Goal: Task Accomplishment & Management: Complete application form

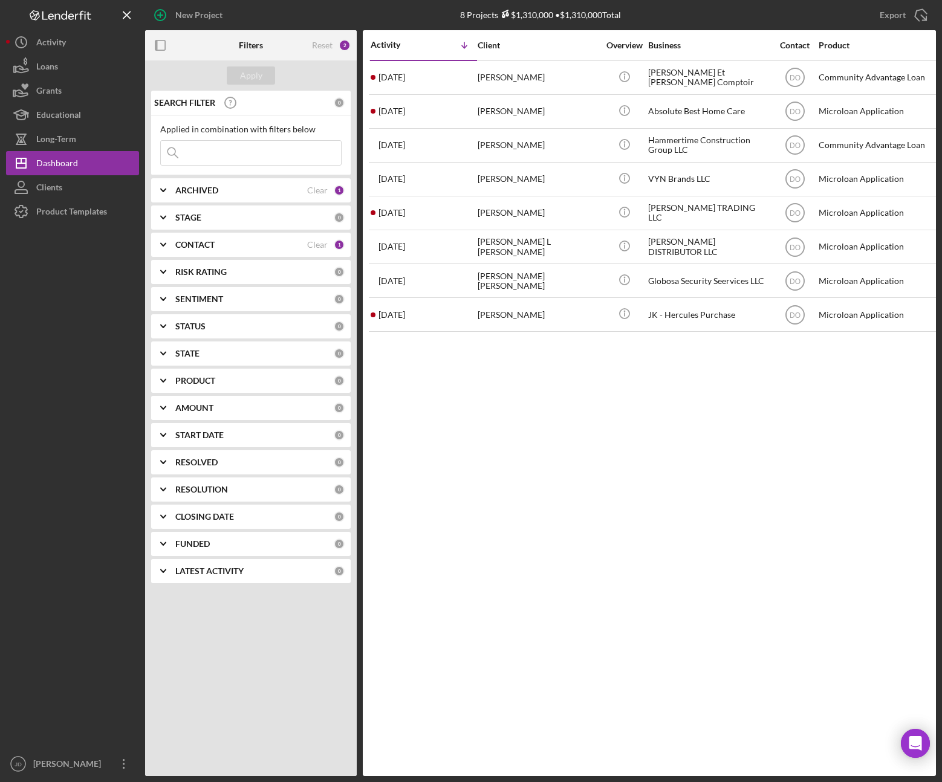
click at [204, 240] on b "CONTACT" at bounding box center [194, 245] width 39 height 10
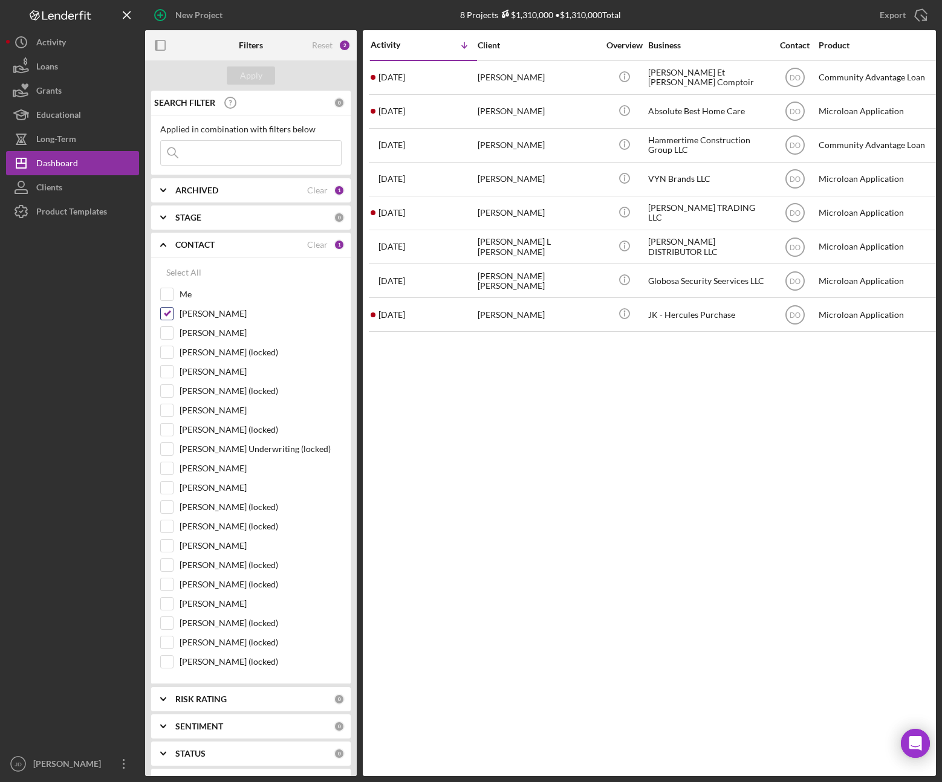
click at [167, 314] on input "[PERSON_NAME]" at bounding box center [167, 314] width 12 height 12
checkbox input "false"
click at [170, 297] on input "Me" at bounding box center [167, 294] width 12 height 12
checkbox input "true"
click at [239, 76] on button "Apply" at bounding box center [251, 75] width 48 height 18
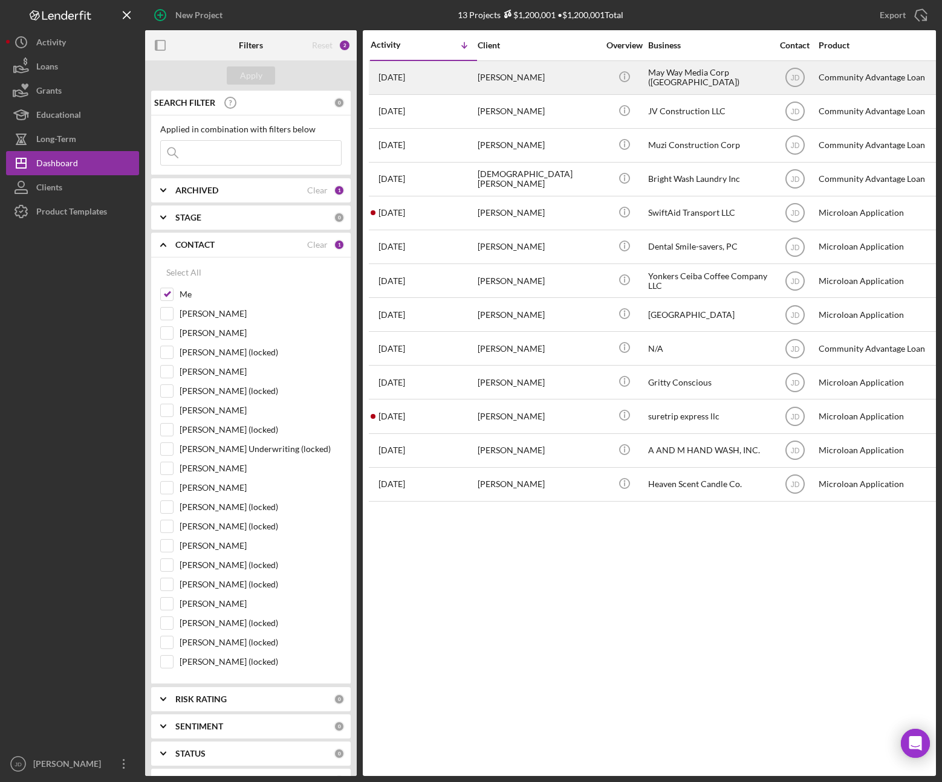
click at [505, 82] on div "Scott Veltri" at bounding box center [537, 78] width 121 height 32
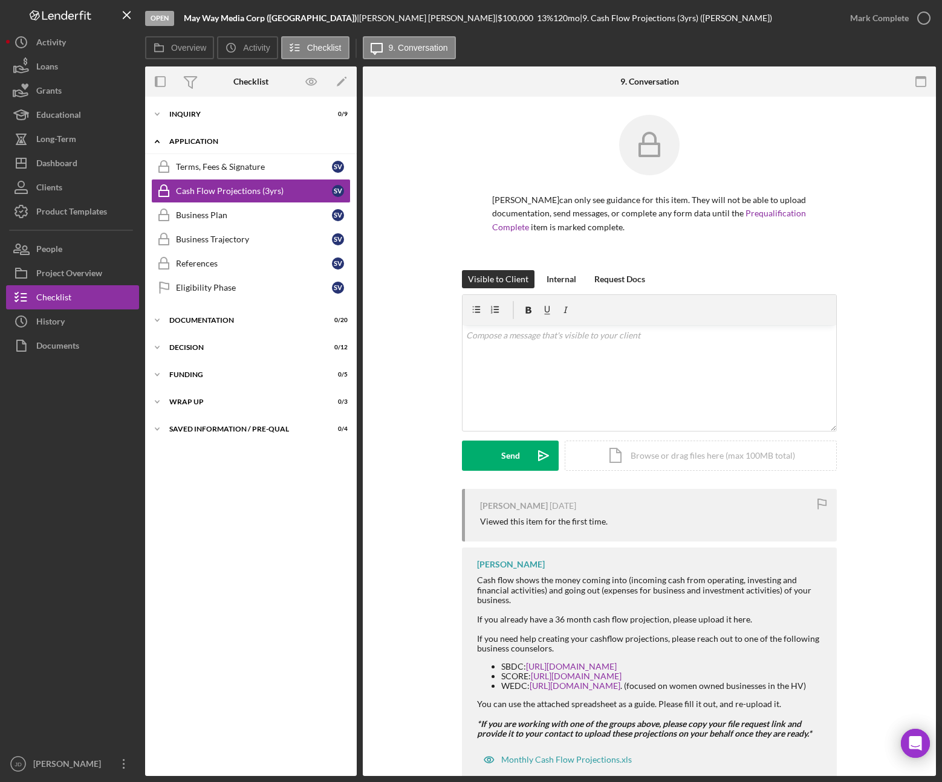
click at [157, 138] on icon "Icon/Expander" at bounding box center [157, 141] width 24 height 24
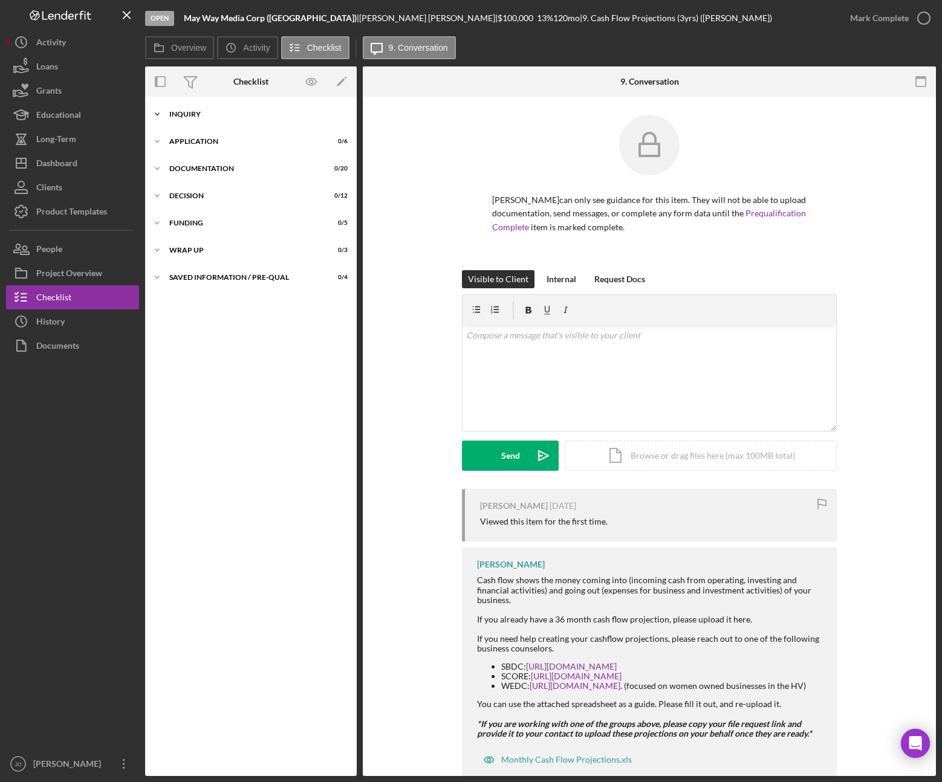
click at [157, 117] on icon "Icon/Expander" at bounding box center [157, 114] width 24 height 24
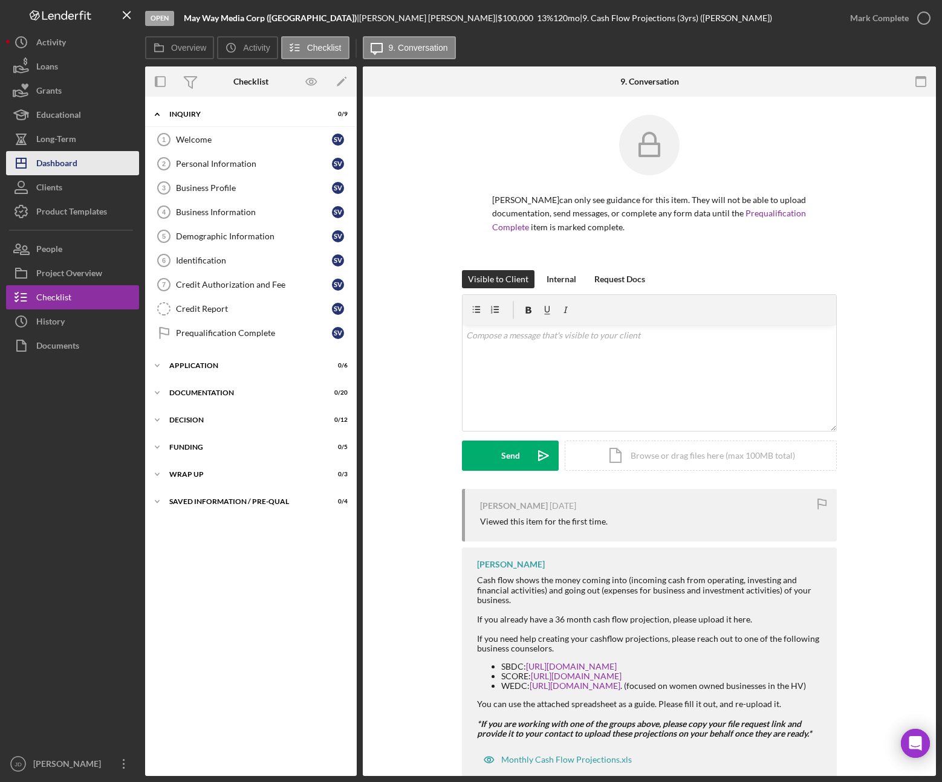
click at [46, 158] on div "Dashboard" at bounding box center [56, 164] width 41 height 27
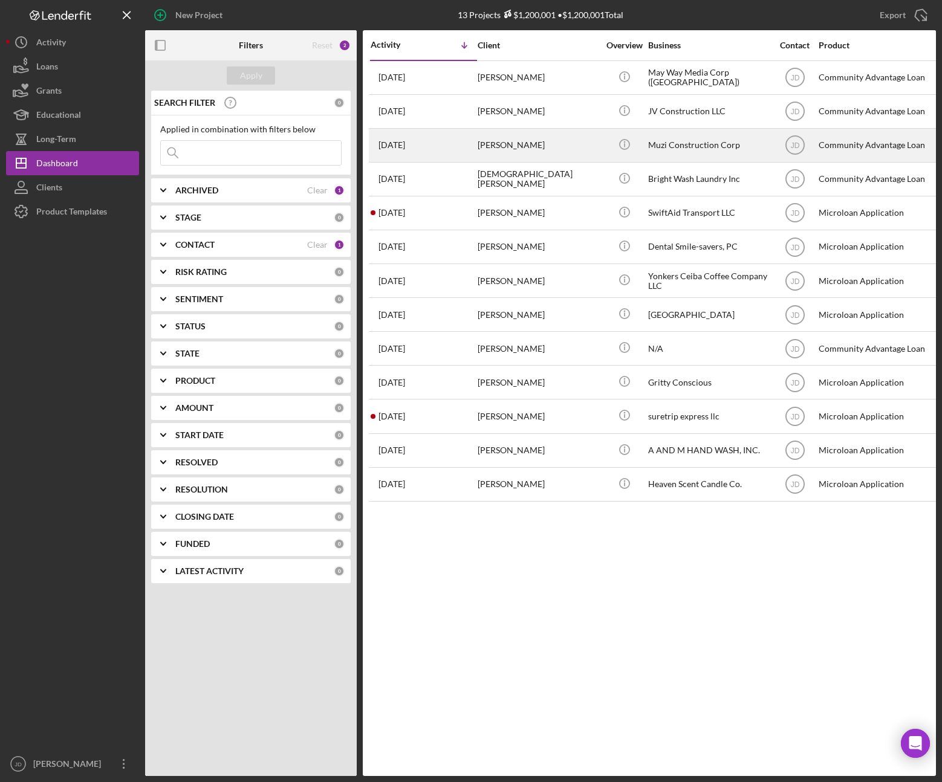
click at [497, 148] on div "Asad Muhammad" at bounding box center [537, 145] width 121 height 32
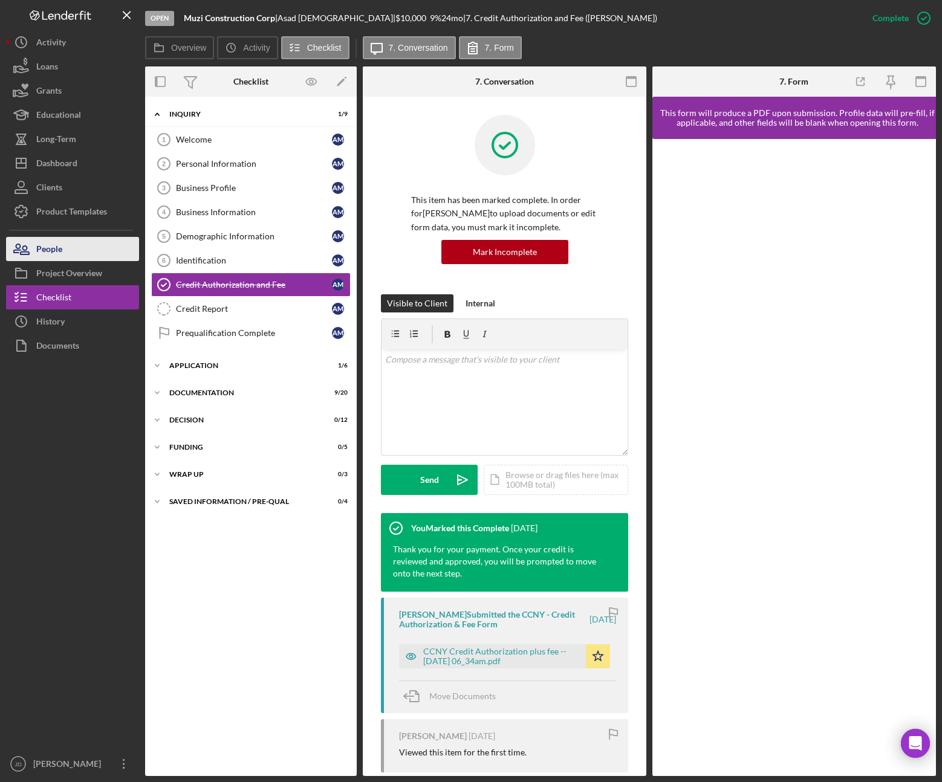
click at [66, 253] on button "People" at bounding box center [72, 249] width 133 height 24
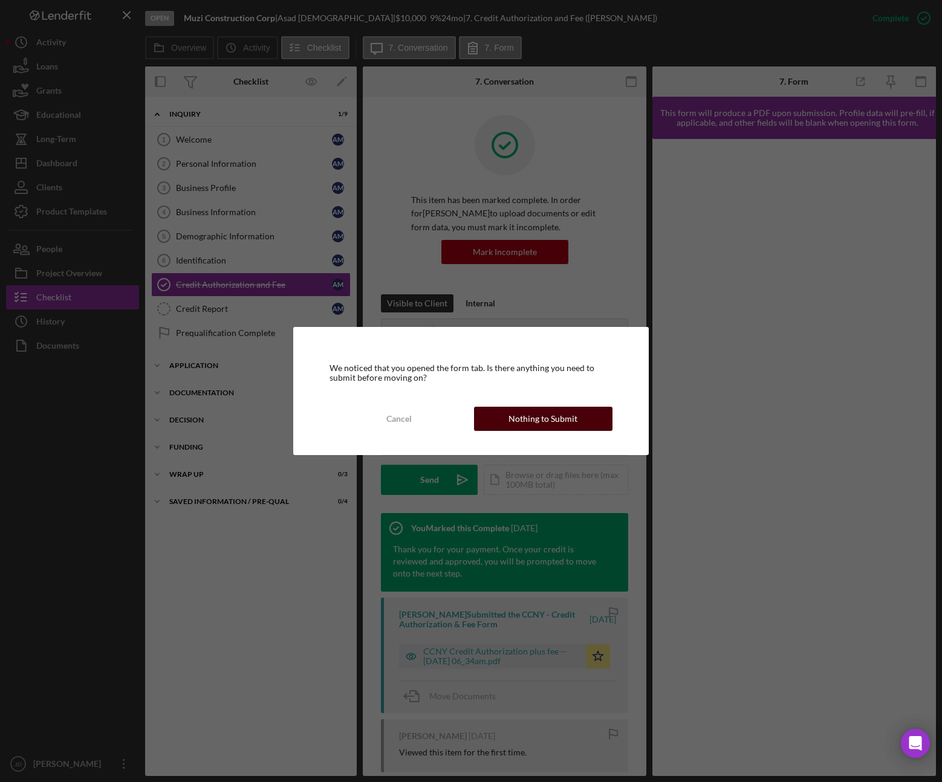
click at [503, 423] on button "Nothing to Submit" at bounding box center [543, 419] width 138 height 24
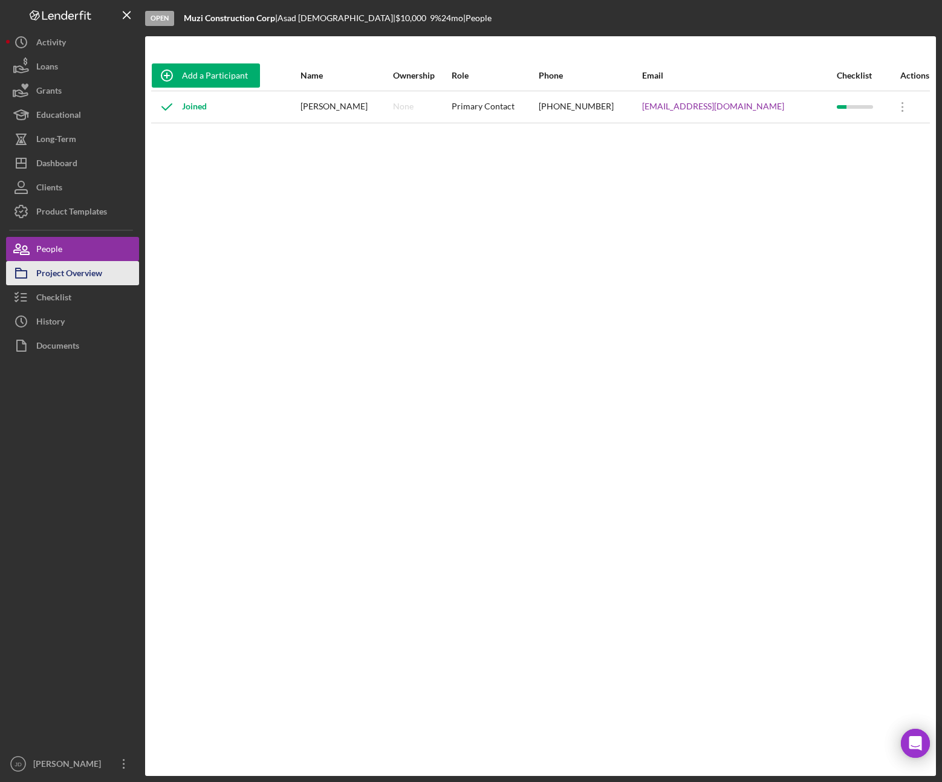
click at [71, 274] on div "Project Overview" at bounding box center [69, 274] width 66 height 27
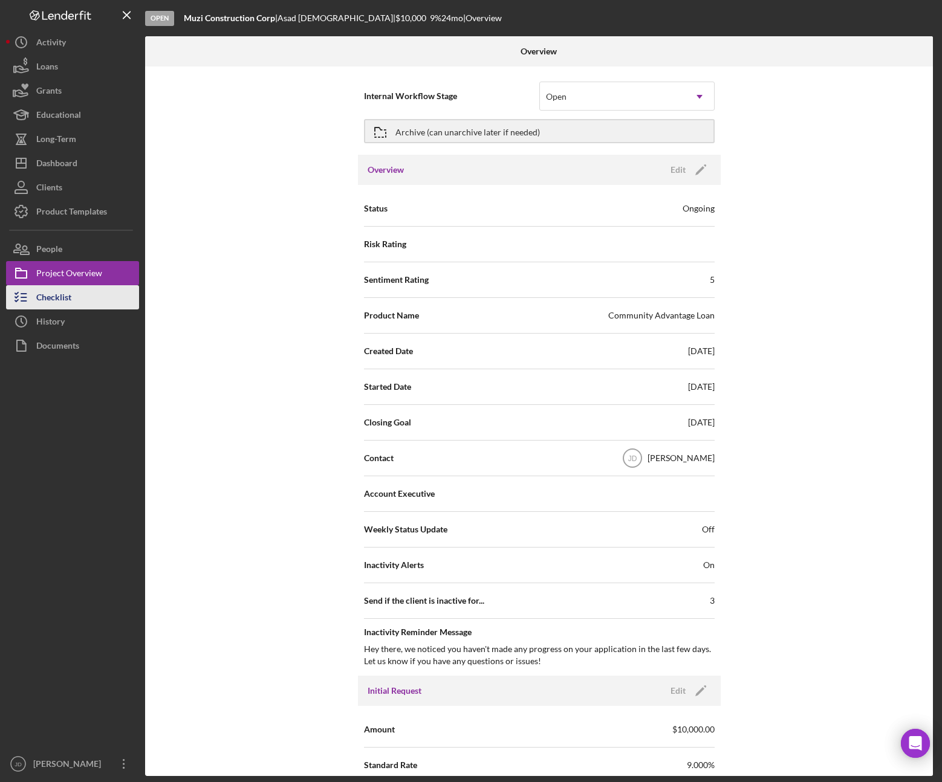
click at [66, 302] on div "Checklist" at bounding box center [53, 298] width 35 height 27
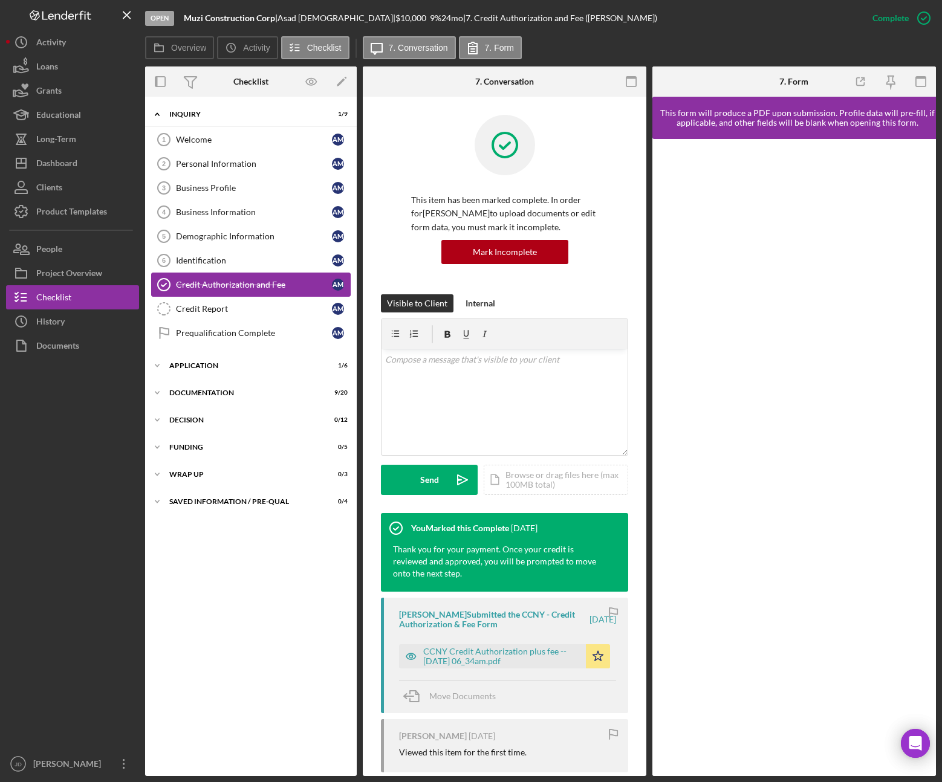
click at [244, 283] on div "Credit Authorization and Fee" at bounding box center [254, 285] width 156 height 10
click at [212, 167] on div "Personal Information" at bounding box center [254, 164] width 156 height 10
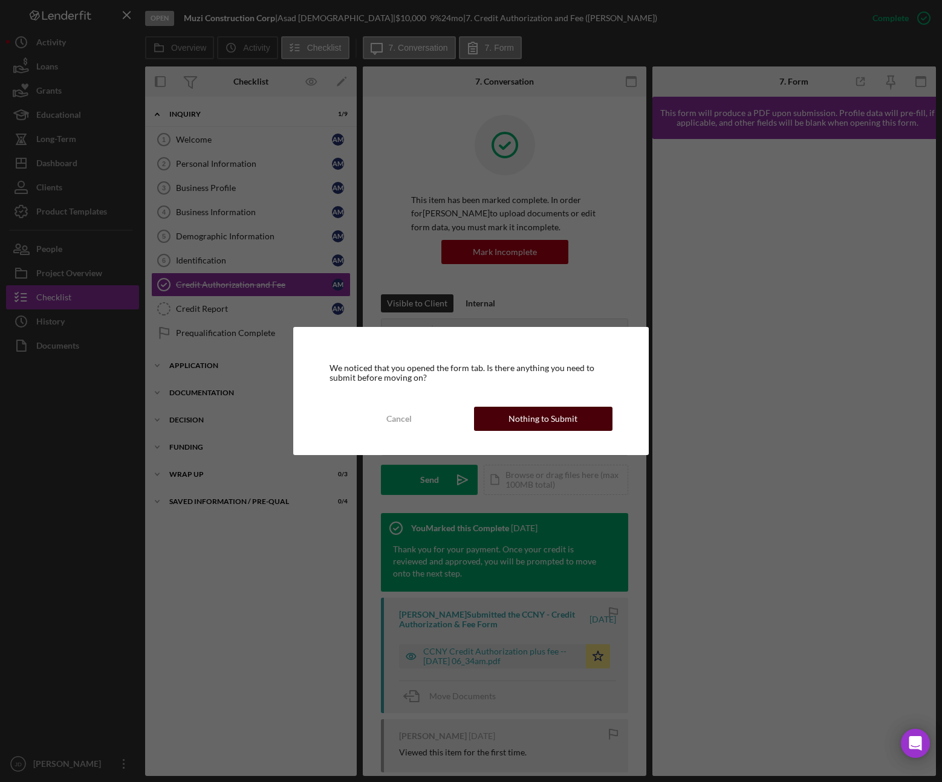
click at [518, 424] on div "Nothing to Submit" at bounding box center [542, 419] width 69 height 24
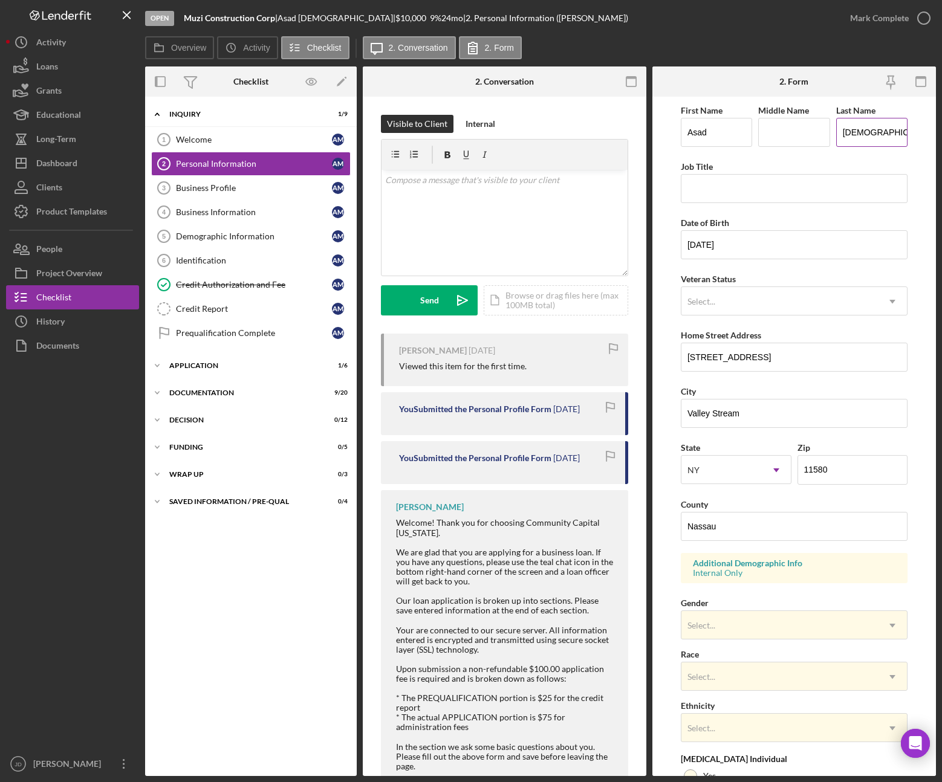
drag, startPoint x: 884, startPoint y: 131, endPoint x: 837, endPoint y: 134, distance: 46.6
click at [837, 134] on input "Muhammad" at bounding box center [871, 132] width 71 height 29
click at [765, 137] on input "Middle Name" at bounding box center [793, 132] width 71 height 29
drag, startPoint x: 726, startPoint y: 135, endPoint x: 683, endPoint y: 135, distance: 42.9
click at [683, 135] on input "Asad" at bounding box center [715, 132] width 71 height 29
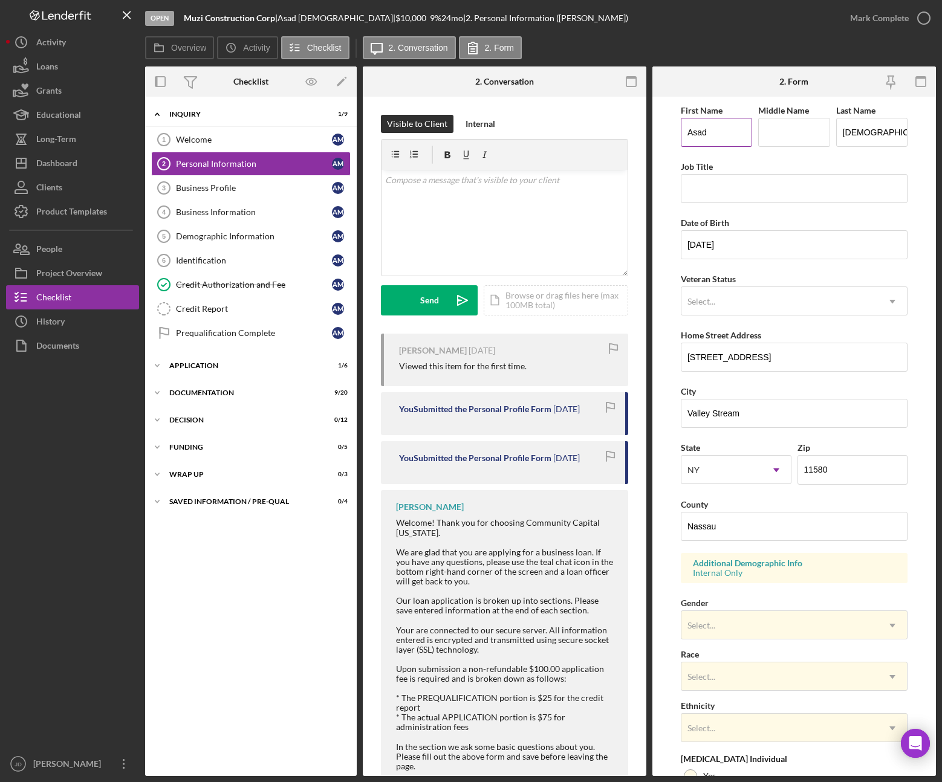
paste input "Muhammad"
type input "Muhammad"
click at [851, 134] on input "Muhammad" at bounding box center [871, 132] width 71 height 29
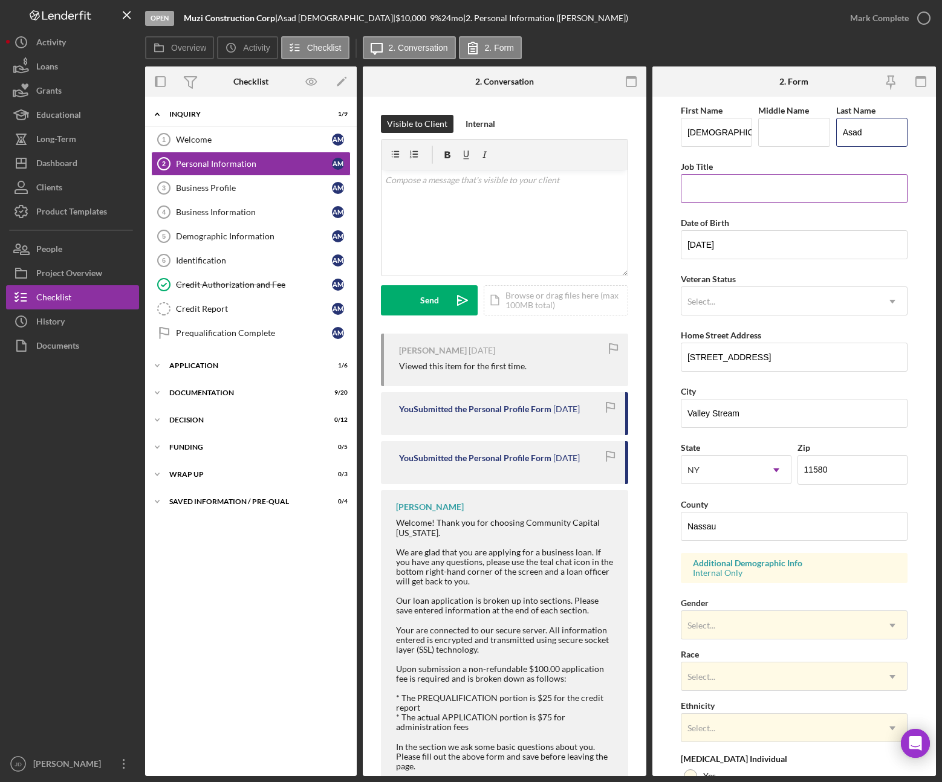
type input "Asad"
click at [784, 160] on div "Job Title" at bounding box center [793, 166] width 227 height 15
click at [157, 364] on icon "Icon/Expander" at bounding box center [157, 366] width 24 height 24
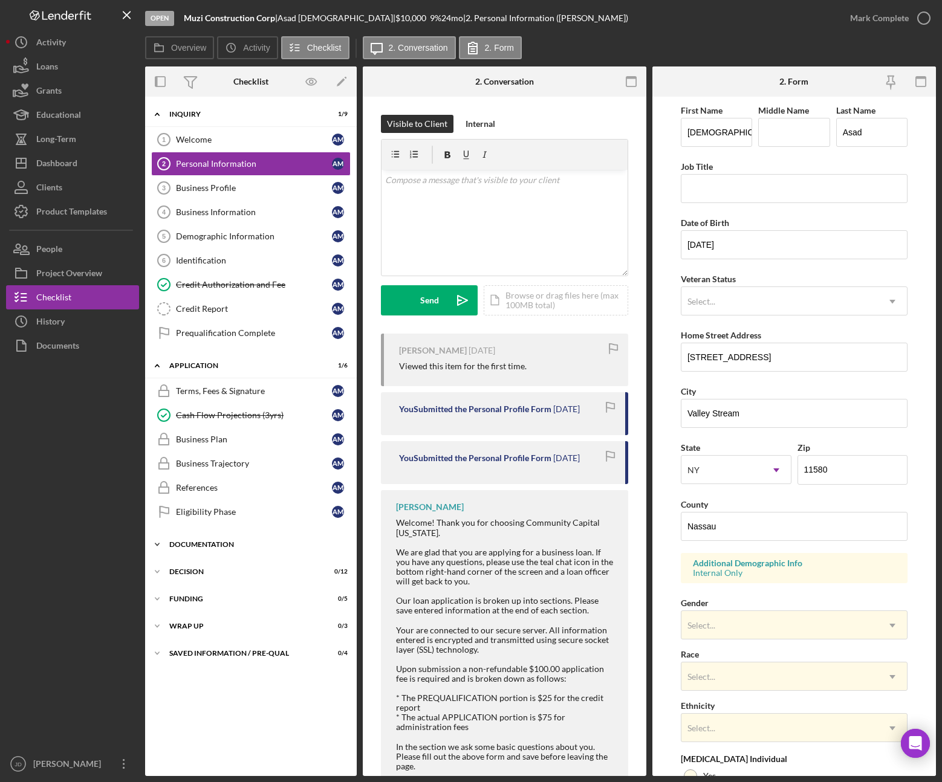
click at [150, 546] on icon "Icon/Expander" at bounding box center [157, 544] width 24 height 24
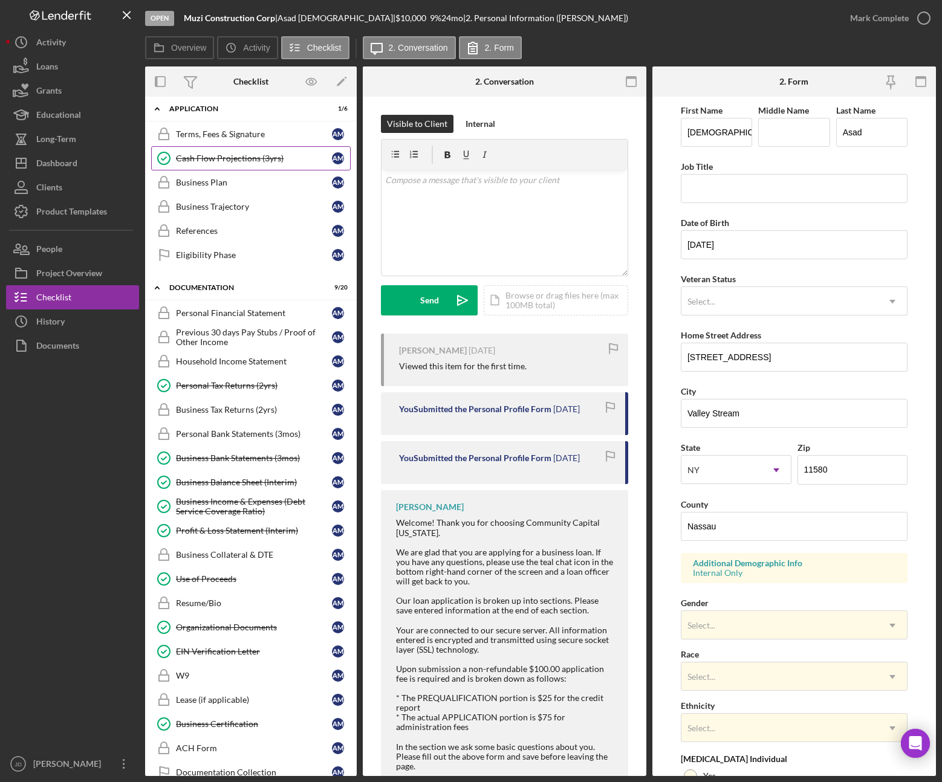
scroll to position [264, 0]
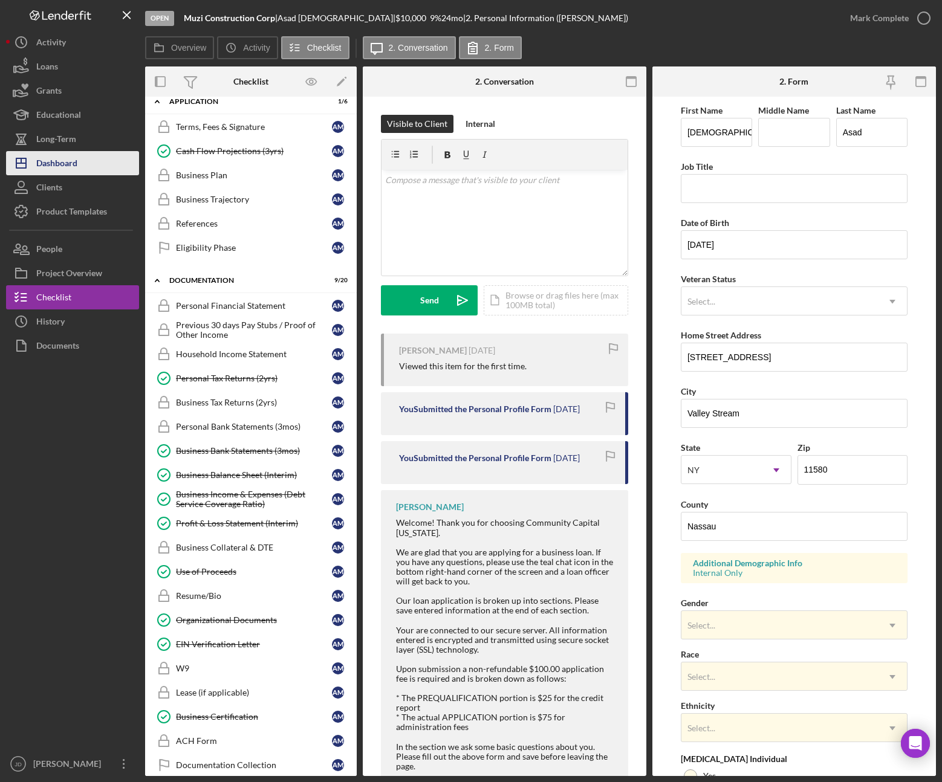
click at [54, 165] on div "Dashboard" at bounding box center [56, 164] width 41 height 27
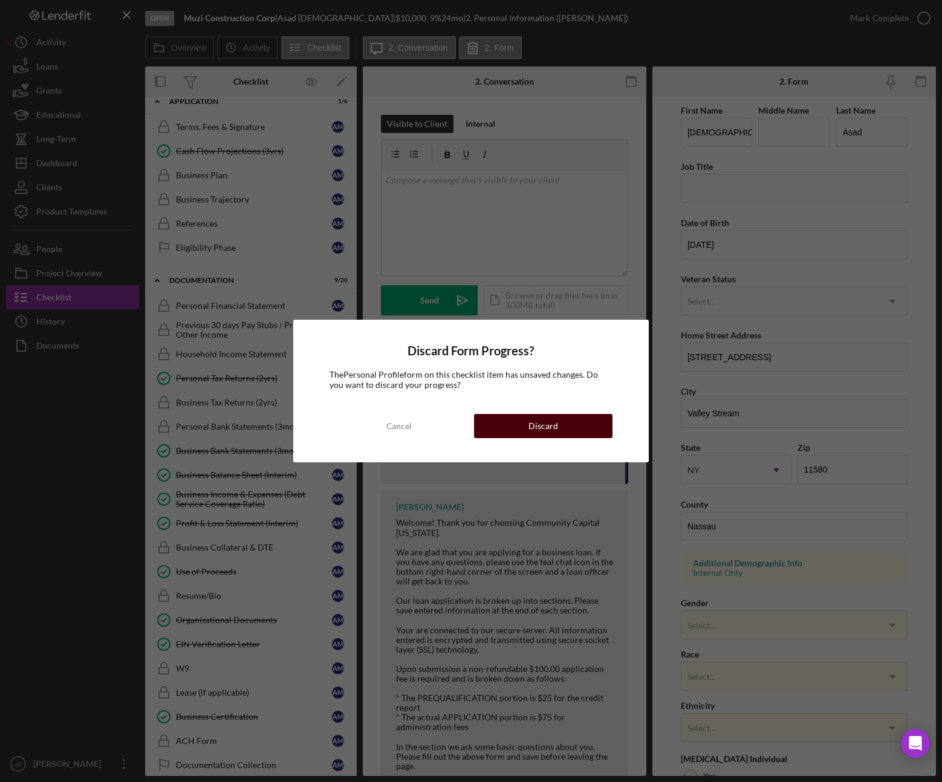
click at [570, 431] on button "Discard" at bounding box center [543, 426] width 138 height 24
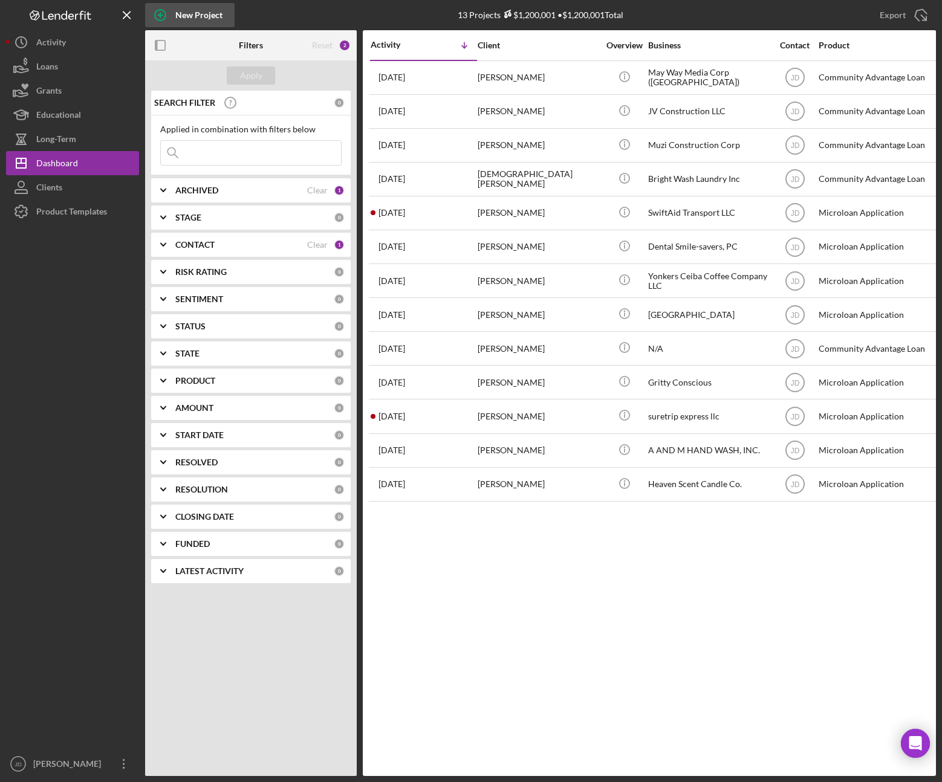
click at [202, 17] on div "New Project" at bounding box center [198, 15] width 47 height 24
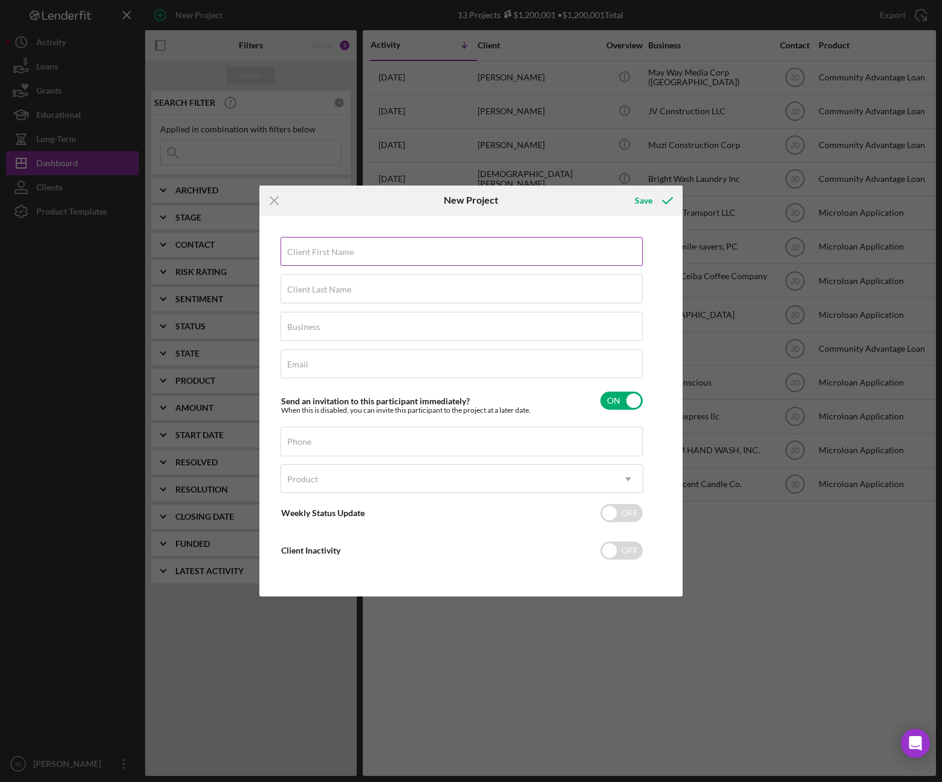
click at [345, 248] on label "Client First Name" at bounding box center [320, 252] width 66 height 10
click at [345, 248] on input "Client First Name" at bounding box center [461, 251] width 362 height 29
click at [631, 407] on input "checkbox" at bounding box center [621, 401] width 42 height 18
checkbox input "false"
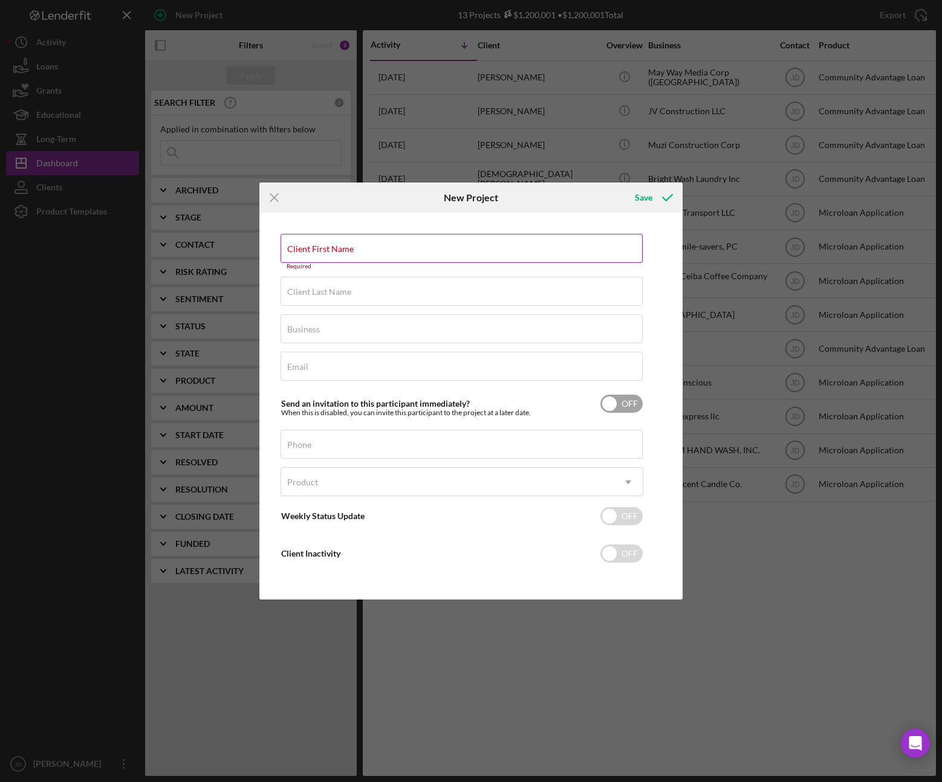
click at [302, 245] on label "Client First Name" at bounding box center [320, 249] width 66 height 10
click at [302, 245] on input "Client First Name" at bounding box center [461, 248] width 362 height 29
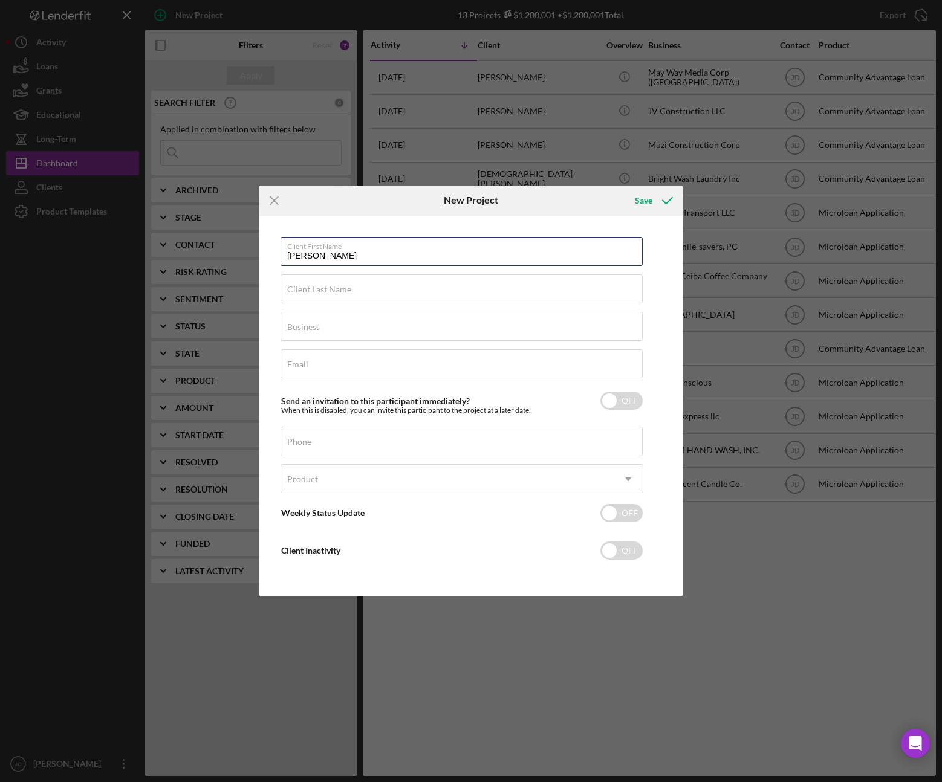
type input "Lindsay"
click at [327, 288] on label "Client Last Name" at bounding box center [319, 290] width 64 height 10
click at [327, 288] on input "Client Last Name" at bounding box center [461, 288] width 362 height 29
type input "Maguire"
click at [322, 369] on input "Email" at bounding box center [461, 363] width 362 height 29
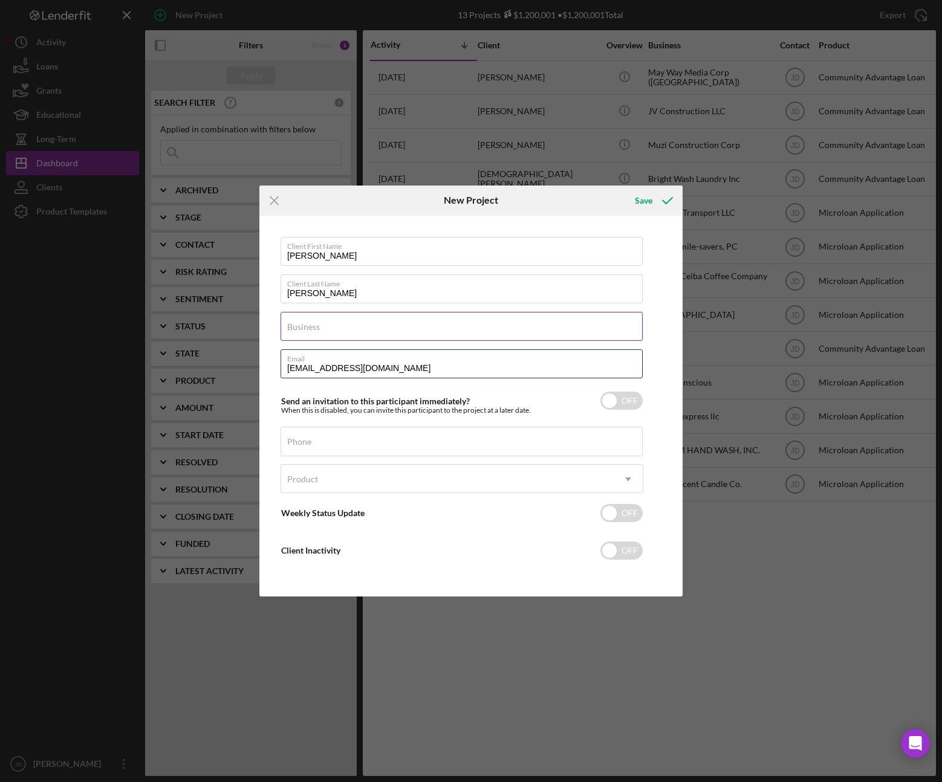
type input "lmaguire@moderndpc.com"
click at [320, 325] on input "Business" at bounding box center [461, 326] width 362 height 29
type input "Modern Engineering"
click at [326, 445] on input "Phone" at bounding box center [461, 441] width 362 height 29
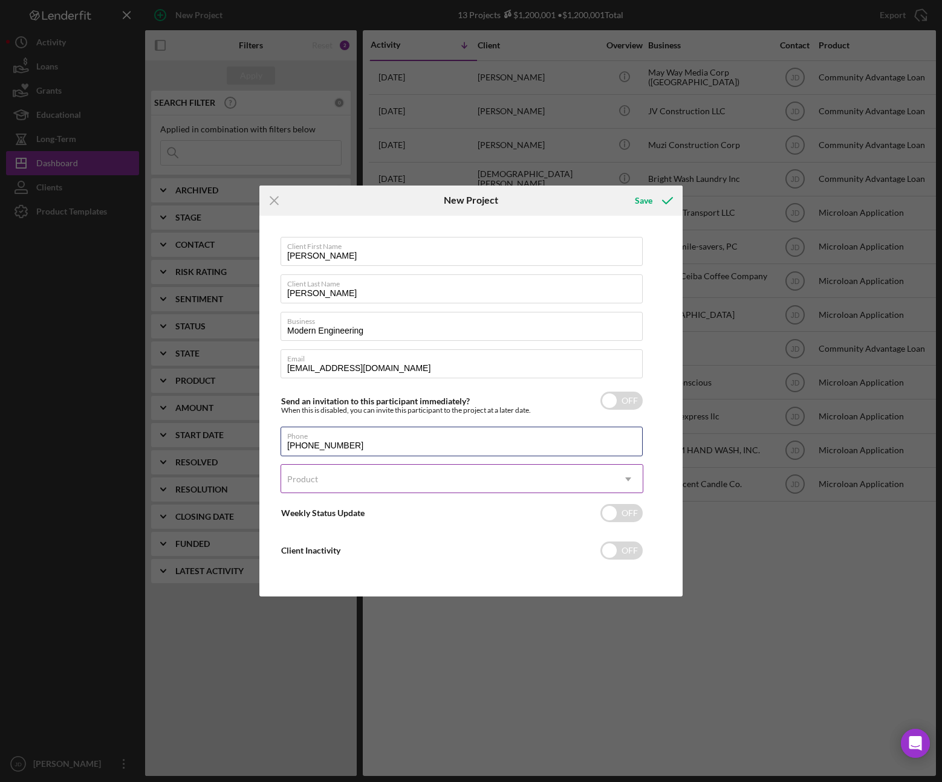
type input "(646) 228-2850"
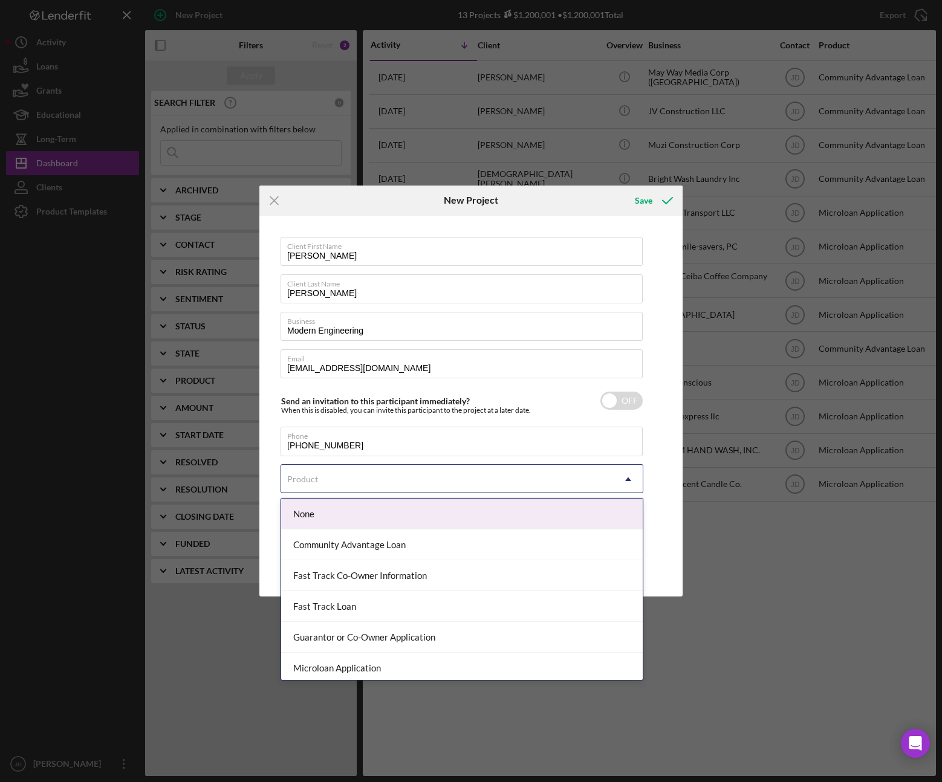
click at [624, 477] on icon "Icon/Dropdown Arrow" at bounding box center [627, 479] width 29 height 29
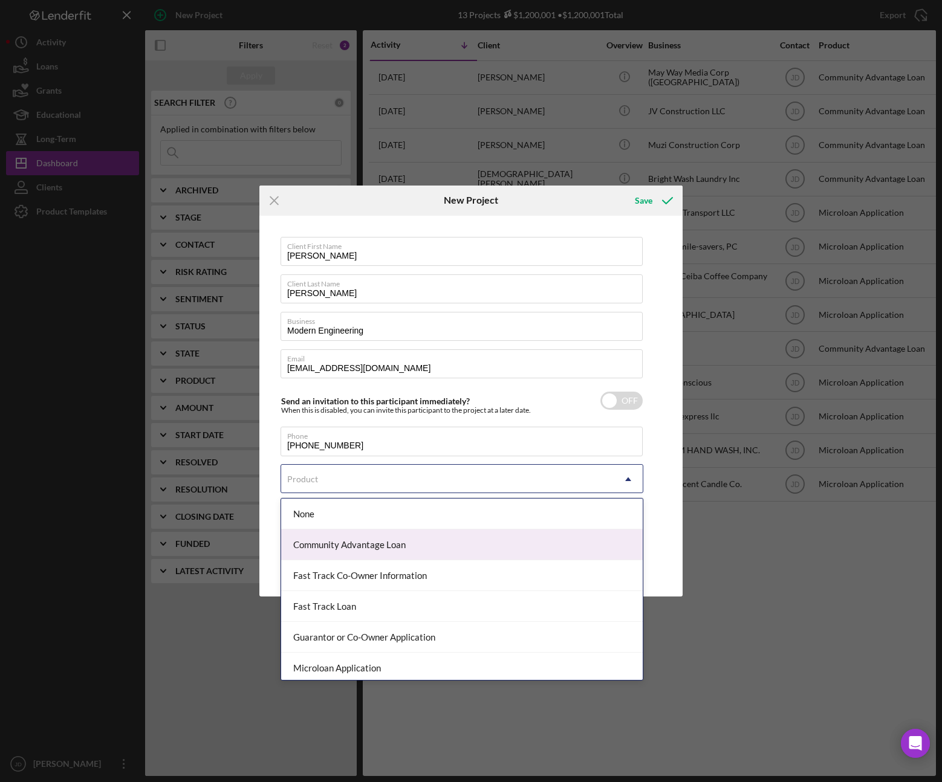
click at [322, 546] on div "Community Advantage Loan" at bounding box center [461, 544] width 361 height 31
checkbox input "true"
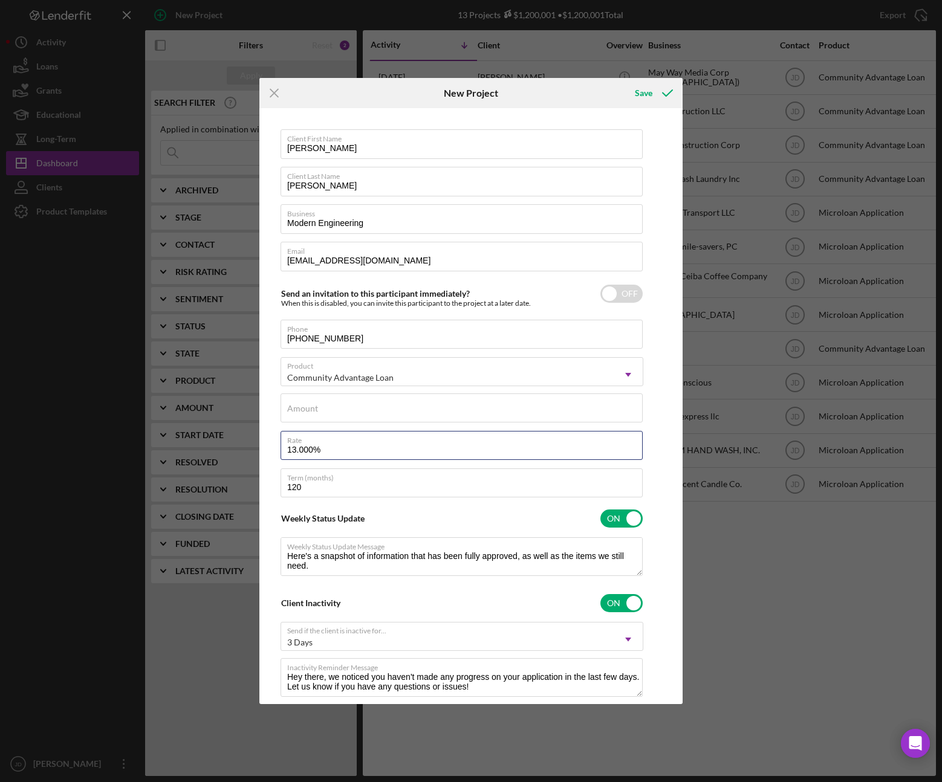
drag, startPoint x: 326, startPoint y: 446, endPoint x: 255, endPoint y: 453, distance: 71.0
click at [255, 453] on div "Icon/Menu Close New Project Save Client First Name Lindsay Client Last Name Mag…" at bounding box center [471, 391] width 942 height 782
type input "9%"
type textarea "Here's a snapshot of information that has been fully approved, as well as the i…"
type input "9.000%"
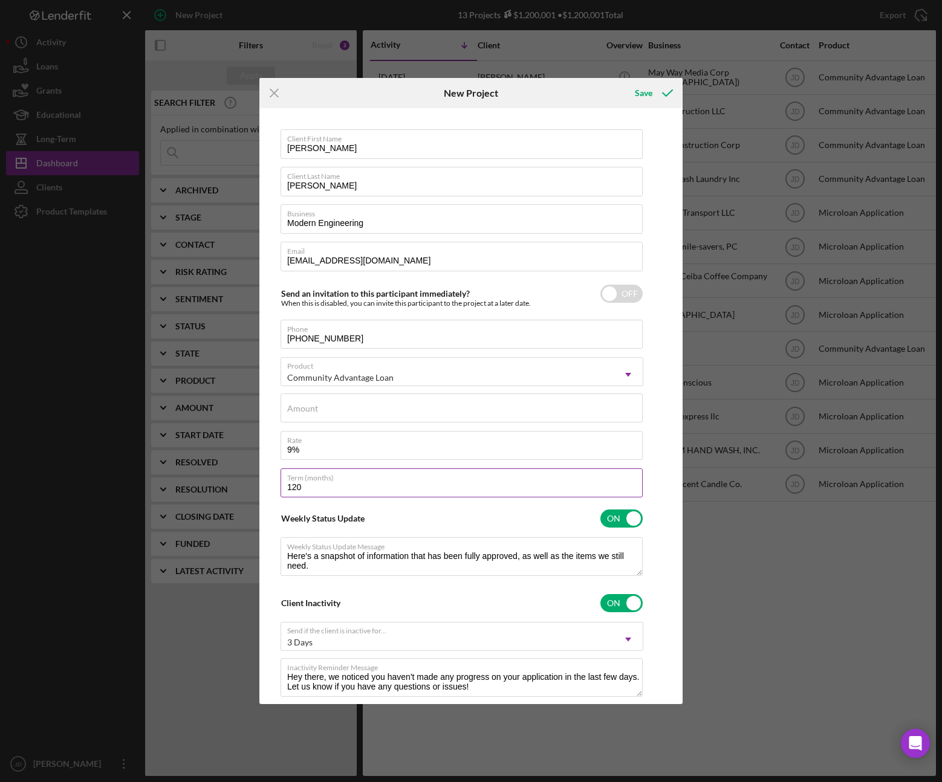
type textarea "Here's a snapshot of information that has been fully approved, as well as the i…"
drag, startPoint x: 313, startPoint y: 488, endPoint x: 278, endPoint y: 490, distance: 35.1
click at [278, 490] on div "Client First Name Lindsay Client Last Name Maguire Business Modern Engineering …" at bounding box center [470, 405] width 417 height 589
type input "2"
type textarea "Here's a snapshot of information that has been fully approved, as well as the i…"
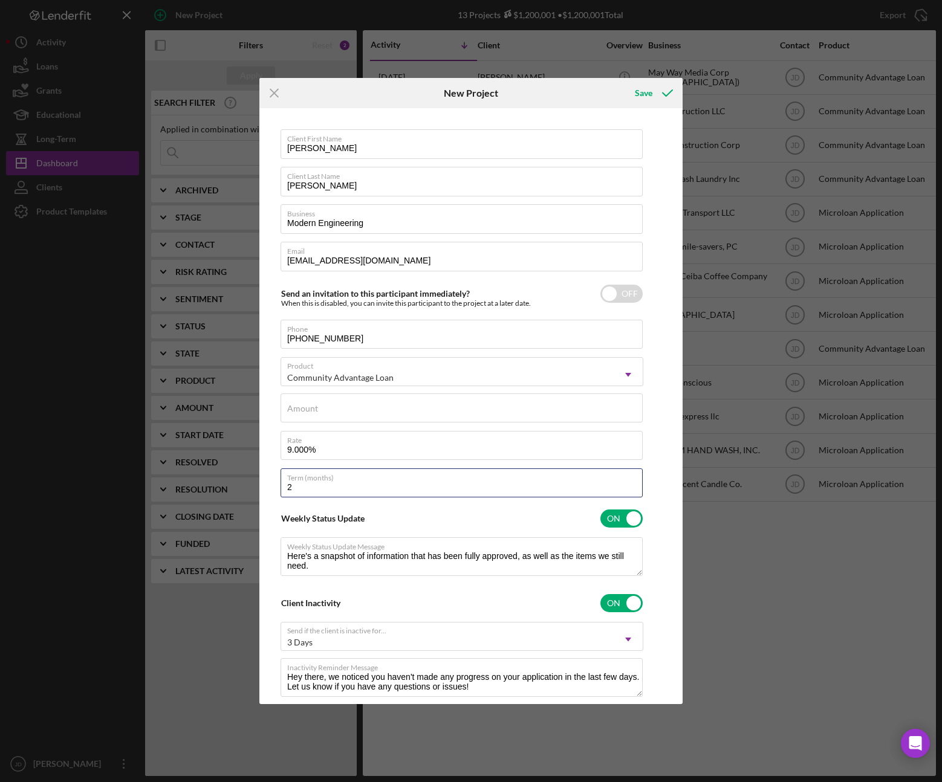
type input "24"
type textarea "Here's a snapshot of information that has been fully approved, as well as the i…"
type input "24"
type textarea "Here's a snapshot of information that has been fully approved, as well as the i…"
click at [304, 406] on label "Amount" at bounding box center [302, 409] width 31 height 10
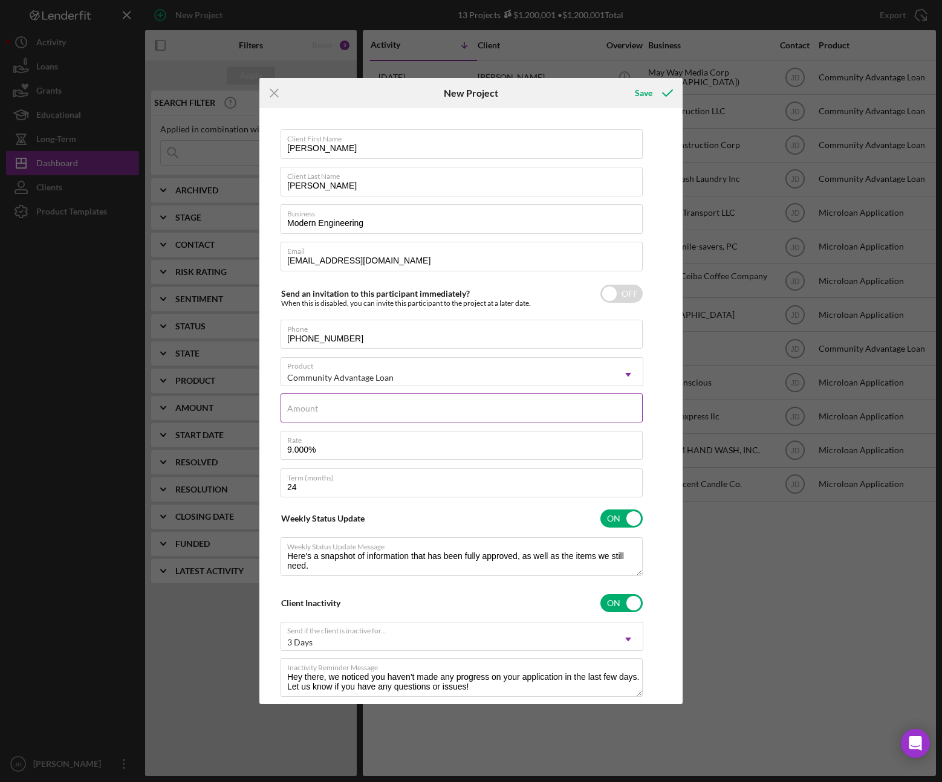
click at [304, 406] on input "Amount" at bounding box center [461, 407] width 362 height 29
type input "$1"
type textarea "Here's a snapshot of information that has been fully approved, as well as the i…"
type input "$10"
type textarea "Here's a snapshot of information that has been fully approved, as well as the i…"
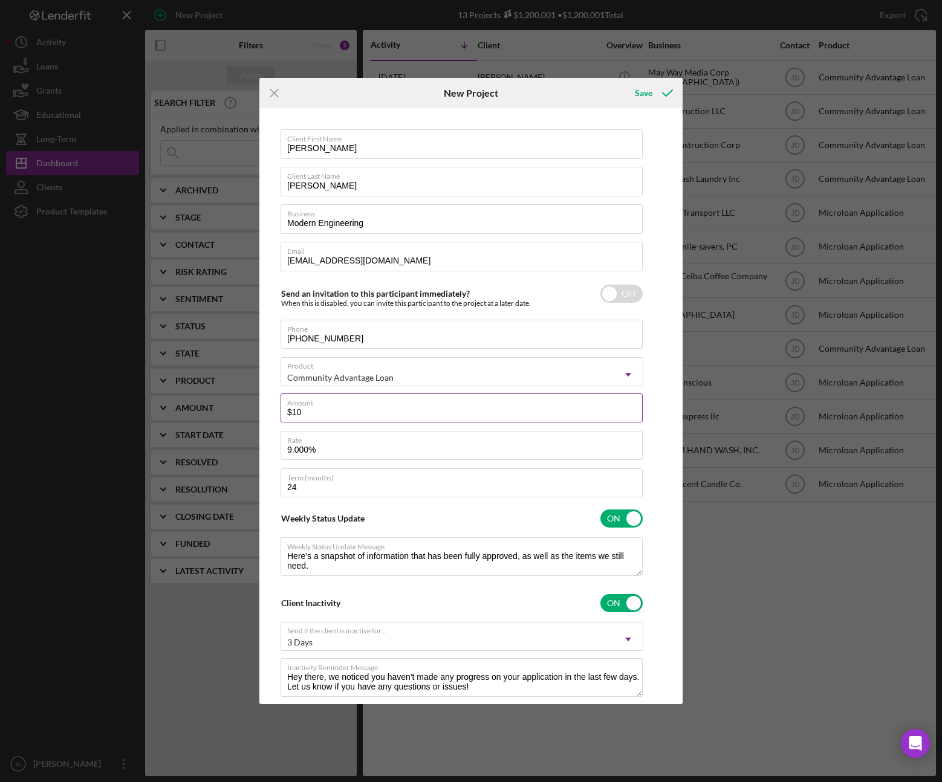
type input "$100"
type textarea "Here's a snapshot of information that has been fully approved, as well as the i…"
type input "$1,000"
type textarea "Here's a snapshot of information that has been fully approved, as well as the i…"
type input "$10,000"
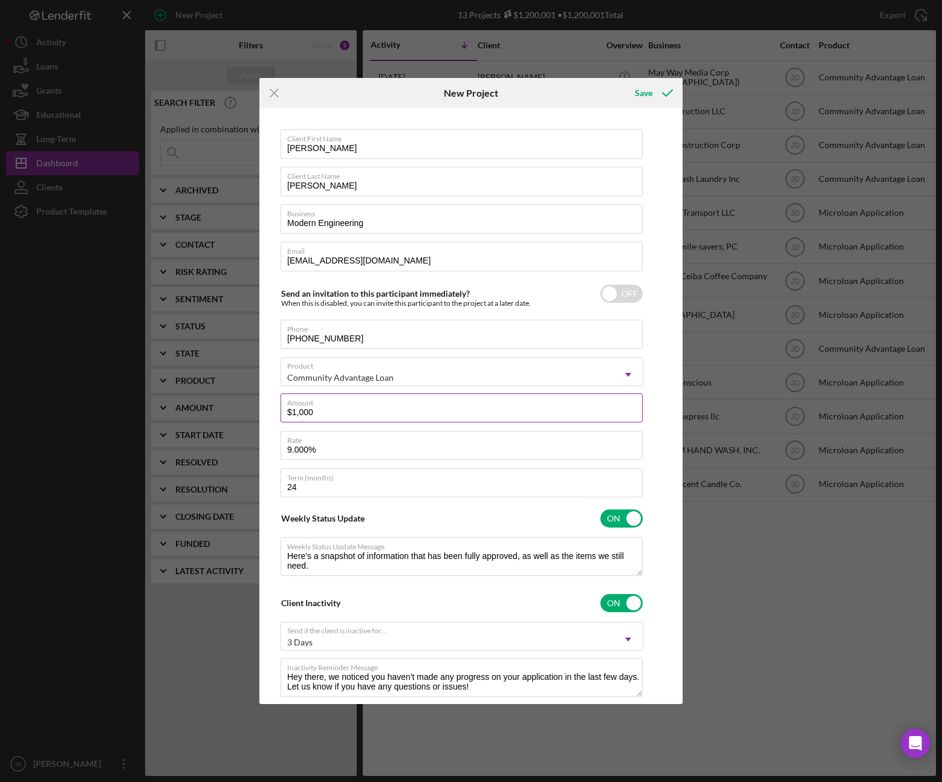
type textarea "Here's a snapshot of information that has been fully approved, as well as the i…"
type input "$10,000"
type textarea "Here's a snapshot of information that has been fully approved, as well as the i…"
click at [268, 382] on div "Client First Name Lindsay Client Last Name Maguire Business Modern Engineering …" at bounding box center [470, 405] width 417 height 589
click at [619, 520] on input "checkbox" at bounding box center [621, 518] width 42 height 18
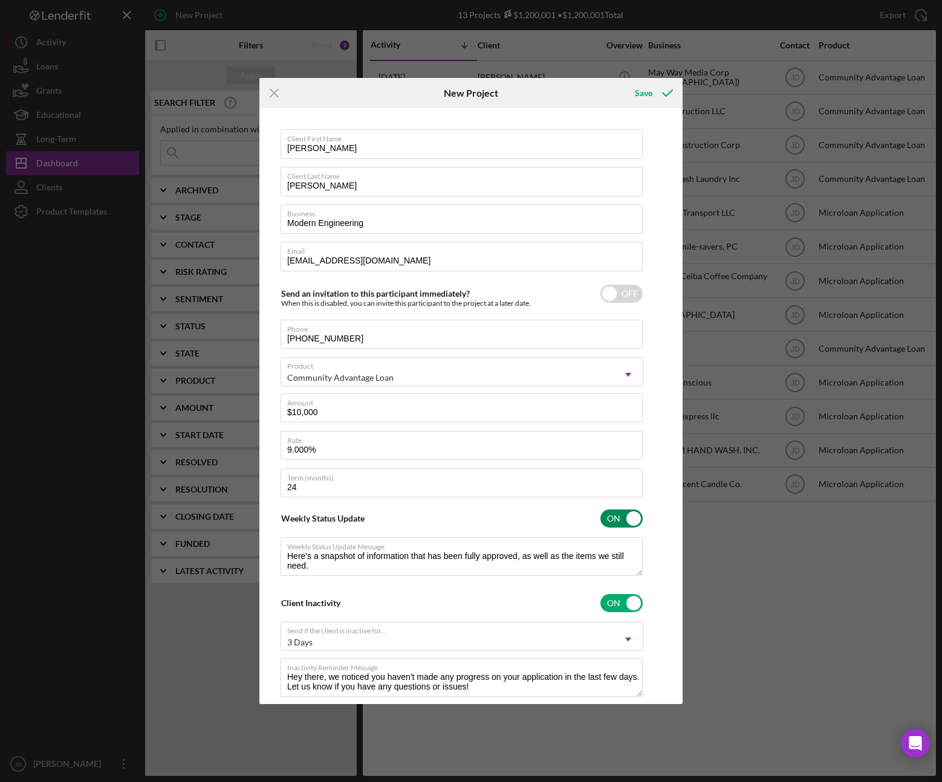
checkbox input "false"
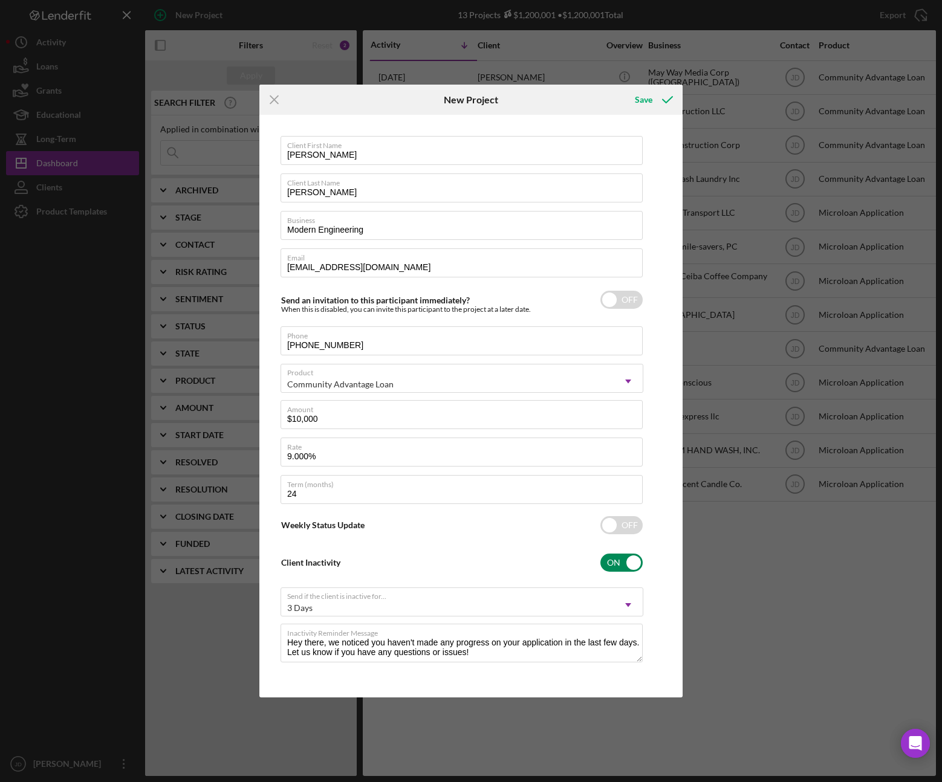
click at [629, 565] on input "checkbox" at bounding box center [621, 563] width 42 height 18
checkbox input "false"
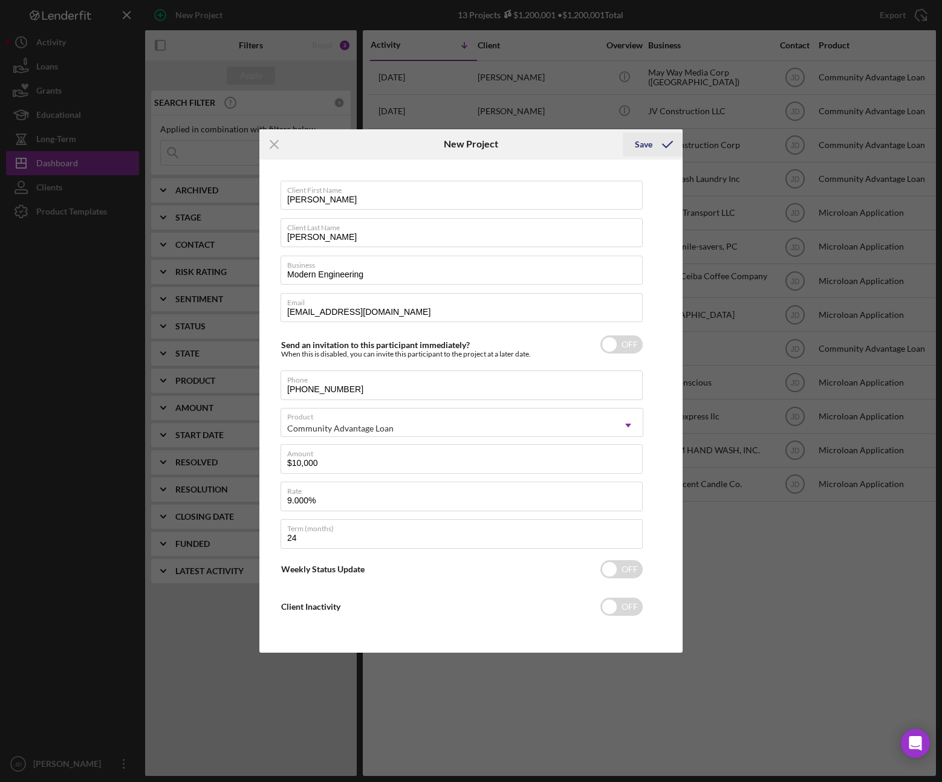
click at [649, 148] on div "Save" at bounding box center [644, 144] width 18 height 24
checkbox input "true"
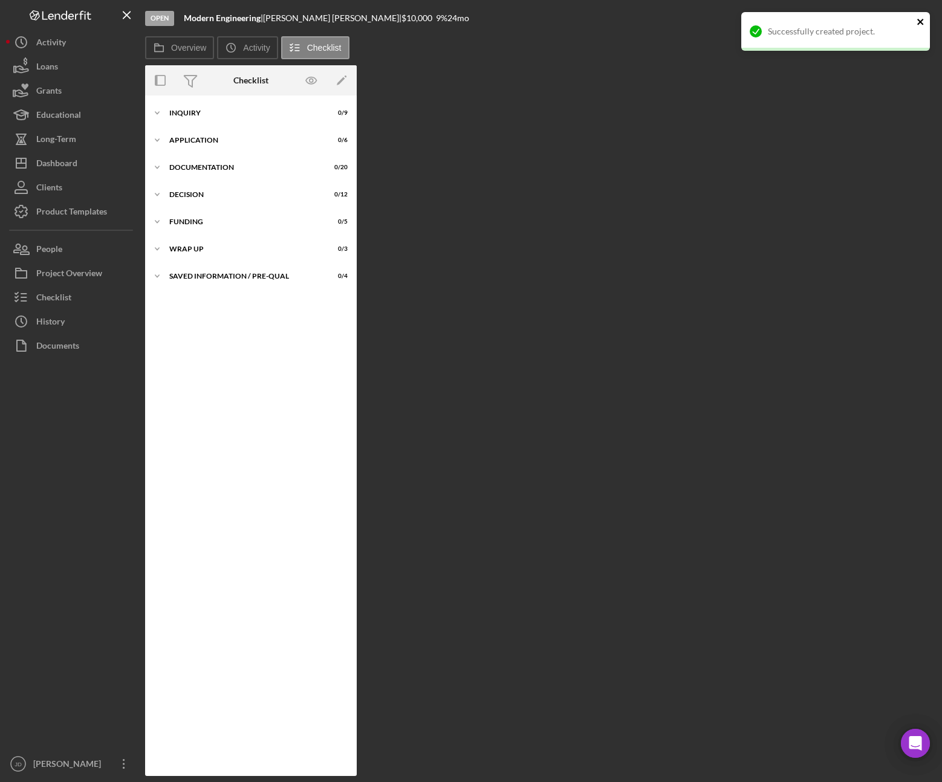
click at [924, 23] on icon "close" at bounding box center [920, 22] width 8 height 10
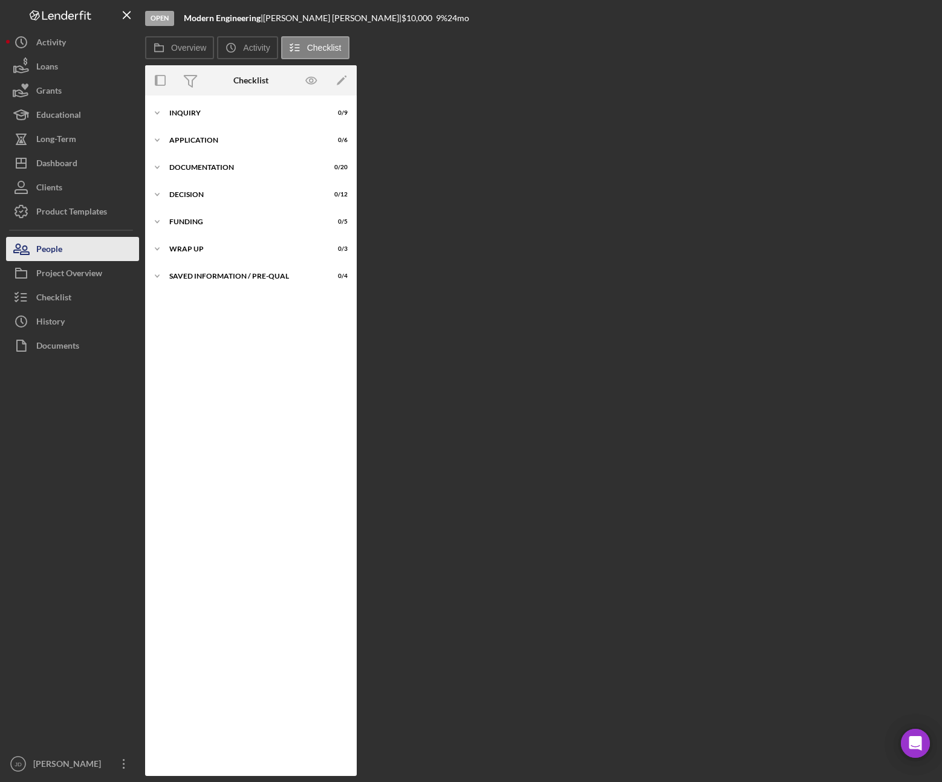
click at [59, 247] on div "People" at bounding box center [49, 250] width 26 height 27
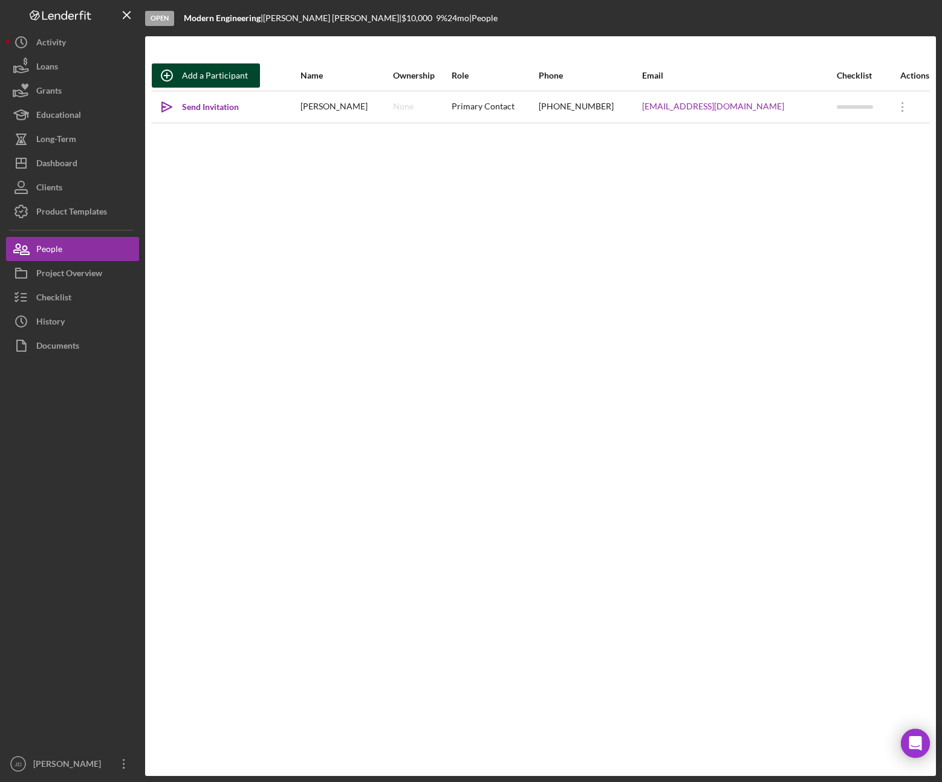
click at [203, 77] on div "Add a Participant" at bounding box center [215, 75] width 66 height 24
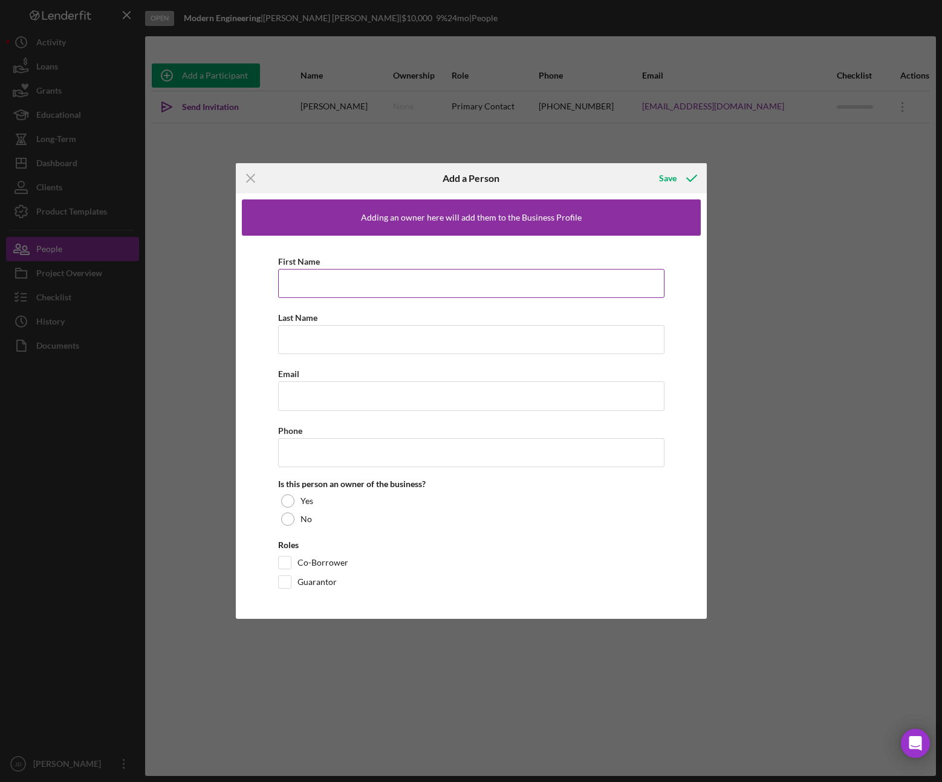
click at [347, 277] on input "First Name" at bounding box center [471, 283] width 386 height 29
type input "Phoebe"
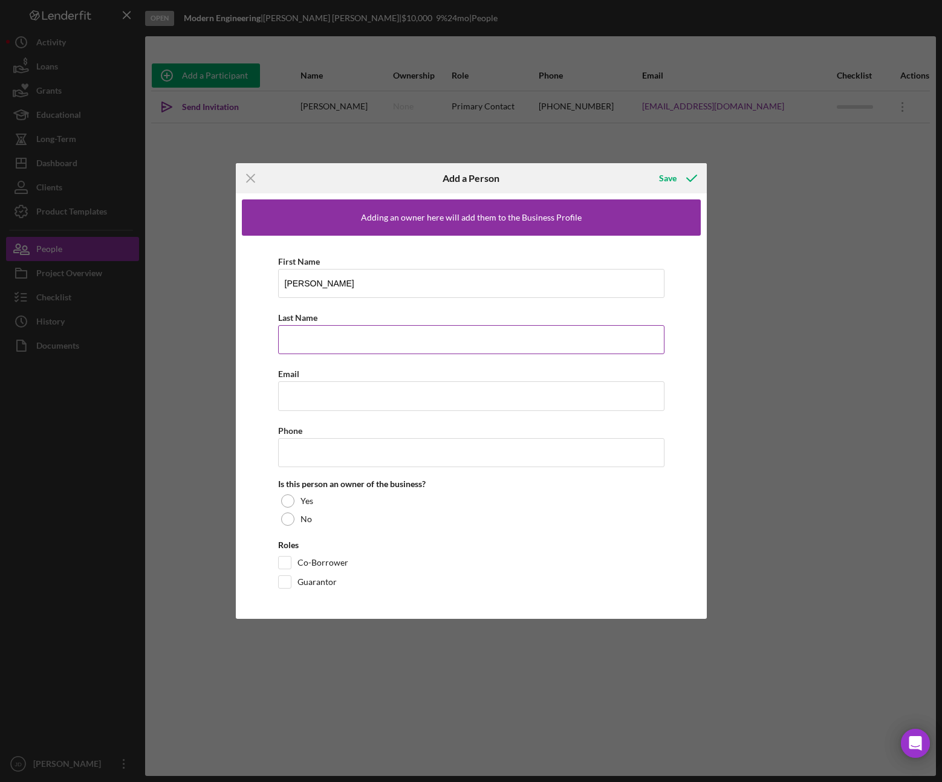
click at [305, 346] on input "Last Name" at bounding box center [471, 339] width 386 height 29
type input "Douglas"
click at [320, 396] on input "Email" at bounding box center [471, 395] width 386 height 29
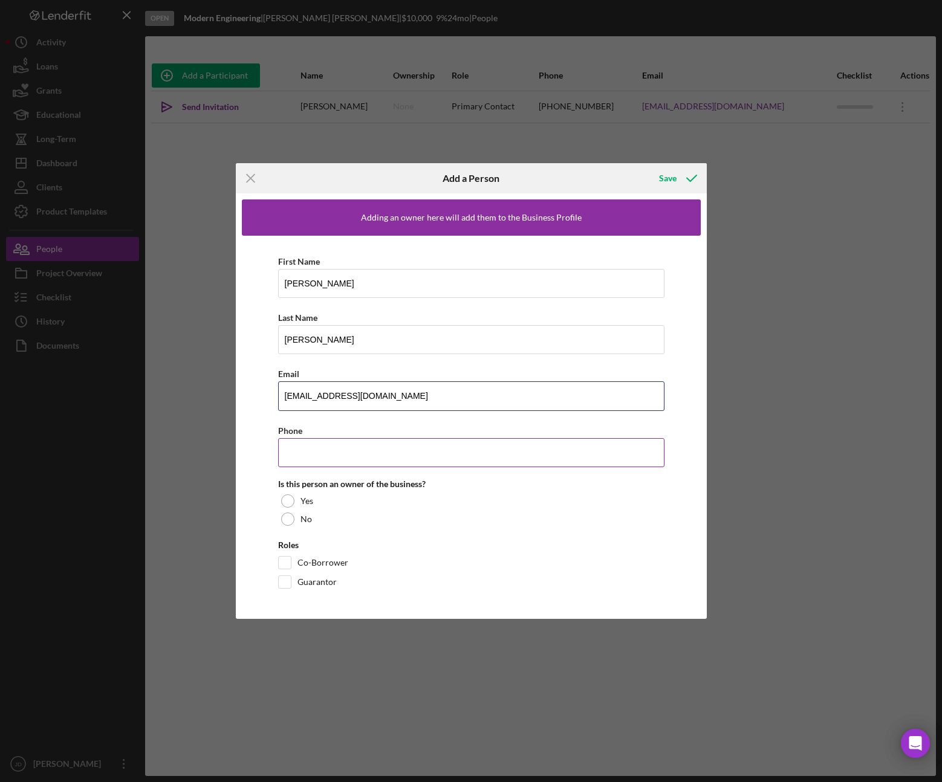
type input "pdouglas@moderndpc.com"
click at [295, 451] on input "Phone" at bounding box center [471, 452] width 386 height 29
type input "(347) 530-0884"
click at [289, 501] on div at bounding box center [287, 500] width 13 height 13
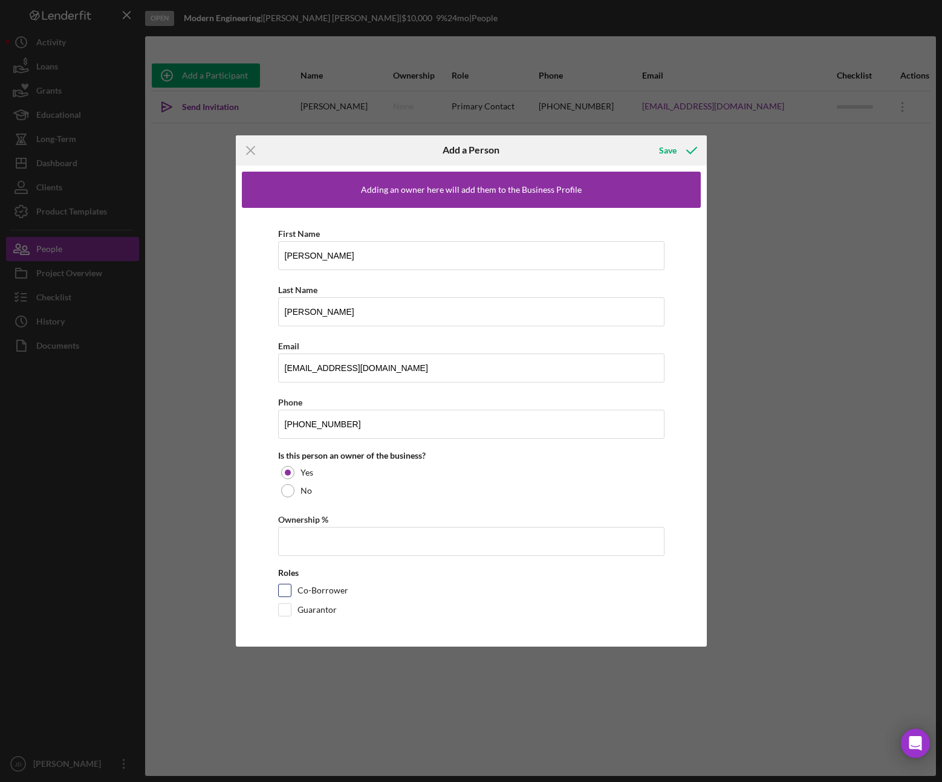
click at [287, 593] on input "Co-Borrower" at bounding box center [285, 590] width 12 height 12
checkbox input "true"
click at [236, 535] on div "Adding an owner here will add them to the Business Profile First Name Phoebe La…" at bounding box center [471, 407] width 471 height 482
click at [665, 151] on div "Save" at bounding box center [668, 150] width 18 height 24
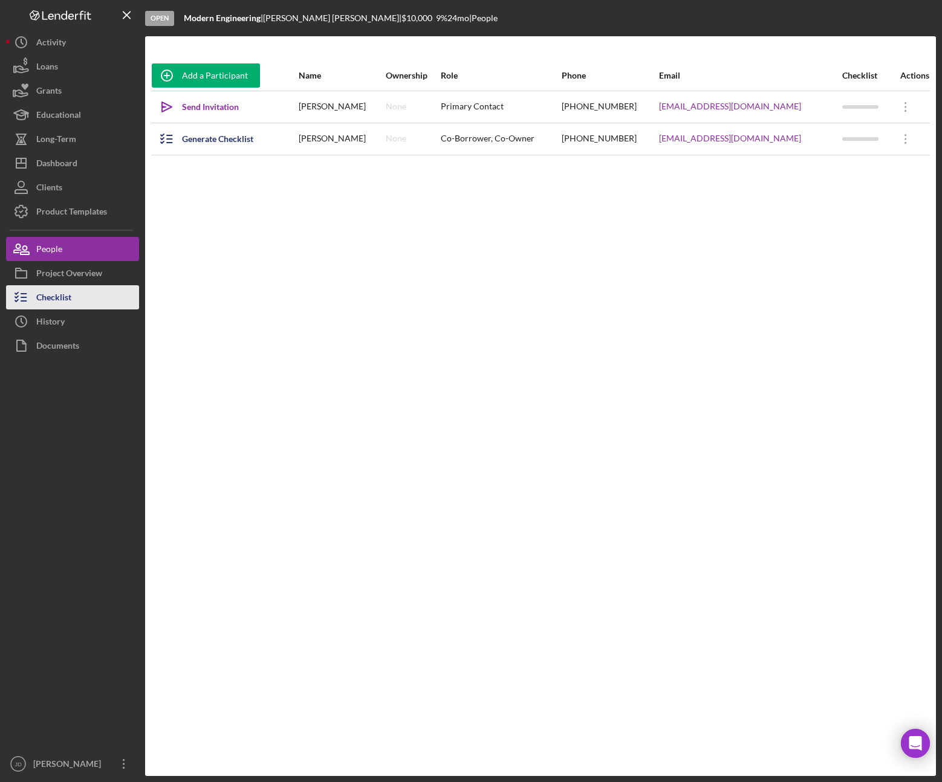
click at [55, 294] on div "Checklist" at bounding box center [53, 298] width 35 height 27
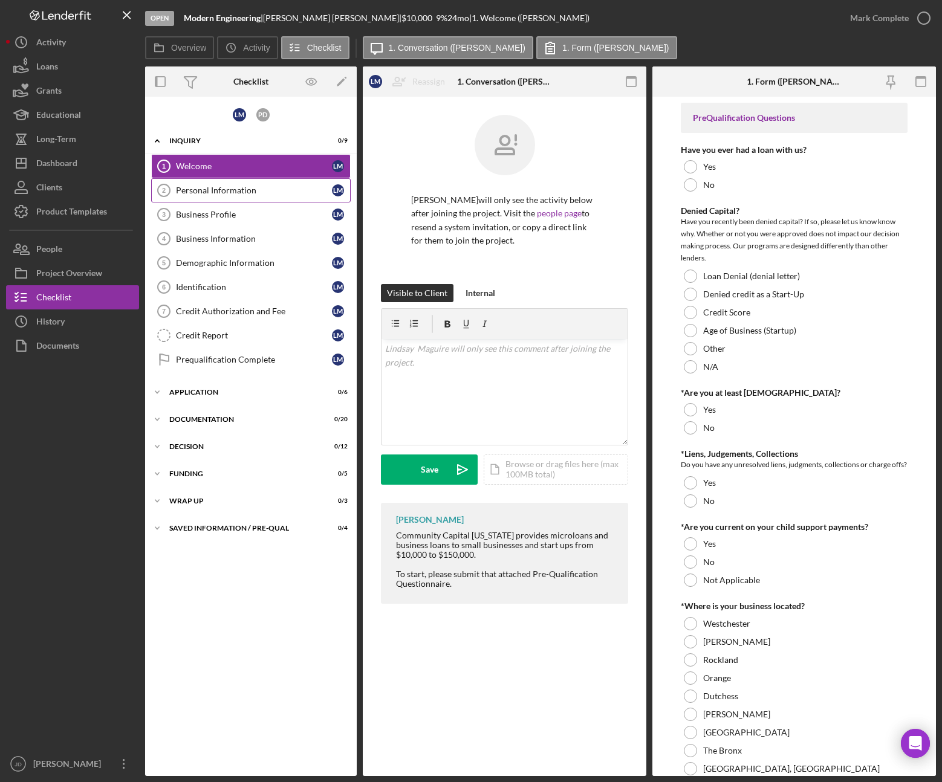
click at [193, 193] on div "Personal Information" at bounding box center [254, 191] width 156 height 10
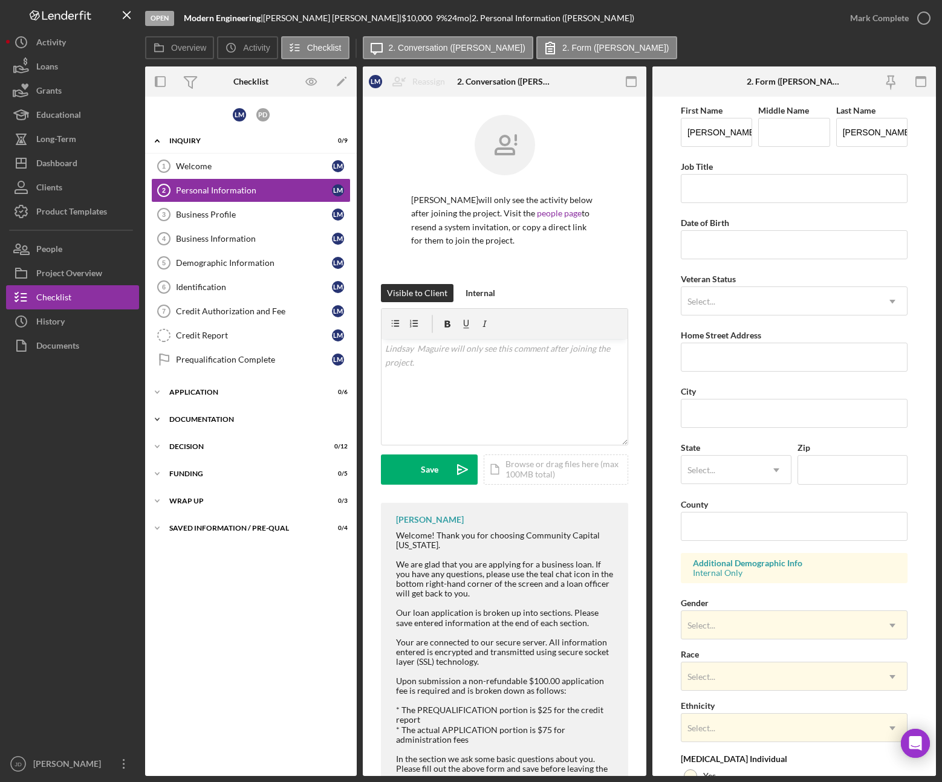
click at [158, 419] on polyline at bounding box center [157, 419] width 4 height 2
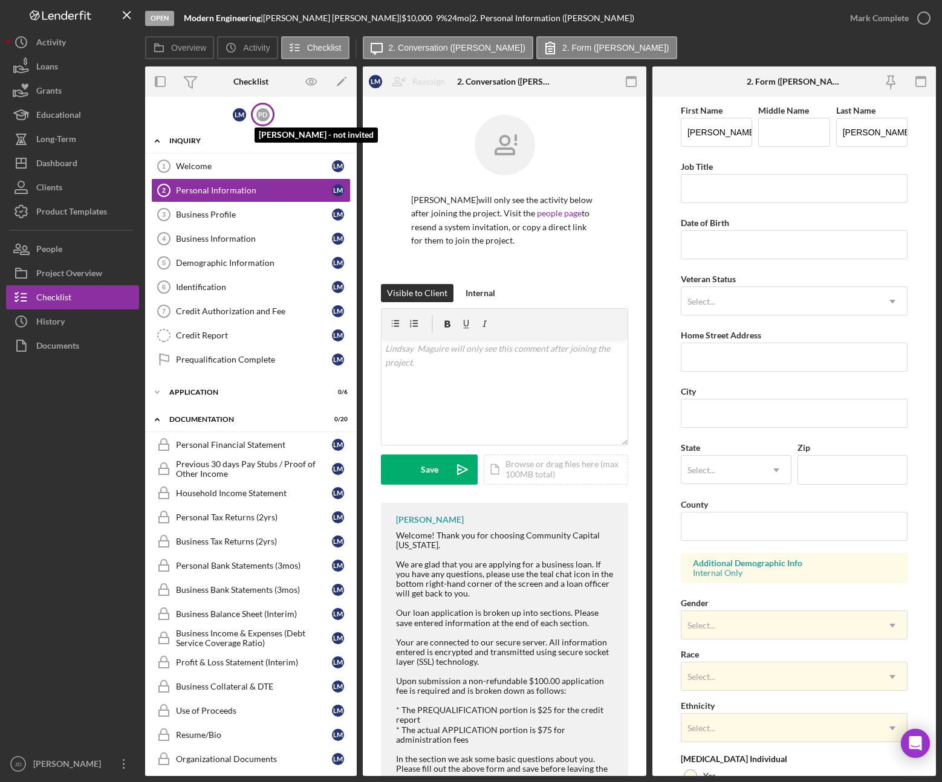
click at [262, 114] on div "P D" at bounding box center [262, 114] width 13 height 13
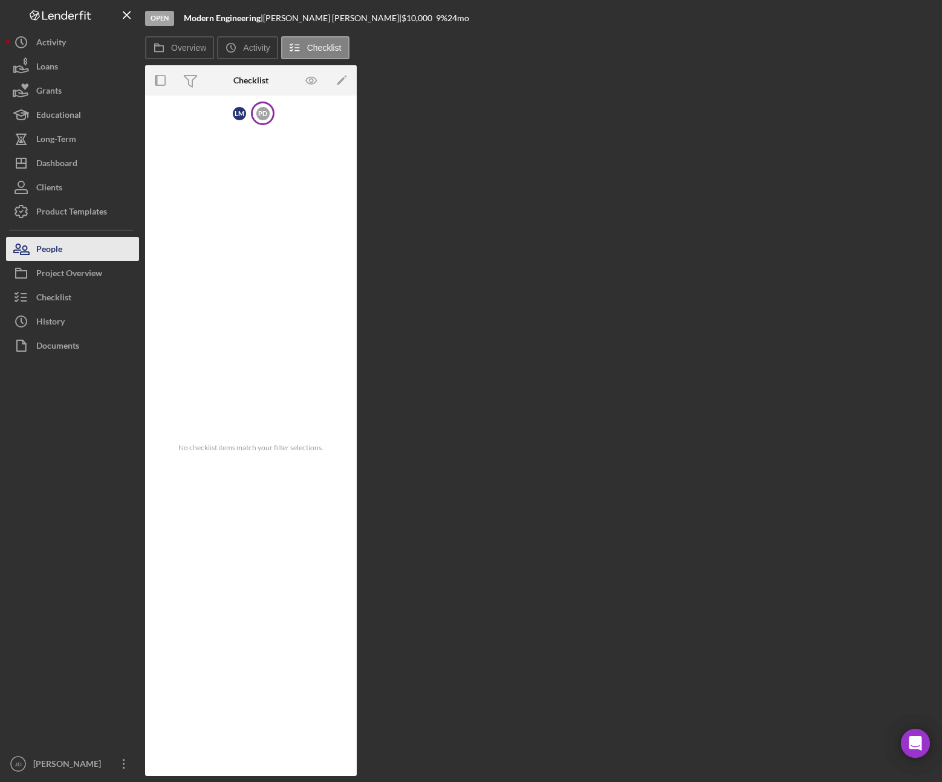
click at [54, 257] on div "People" at bounding box center [49, 250] width 26 height 27
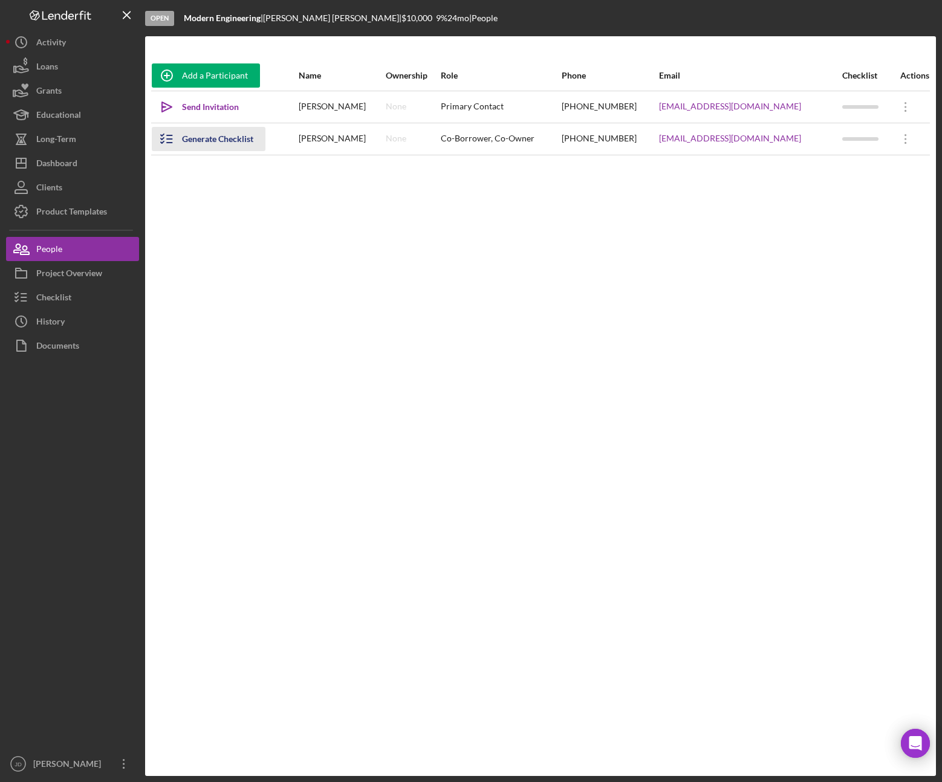
click at [172, 141] on icon "button" at bounding box center [167, 139] width 30 height 30
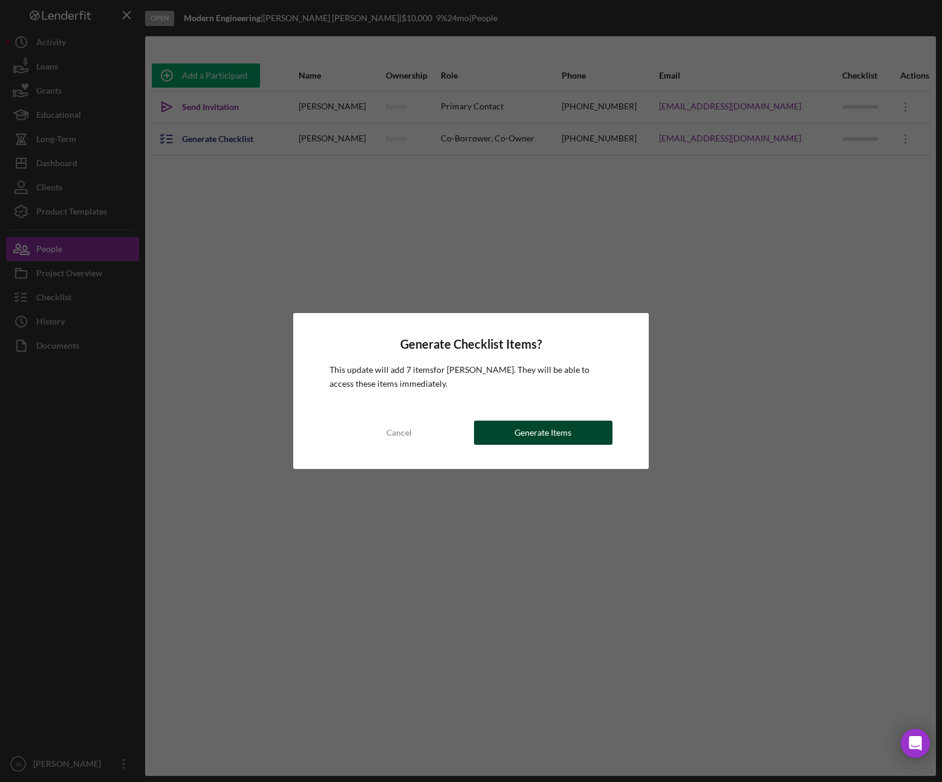
click at [545, 434] on div "Generate Items" at bounding box center [542, 433] width 57 height 24
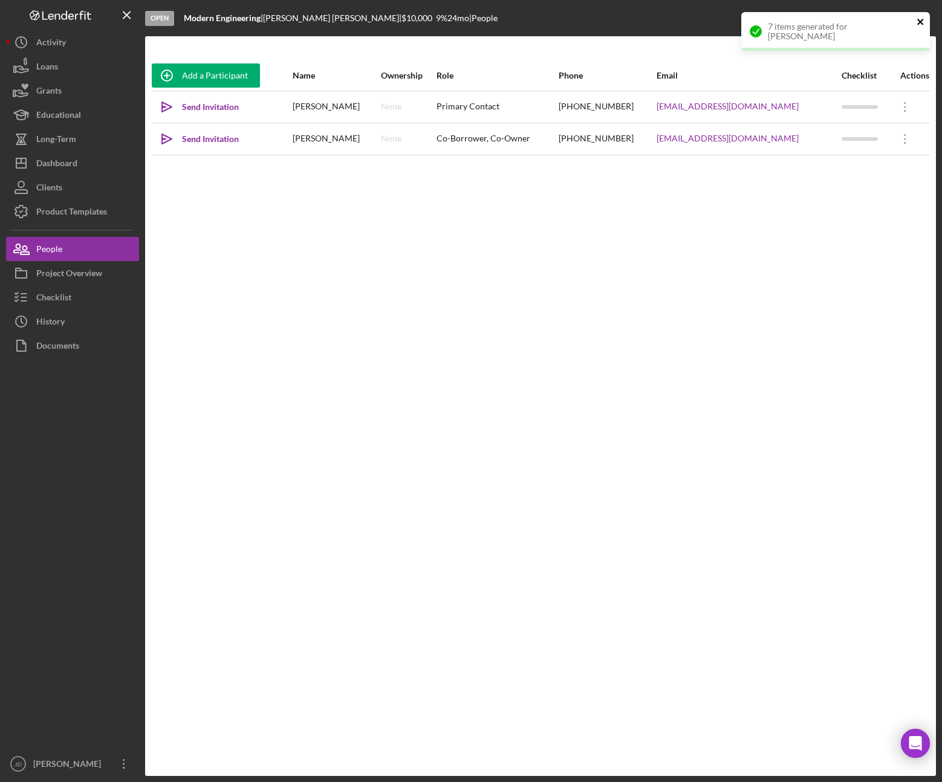
click at [919, 20] on icon "close" at bounding box center [920, 22] width 6 height 6
click at [217, 256] on div "Add a Participant Name Ownership Role Phone Email Checklist Actions Icon/icon-i…" at bounding box center [540, 405] width 790 height 691
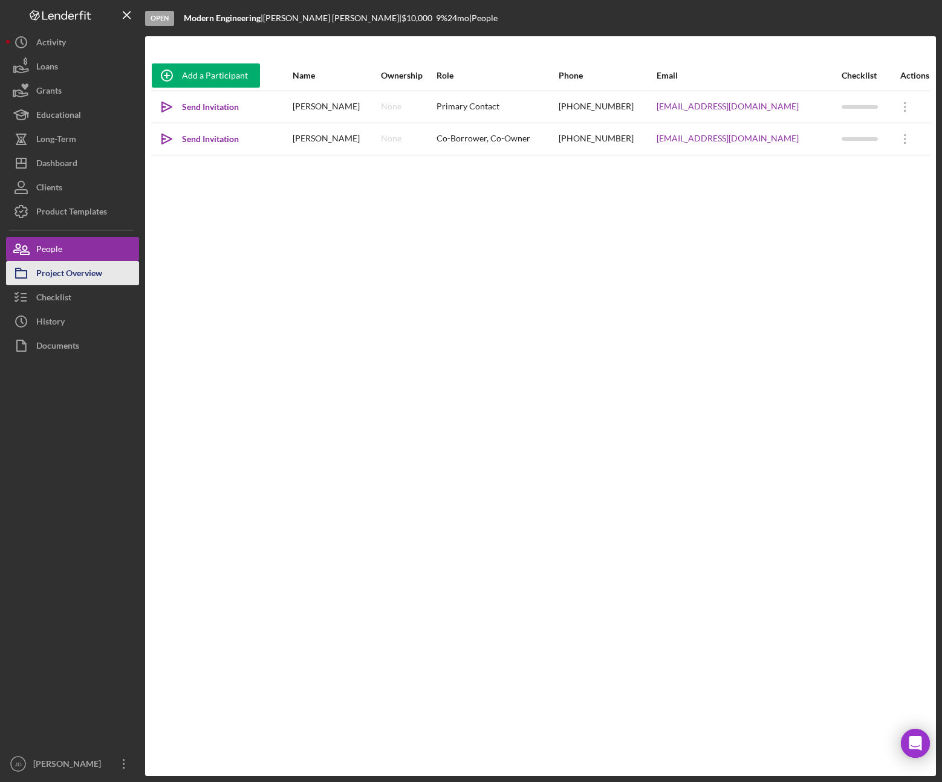
click at [75, 280] on div "Project Overview" at bounding box center [69, 274] width 66 height 27
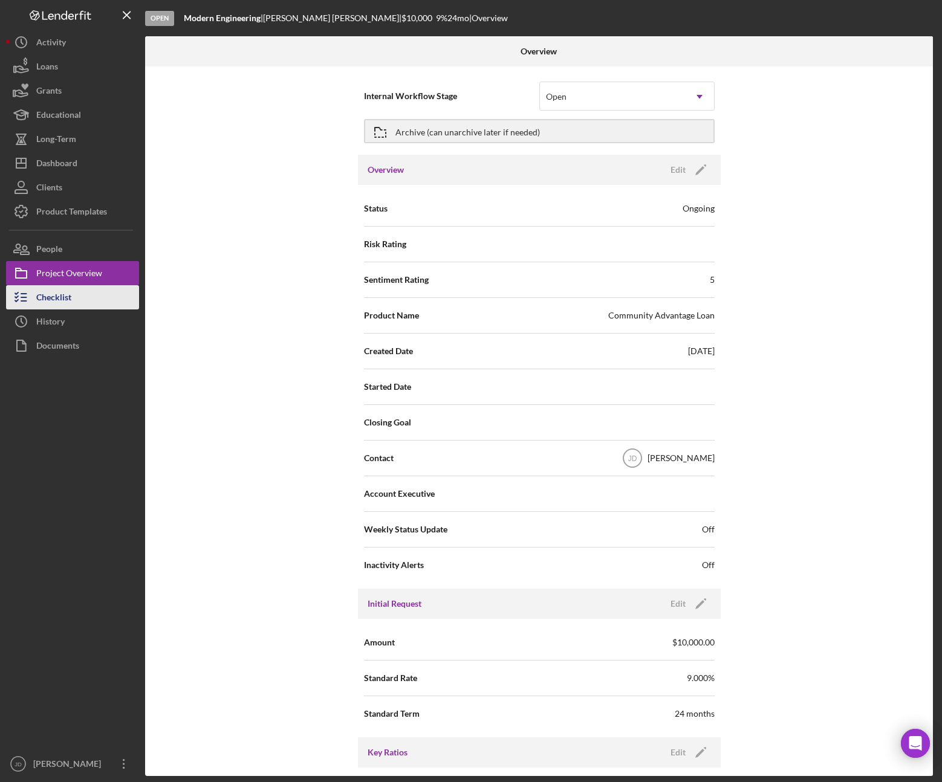
click at [71, 294] on div "Checklist" at bounding box center [53, 298] width 35 height 27
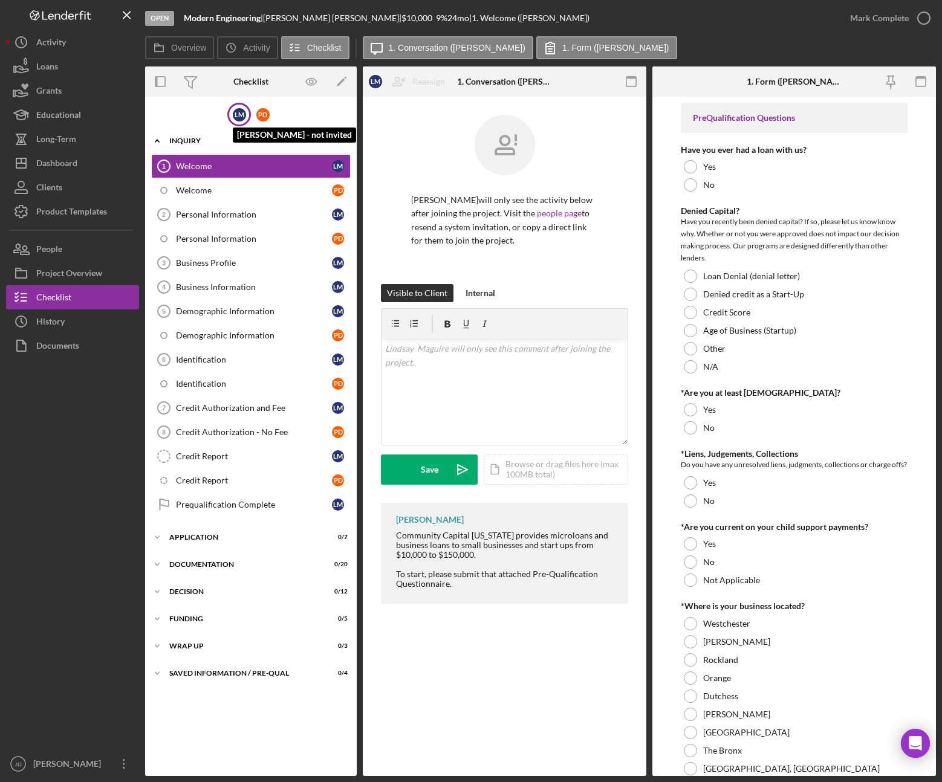
click at [238, 114] on div "L M" at bounding box center [239, 114] width 13 height 13
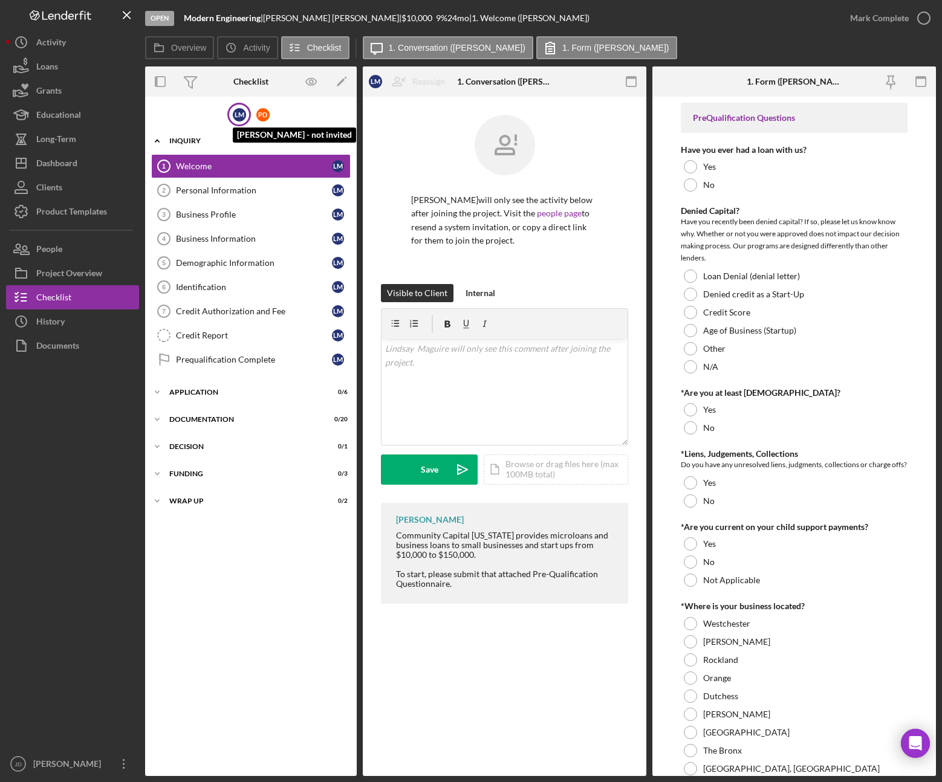
click at [239, 116] on div "L M" at bounding box center [239, 114] width 13 height 13
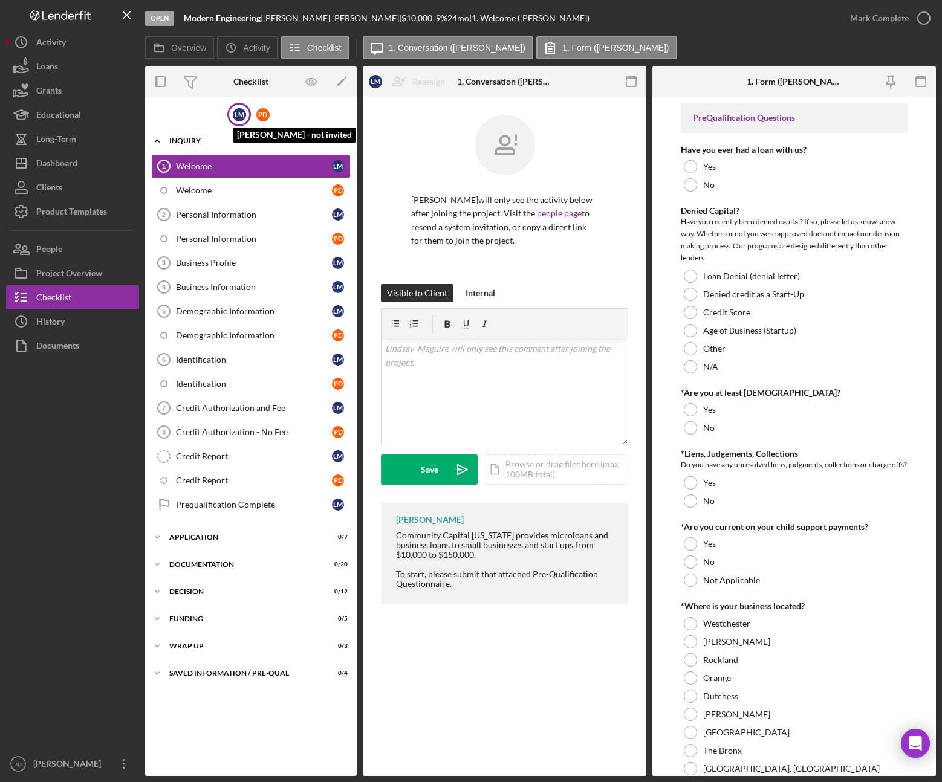
click at [240, 117] on div "L M" at bounding box center [239, 114] width 13 height 13
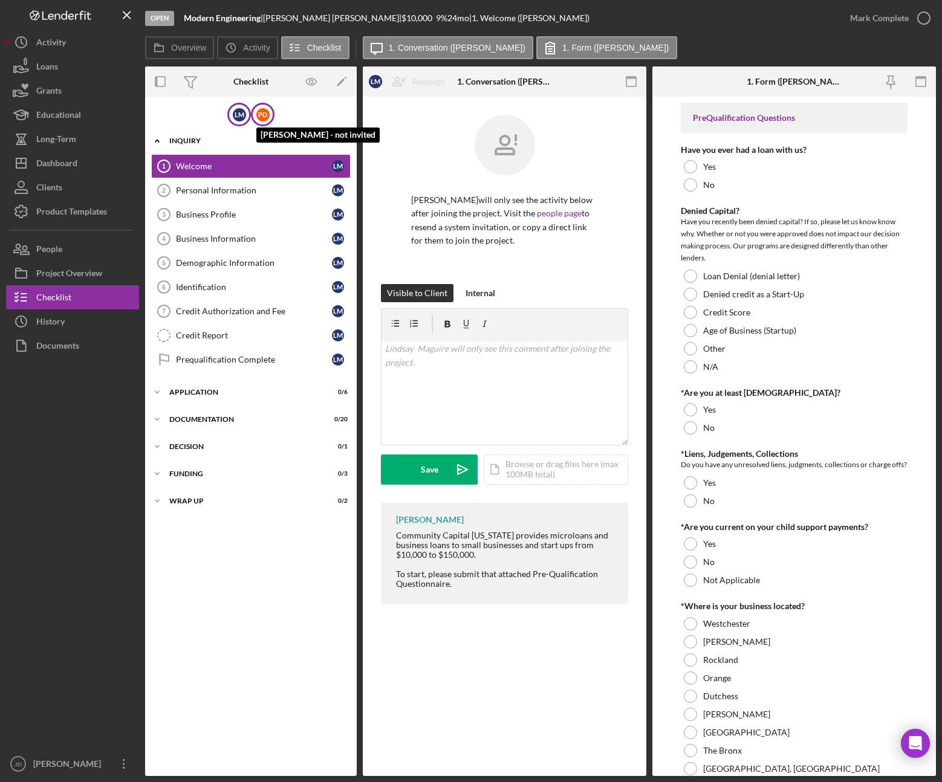
click at [263, 112] on div "P D" at bounding box center [262, 114] width 13 height 13
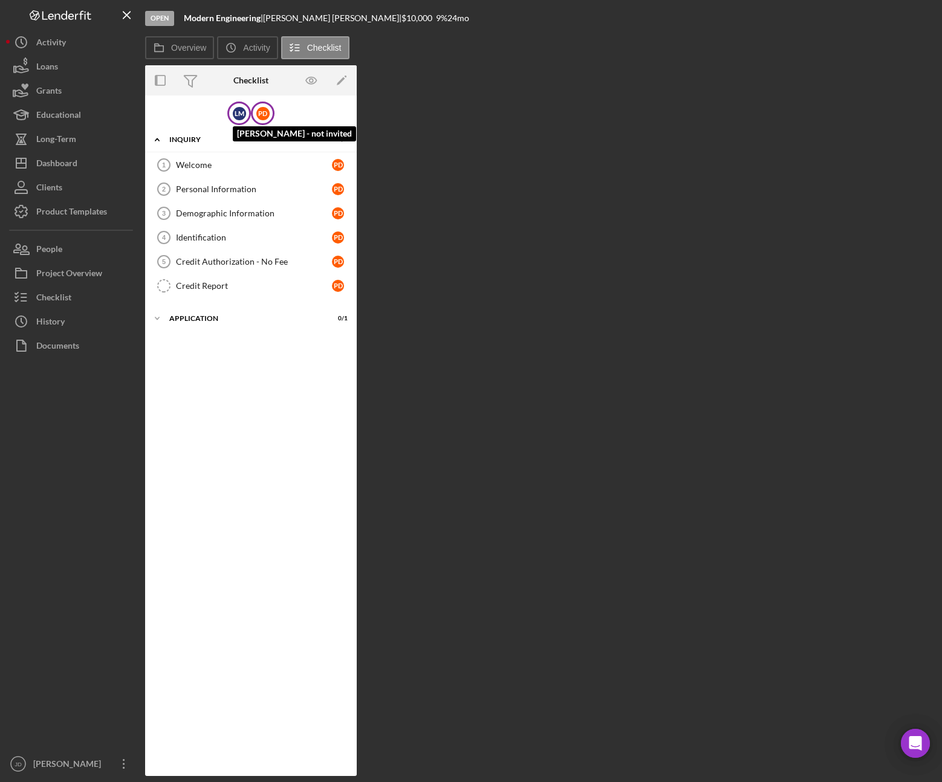
click at [238, 108] on div "L M" at bounding box center [239, 113] width 13 height 13
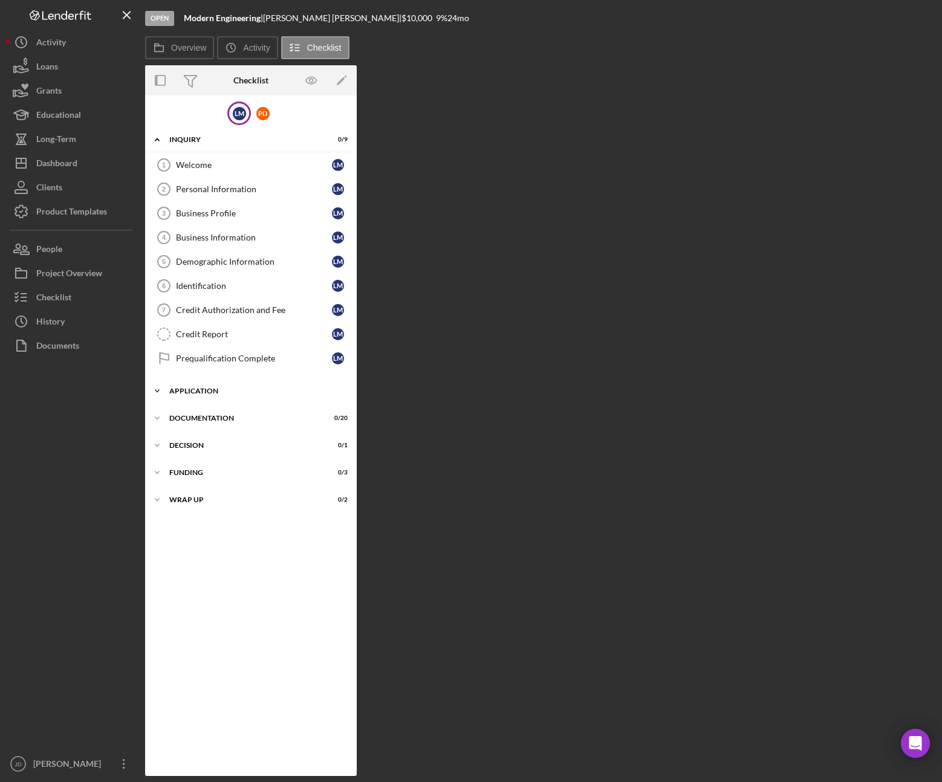
click at [158, 392] on icon "Icon/Expander" at bounding box center [157, 391] width 24 height 24
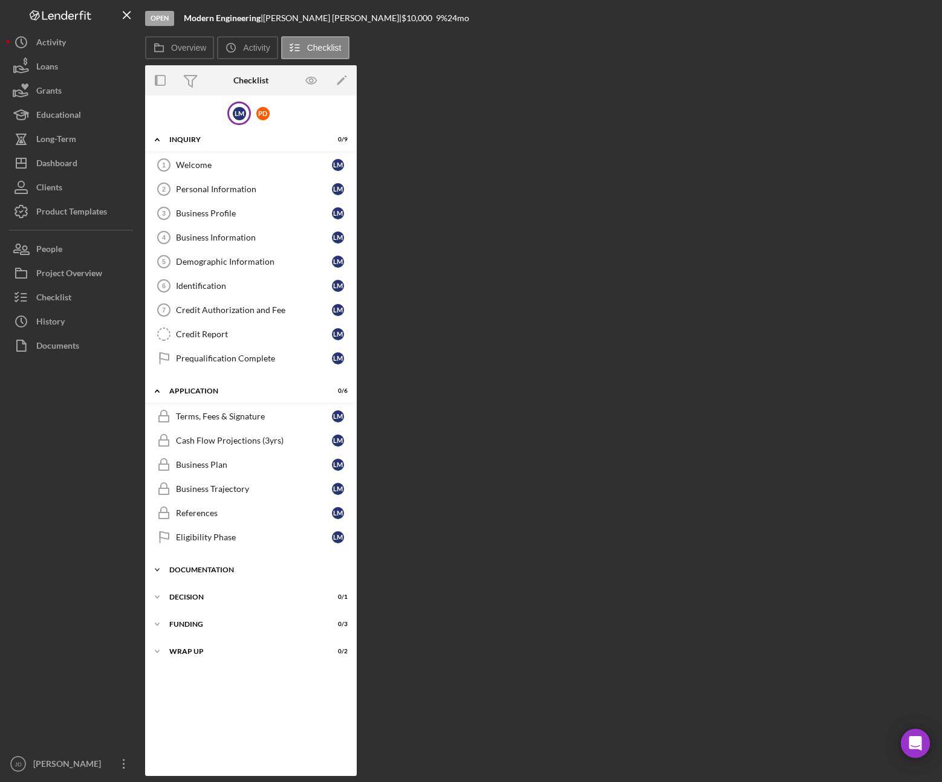
click at [157, 569] on icon "Icon/Expander" at bounding box center [157, 570] width 24 height 24
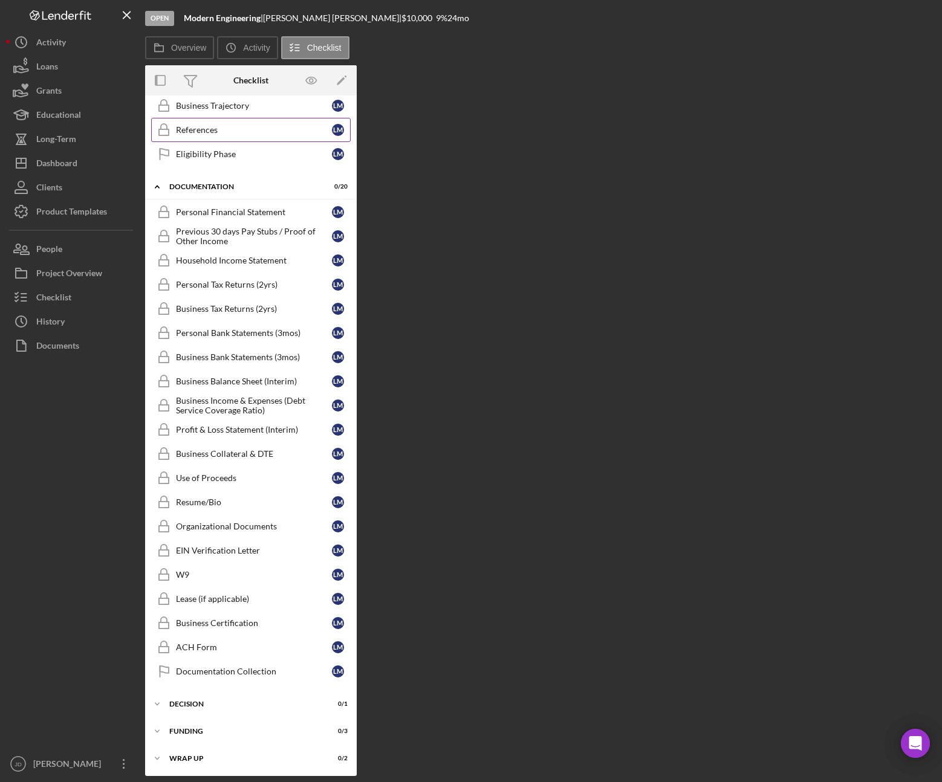
scroll to position [384, 0]
click at [206, 308] on div "Business Tax Returns (2yrs)" at bounding box center [254, 308] width 156 height 10
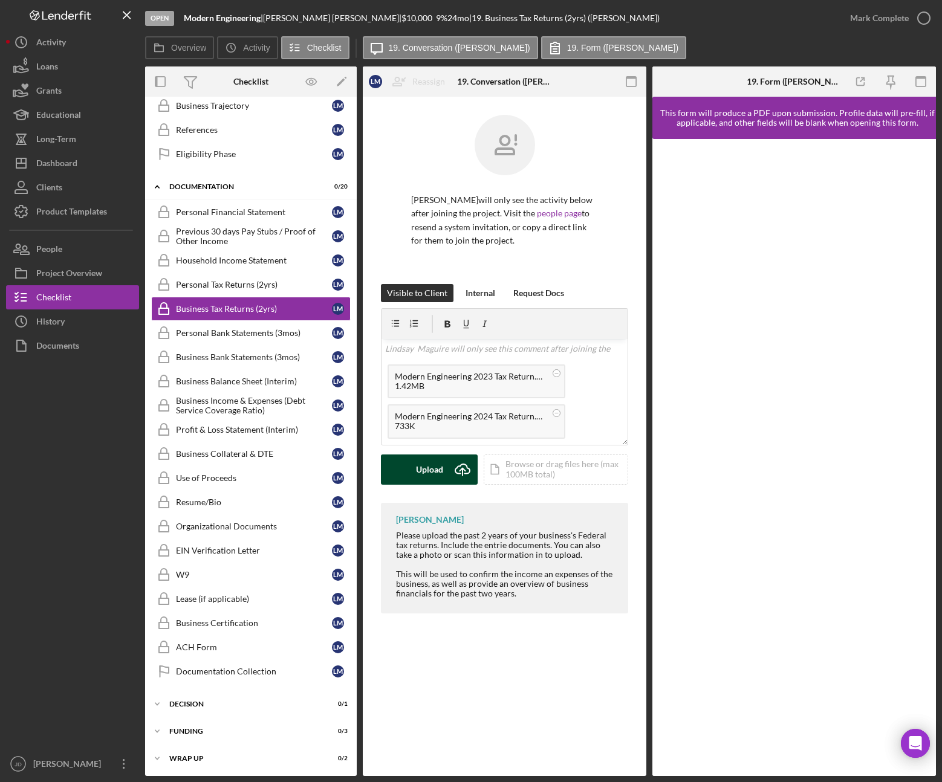
click at [431, 470] on div "Upload" at bounding box center [429, 469] width 27 height 30
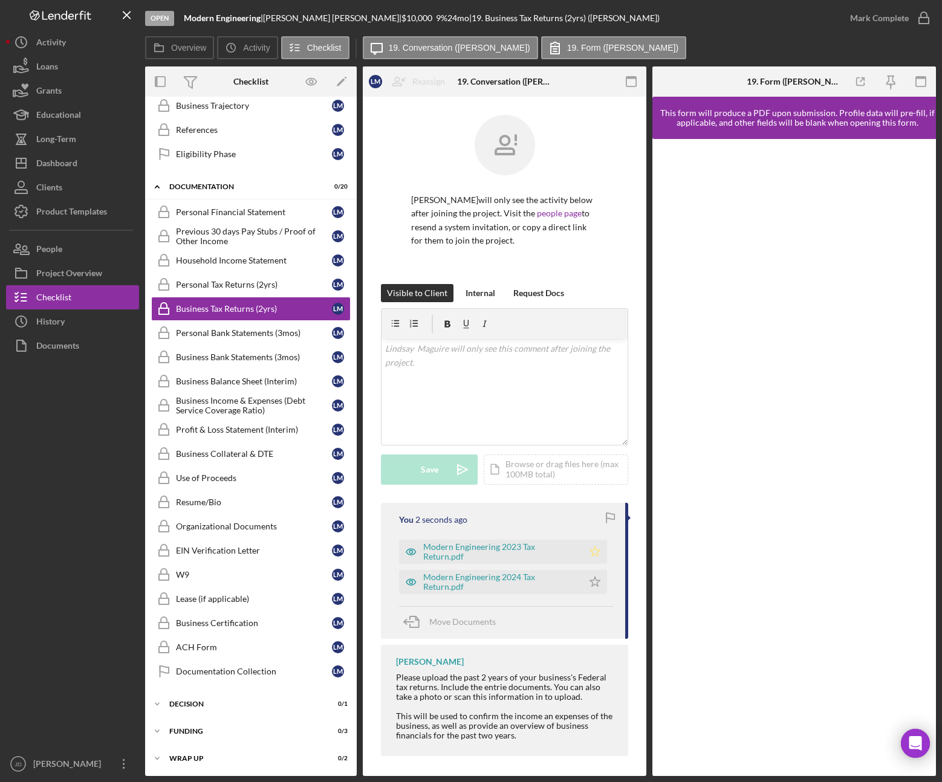
click at [590, 557] on icon "Icon/Star" at bounding box center [595, 552] width 24 height 24
click at [593, 583] on polygon "button" at bounding box center [595, 582] width 10 height 10
click at [928, 18] on icon "button" at bounding box center [923, 18] width 30 height 30
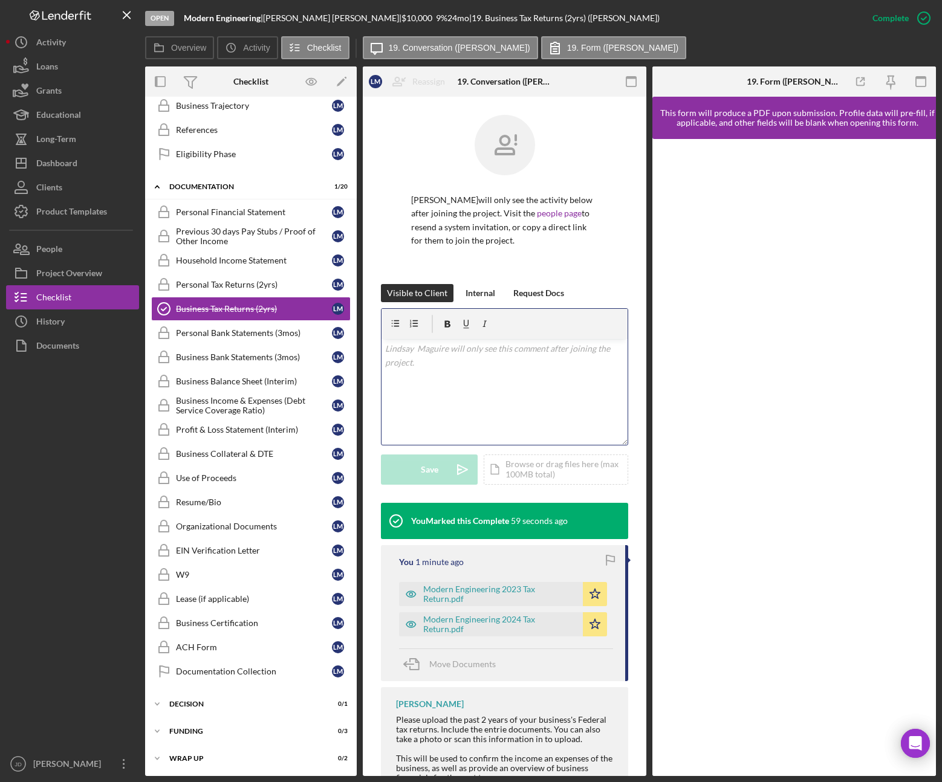
click at [468, 381] on div "v Color teal Color pink Remove color Add row above Add row below Add column bef…" at bounding box center [504, 392] width 246 height 106
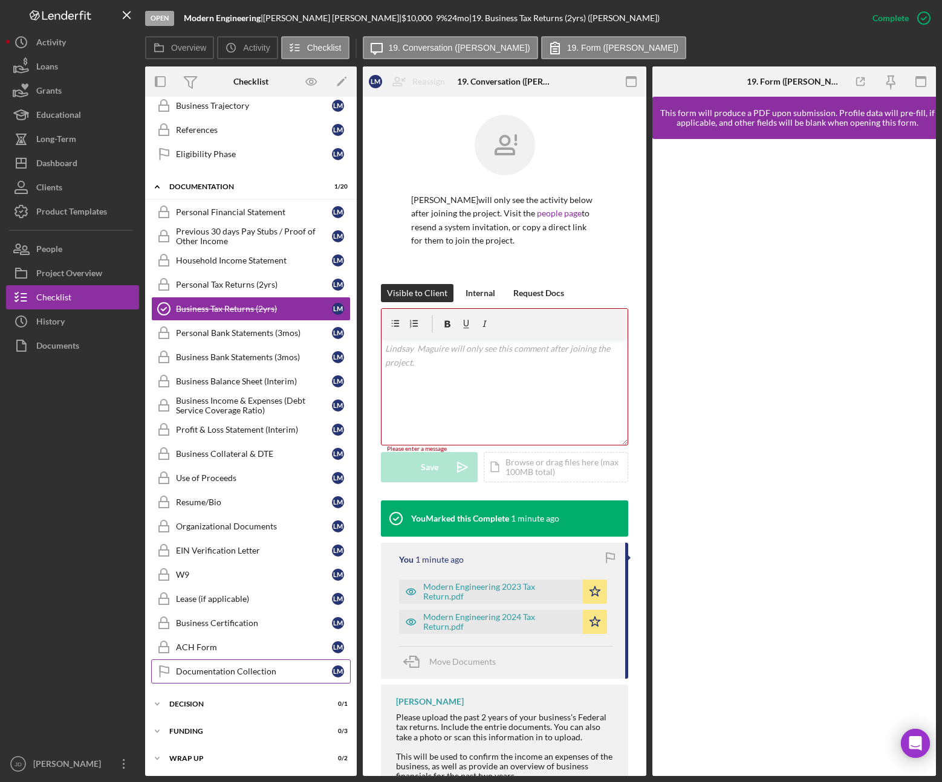
click at [242, 670] on div "Documentation Collection" at bounding box center [254, 672] width 156 height 10
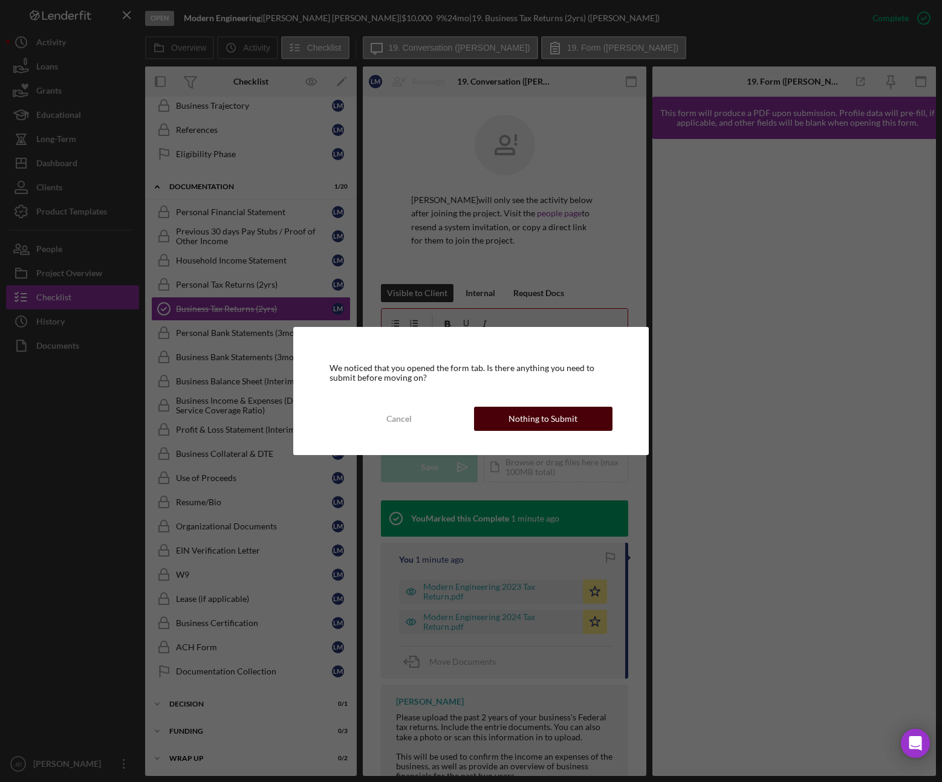
click at [563, 418] on div "Nothing to Submit" at bounding box center [542, 419] width 69 height 24
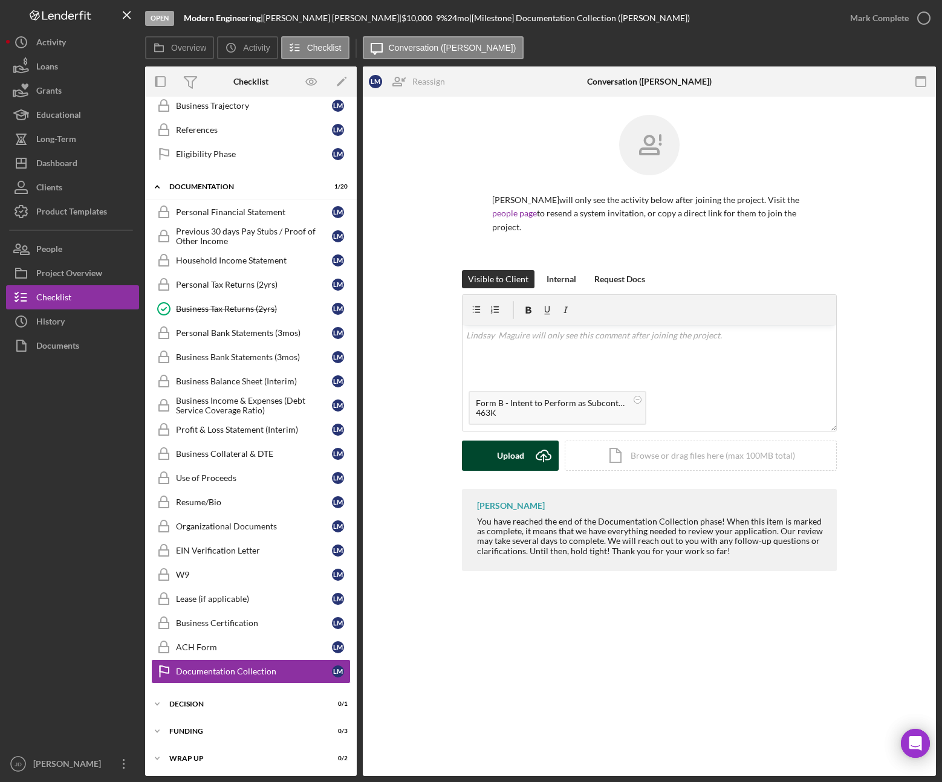
click at [515, 455] on div "Upload" at bounding box center [510, 456] width 27 height 30
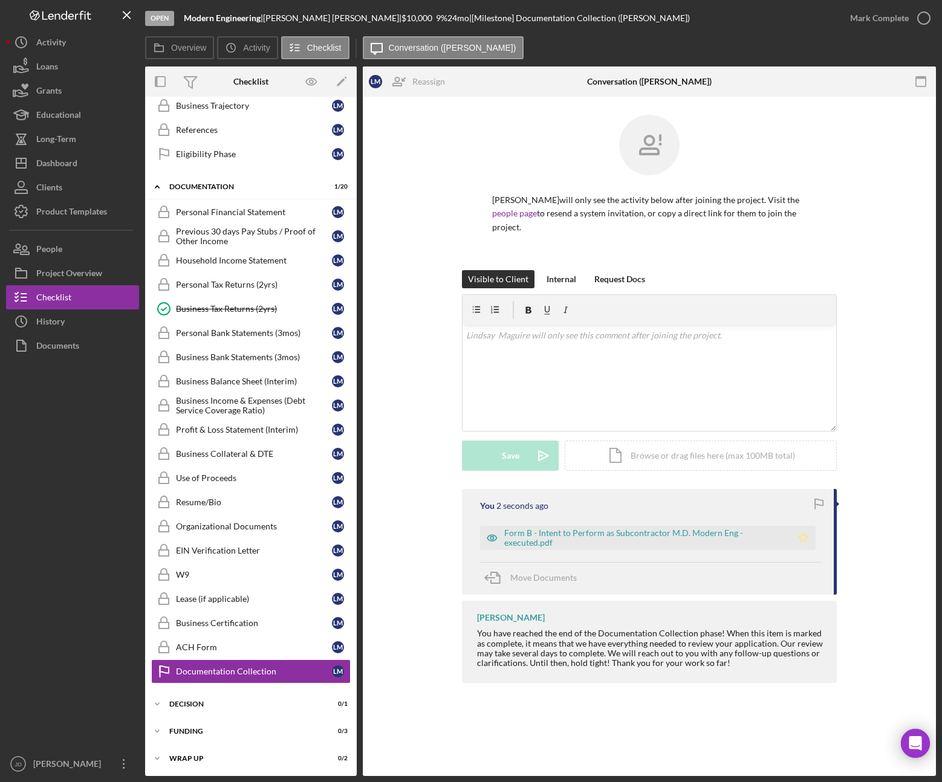
click at [804, 537] on icon "Icon/Star" at bounding box center [803, 538] width 24 height 24
click at [216, 284] on div "Personal Tax Returns (2yrs)" at bounding box center [254, 285] width 156 height 10
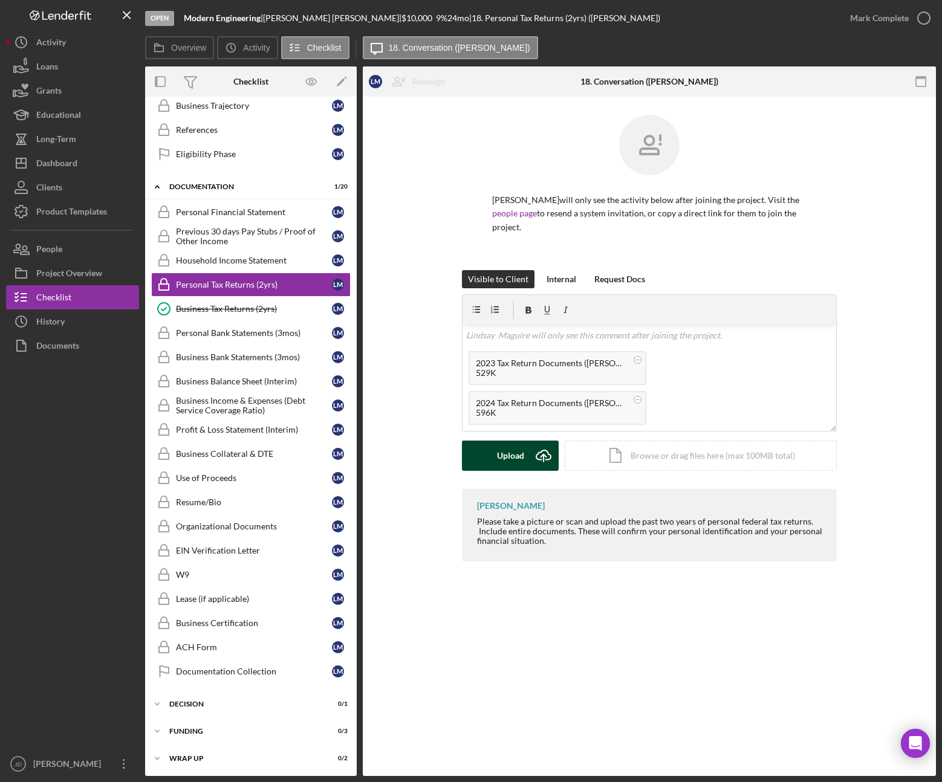
click at [496, 456] on button "Upload Icon/Upload" at bounding box center [510, 456] width 97 height 30
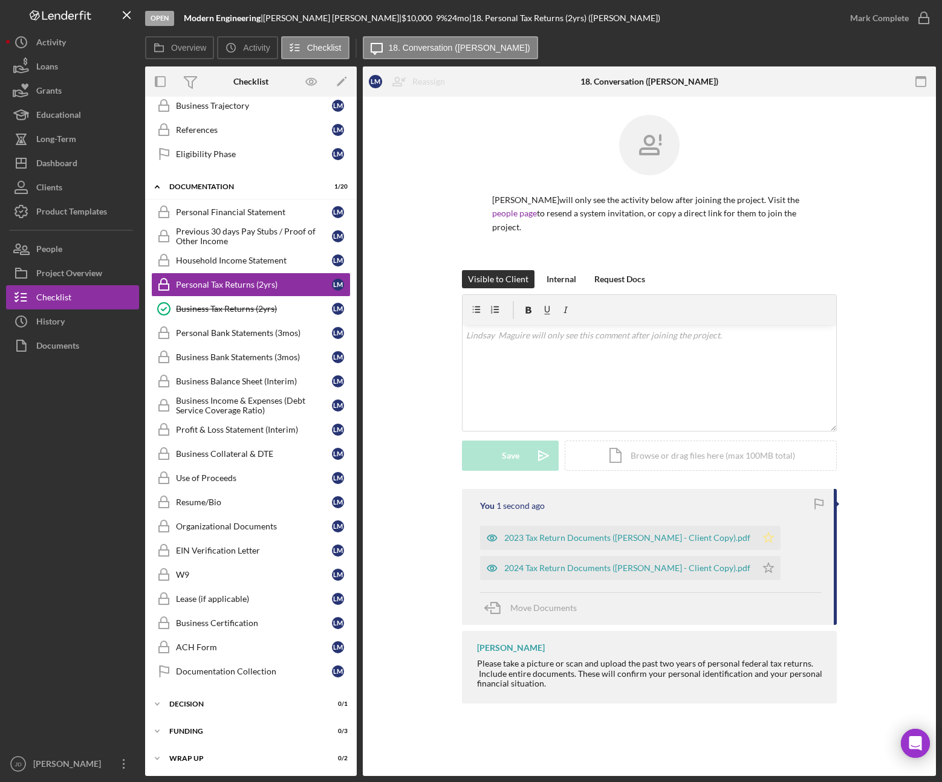
click at [777, 535] on icon "Icon/Star" at bounding box center [768, 538] width 24 height 24
click at [773, 567] on icon "Icon/Star" at bounding box center [768, 568] width 24 height 24
click at [926, 19] on icon "button" at bounding box center [923, 18] width 30 height 30
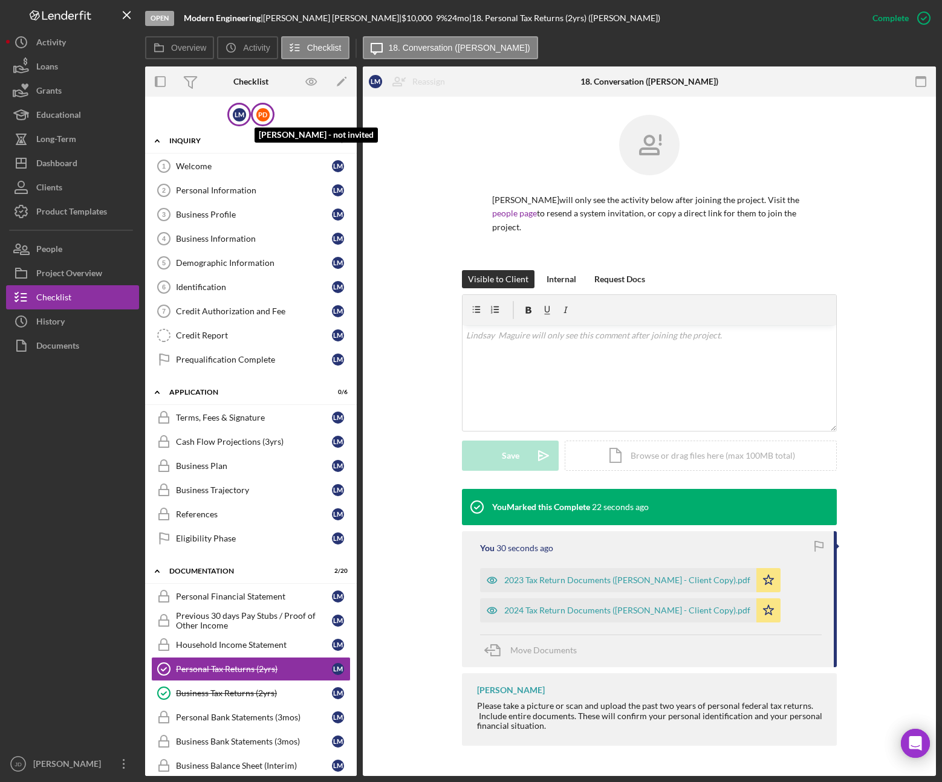
click at [265, 118] on div "P D" at bounding box center [262, 114] width 13 height 13
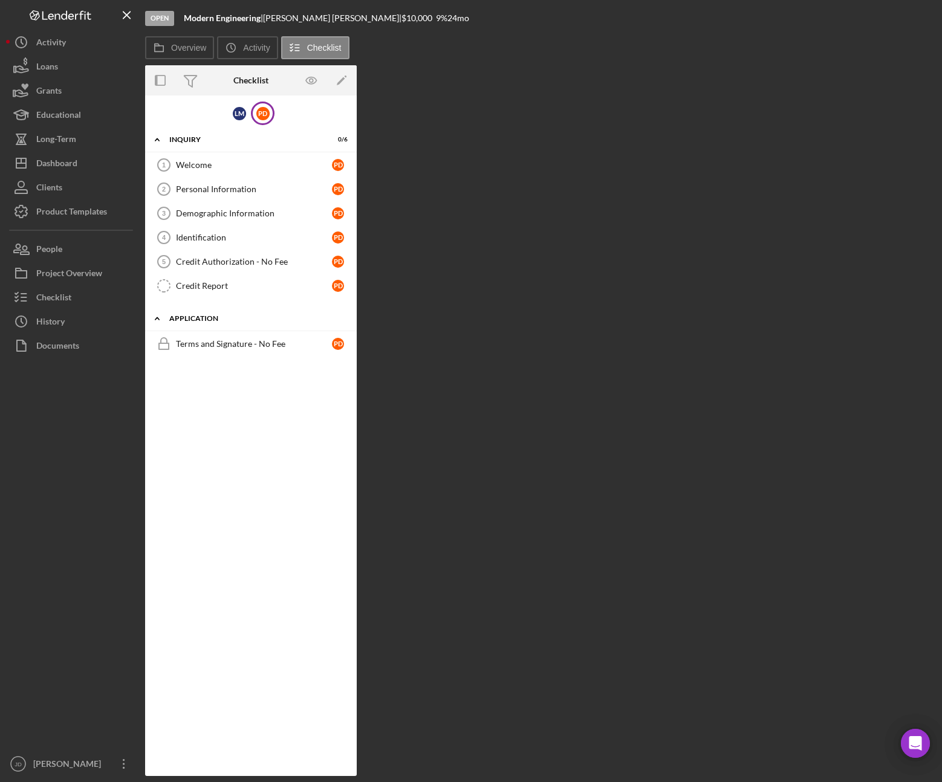
click at [159, 318] on icon "Icon/Expander" at bounding box center [157, 318] width 24 height 24
click at [160, 318] on icon "Icon/Expander" at bounding box center [157, 318] width 24 height 24
click at [236, 111] on div "L M" at bounding box center [239, 113] width 13 height 13
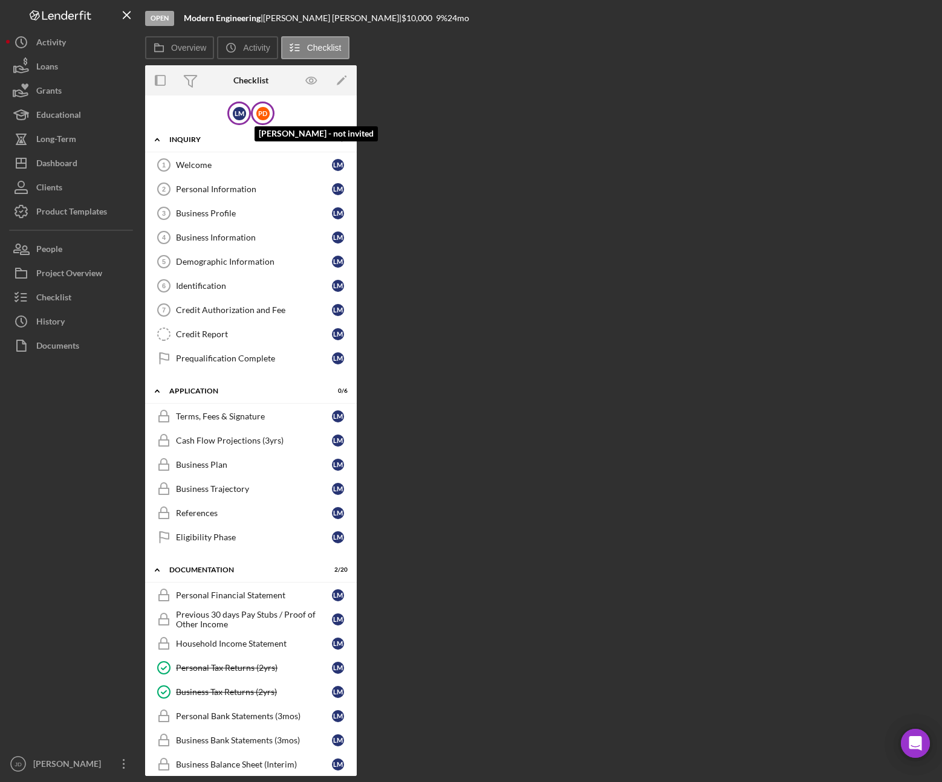
click at [263, 115] on div "P D" at bounding box center [262, 113] width 13 height 13
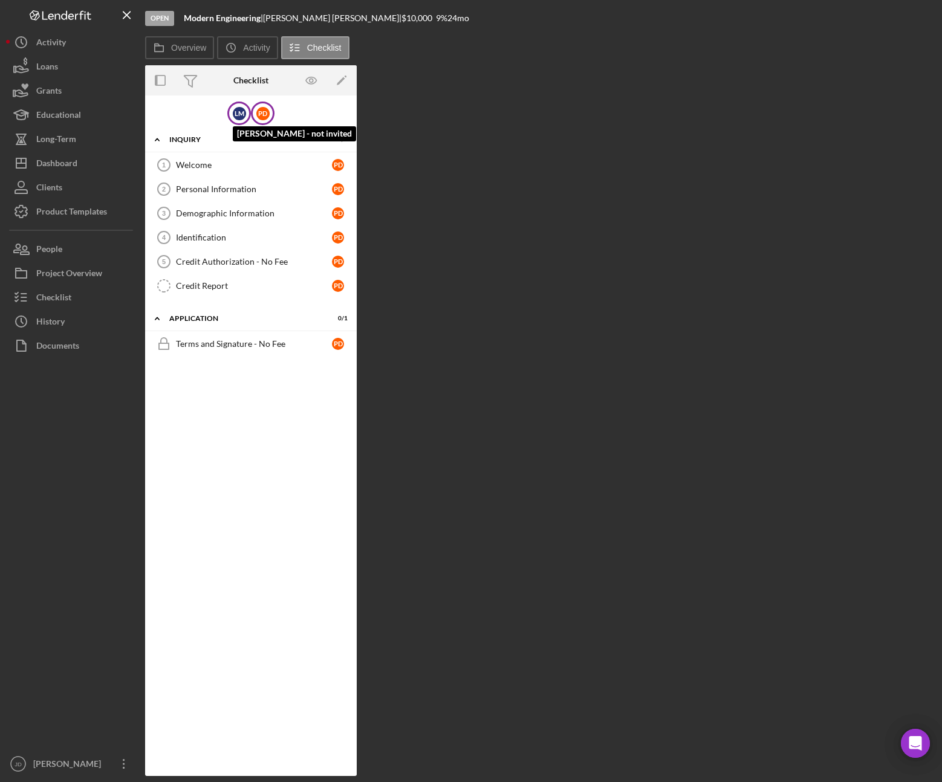
click at [244, 114] on div "L M" at bounding box center [239, 113] width 13 height 13
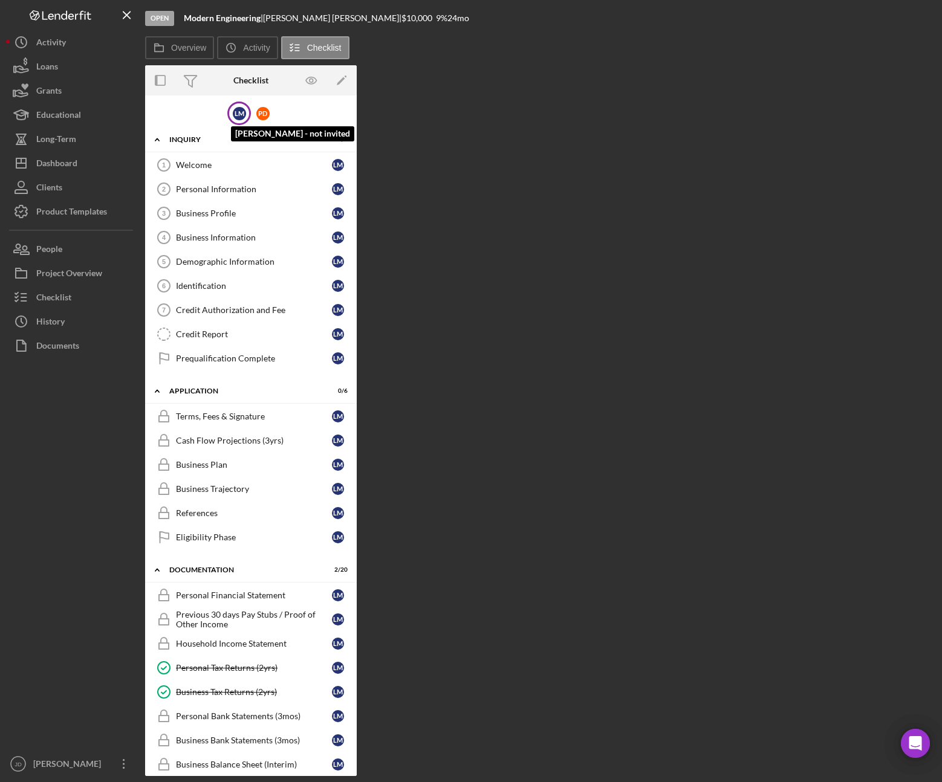
click at [239, 114] on div "L M" at bounding box center [239, 113] width 13 height 13
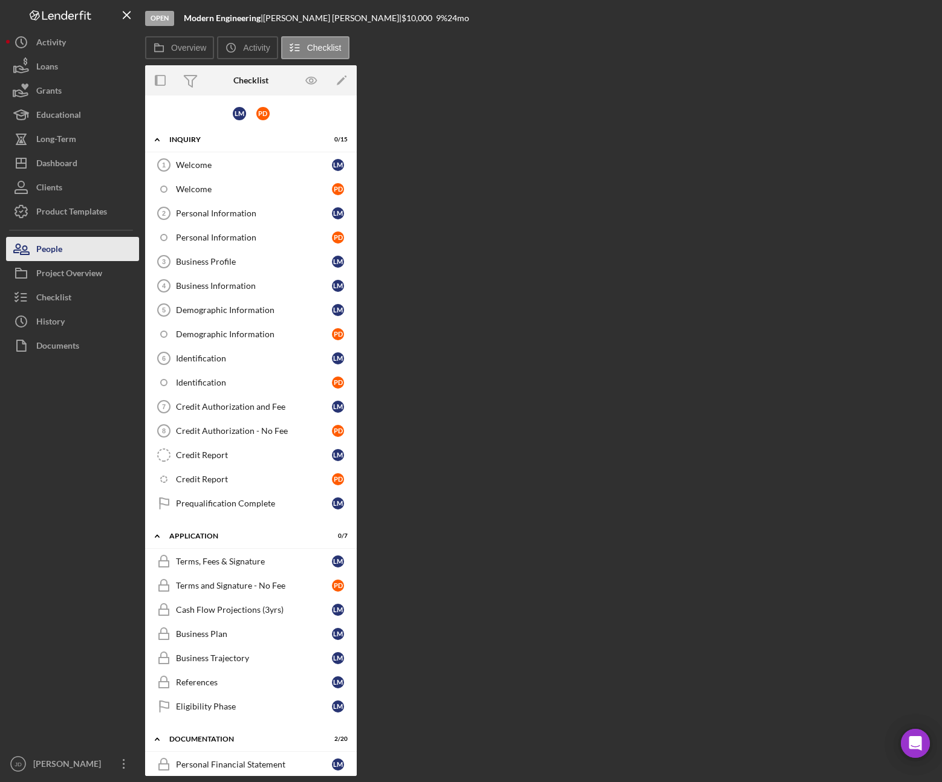
click at [63, 249] on button "People" at bounding box center [72, 249] width 133 height 24
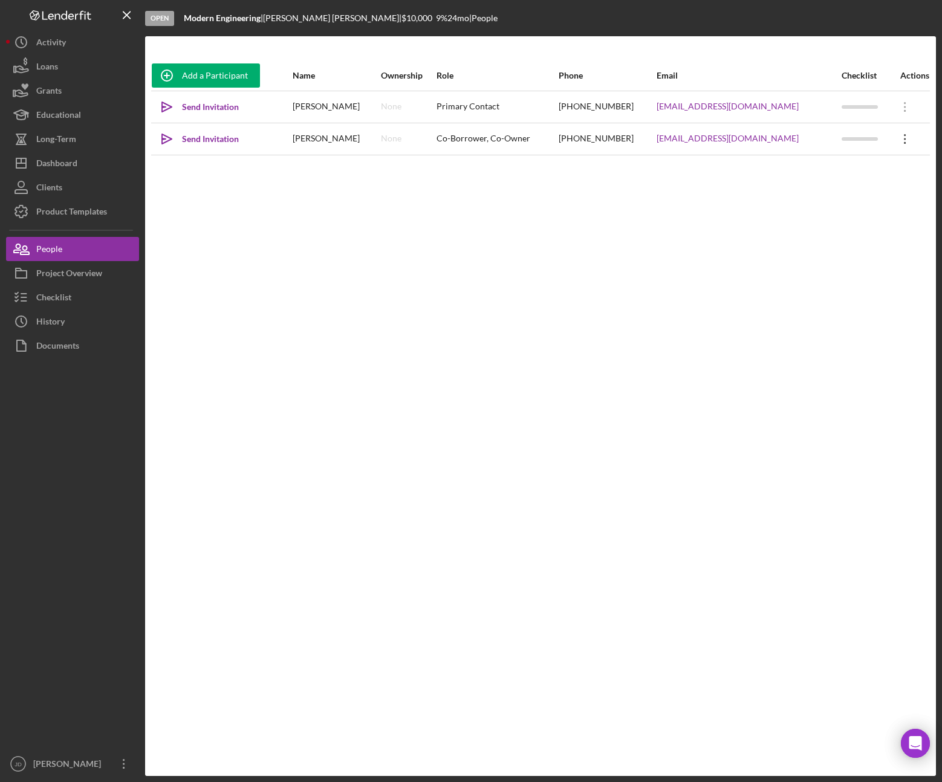
click at [896, 140] on icon "Icon/Overflow" at bounding box center [905, 139] width 30 height 30
click at [819, 172] on div "Icon/Edit Edit" at bounding box center [846, 170] width 133 height 25
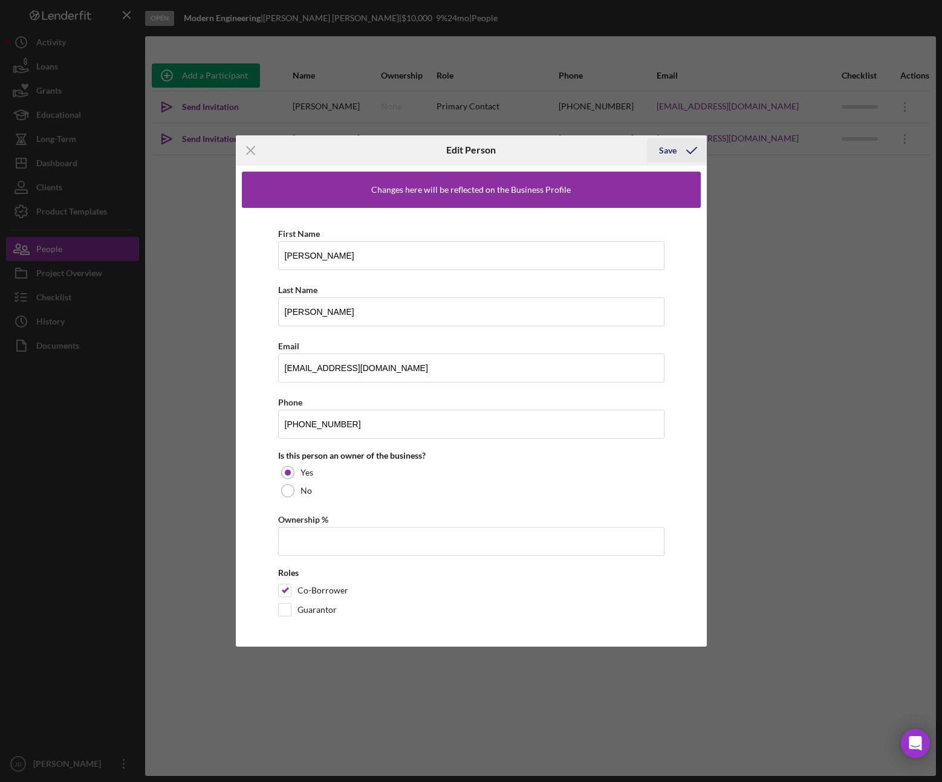
click at [664, 147] on div "Save" at bounding box center [668, 150] width 18 height 24
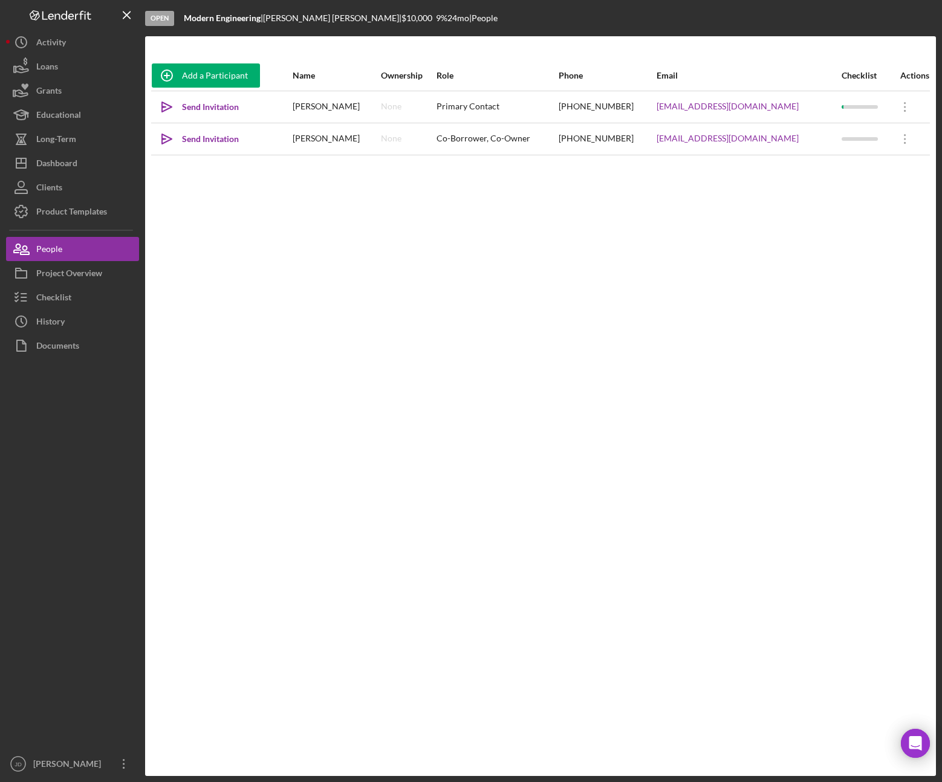
click at [655, 150] on div "(347) 530-0884" at bounding box center [606, 139] width 97 height 30
click at [900, 140] on icon "Icon/Overflow" at bounding box center [905, 139] width 30 height 30
click at [822, 253] on div "Add a Participant Name Ownership Role Phone Email Checklist Actions Icon/icon-i…" at bounding box center [540, 405] width 790 height 691
click at [842, 75] on div "Checklist" at bounding box center [864, 76] width 47 height 10
click at [833, 75] on div "Checklist" at bounding box center [834, 75] width 37 height 10
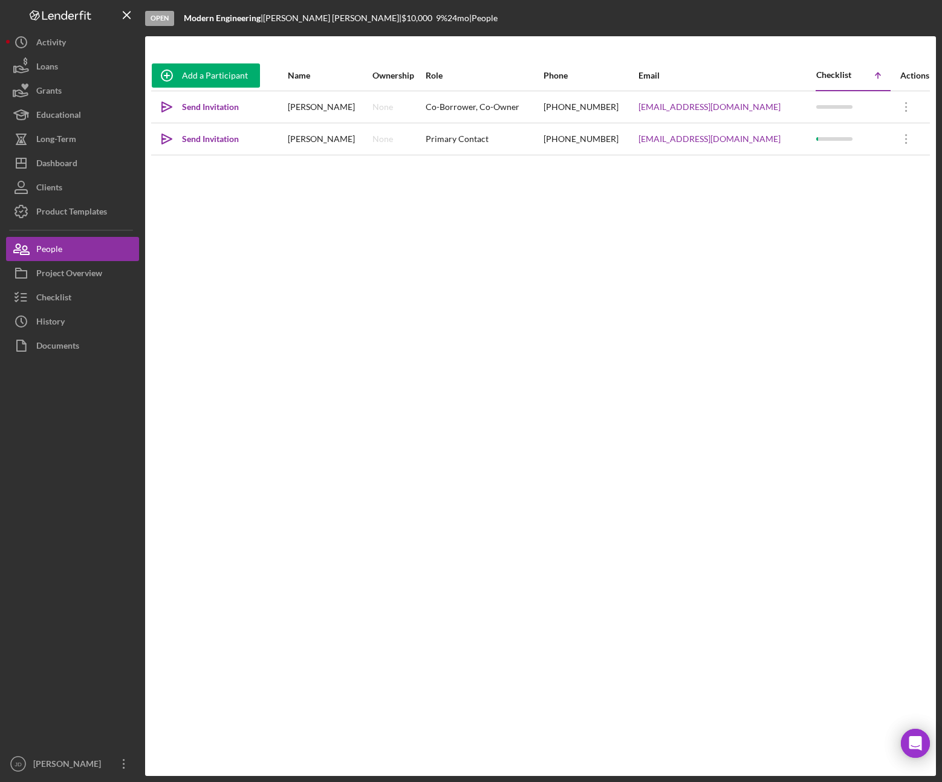
click at [833, 75] on div "Checklist" at bounding box center [834, 75] width 37 height 10
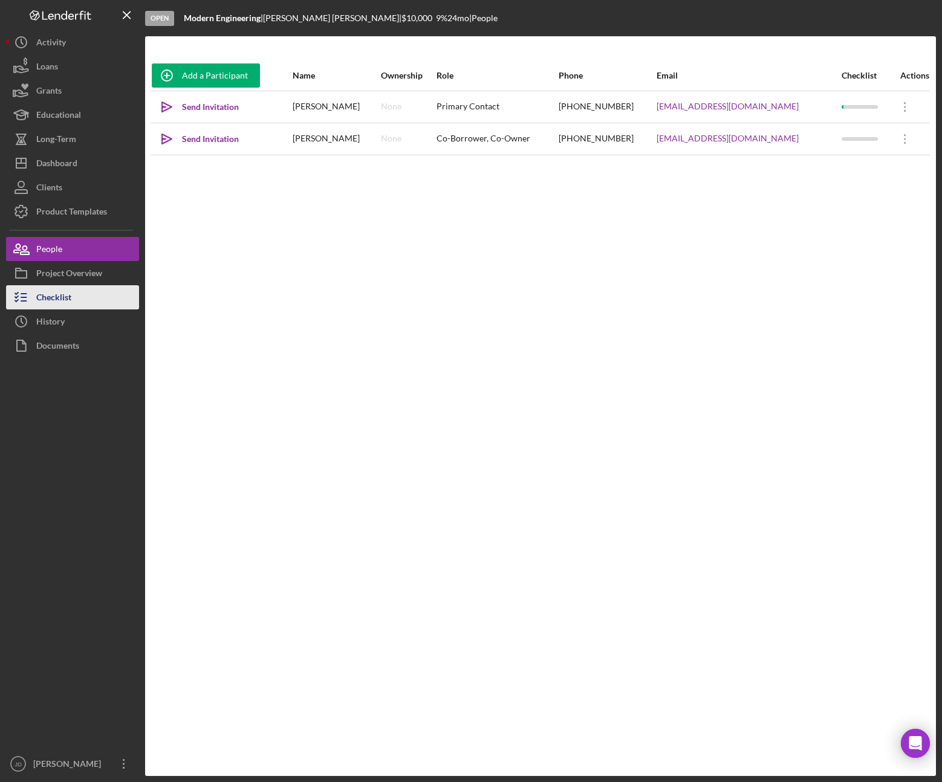
click at [59, 292] on div "Checklist" at bounding box center [53, 298] width 35 height 27
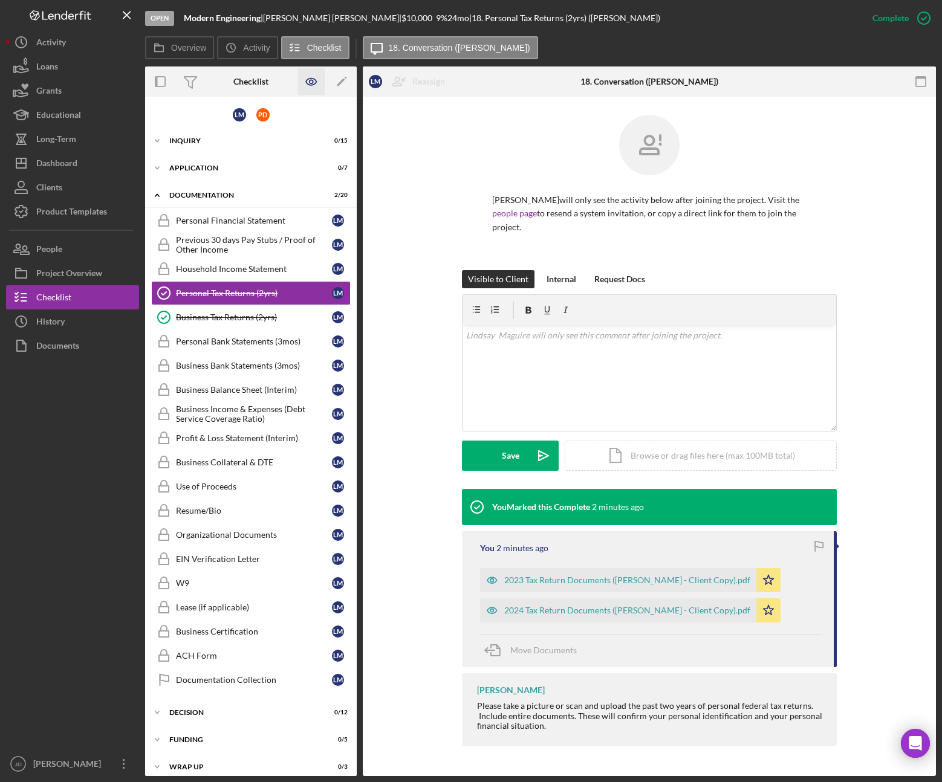
click at [315, 84] on icon "button" at bounding box center [311, 81] width 27 height 27
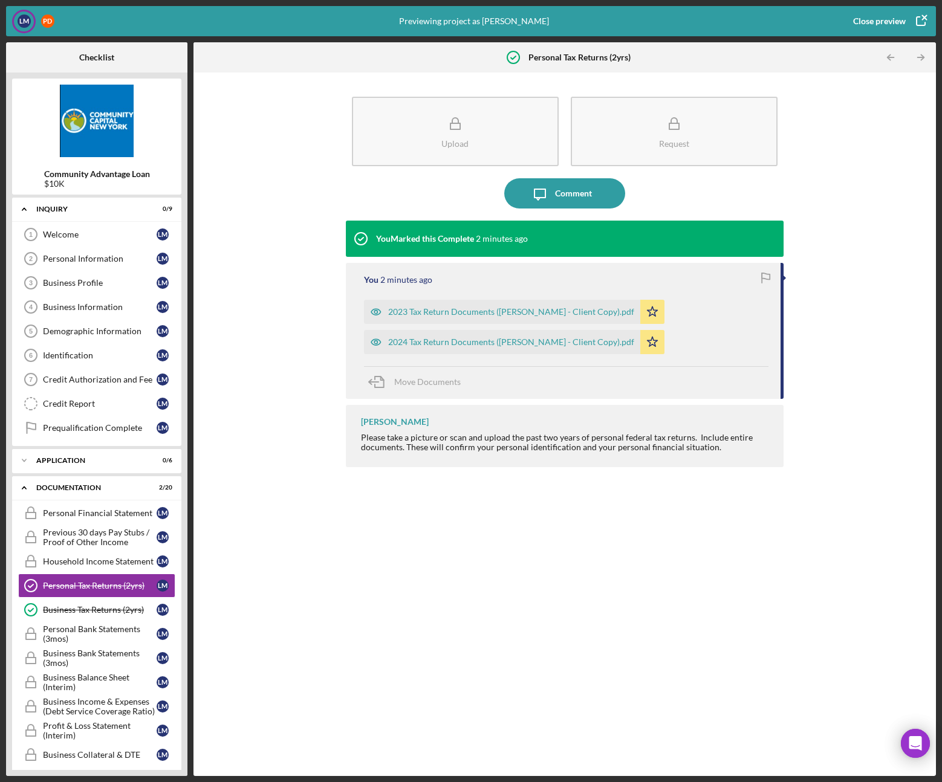
scroll to position [102, 0]
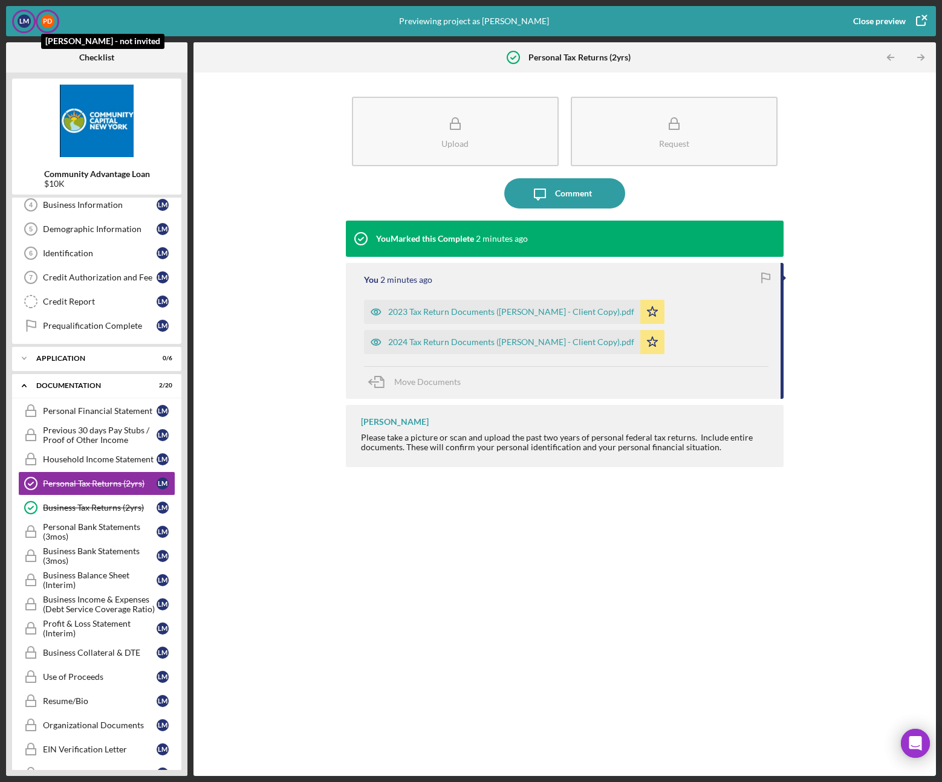
click at [45, 22] on div "P D" at bounding box center [47, 21] width 13 height 13
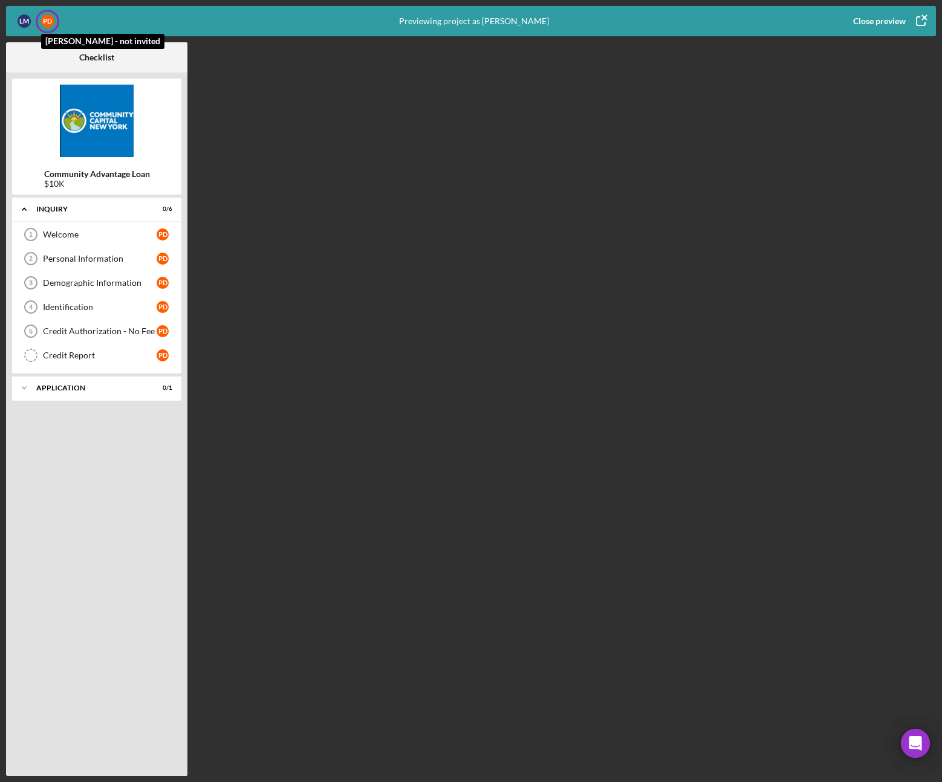
scroll to position [0, 0]
click at [24, 390] on icon "Icon/Expander" at bounding box center [24, 388] width 24 height 24
click at [94, 417] on div "Terms and Signature - No Fee" at bounding box center [100, 414] width 114 height 10
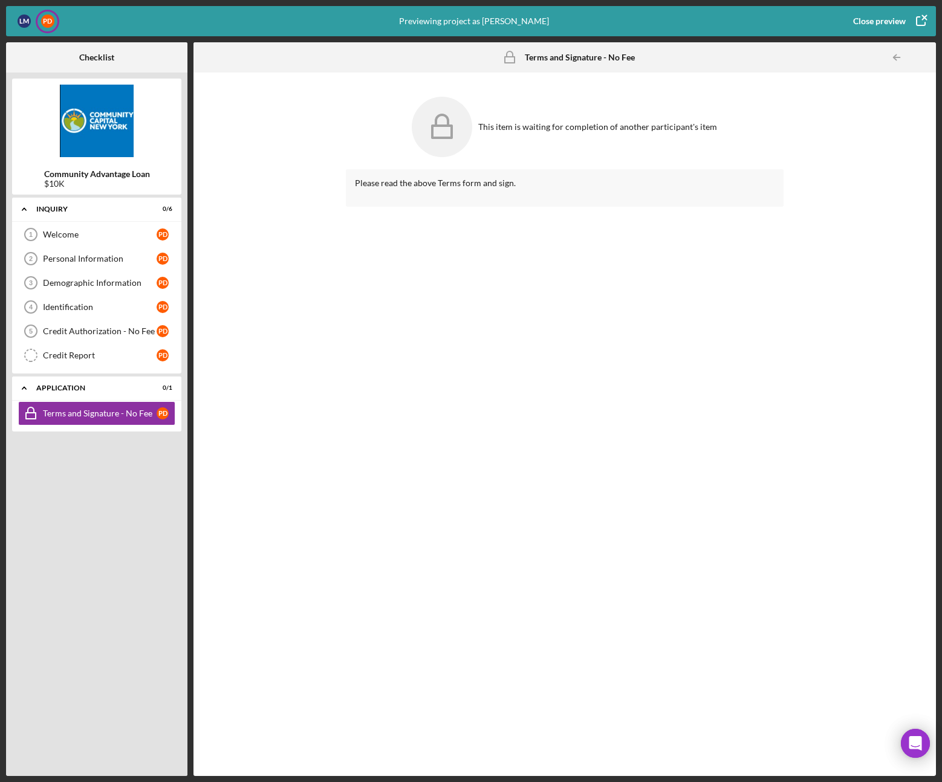
click at [896, 26] on div "Close preview" at bounding box center [879, 21] width 53 height 24
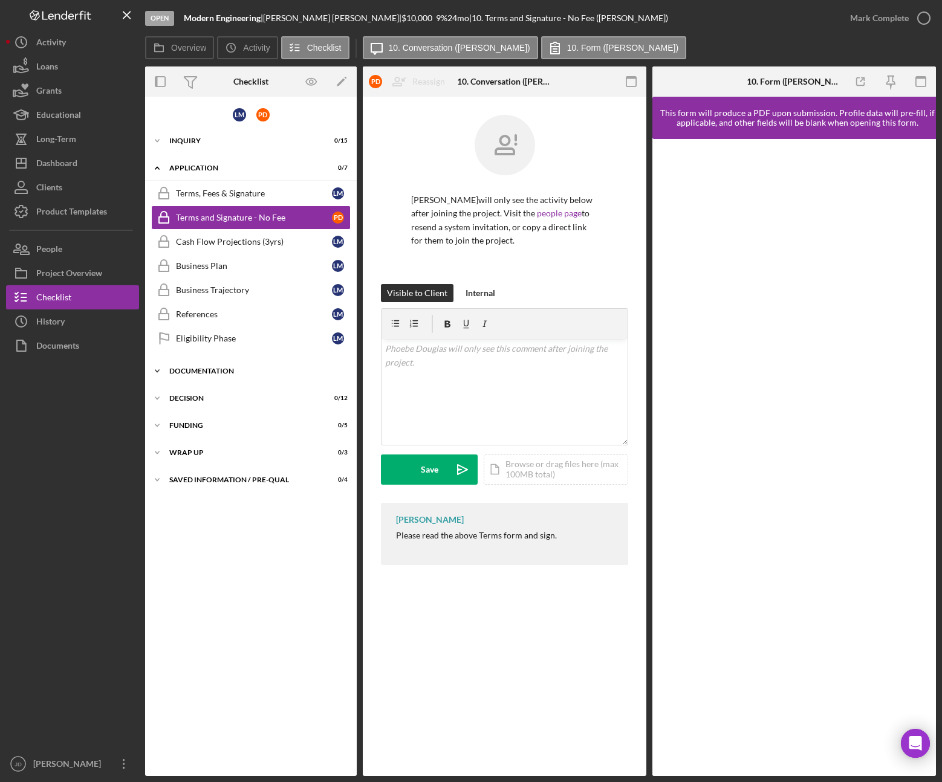
click at [152, 369] on icon "Icon/Expander" at bounding box center [157, 371] width 24 height 24
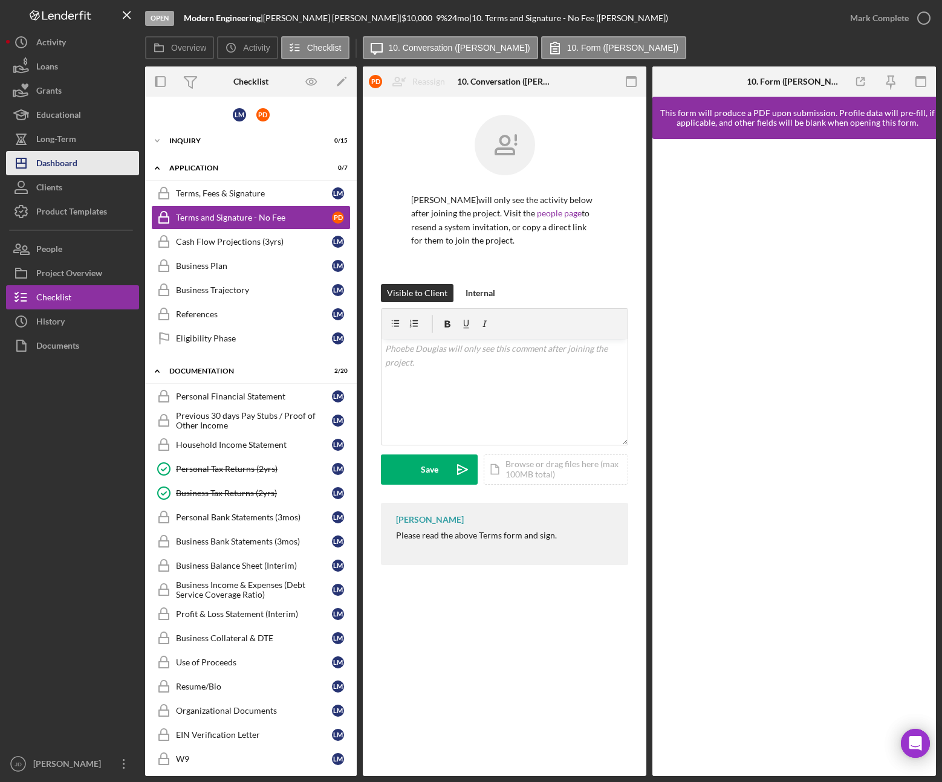
click at [72, 164] on div "Dashboard" at bounding box center [56, 164] width 41 height 27
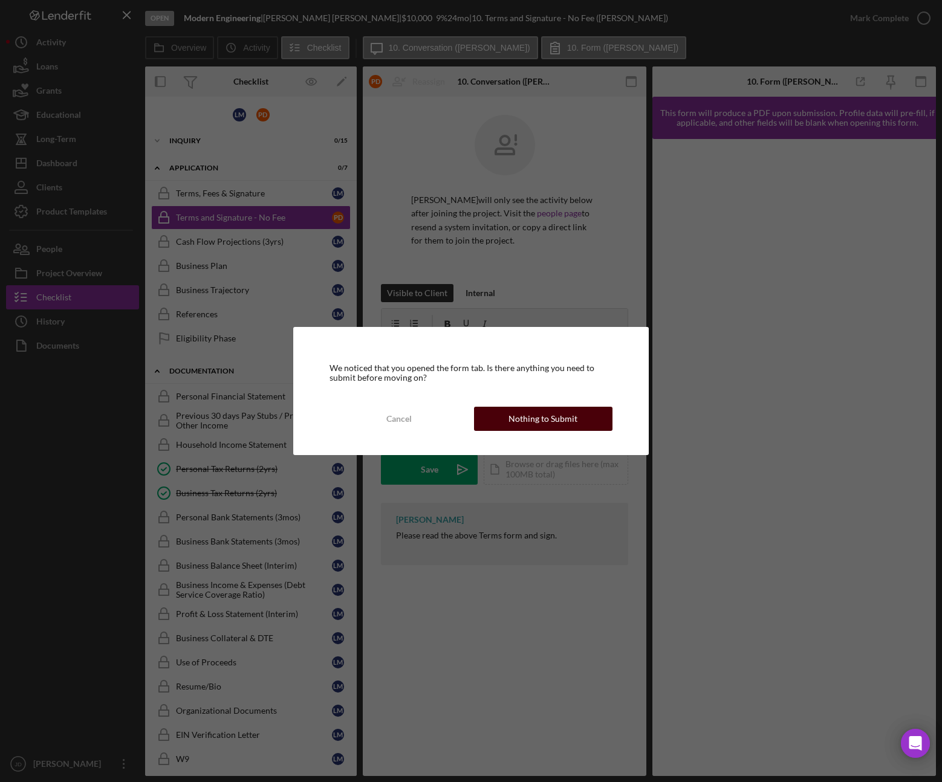
click at [519, 421] on div "Nothing to Submit" at bounding box center [542, 419] width 69 height 24
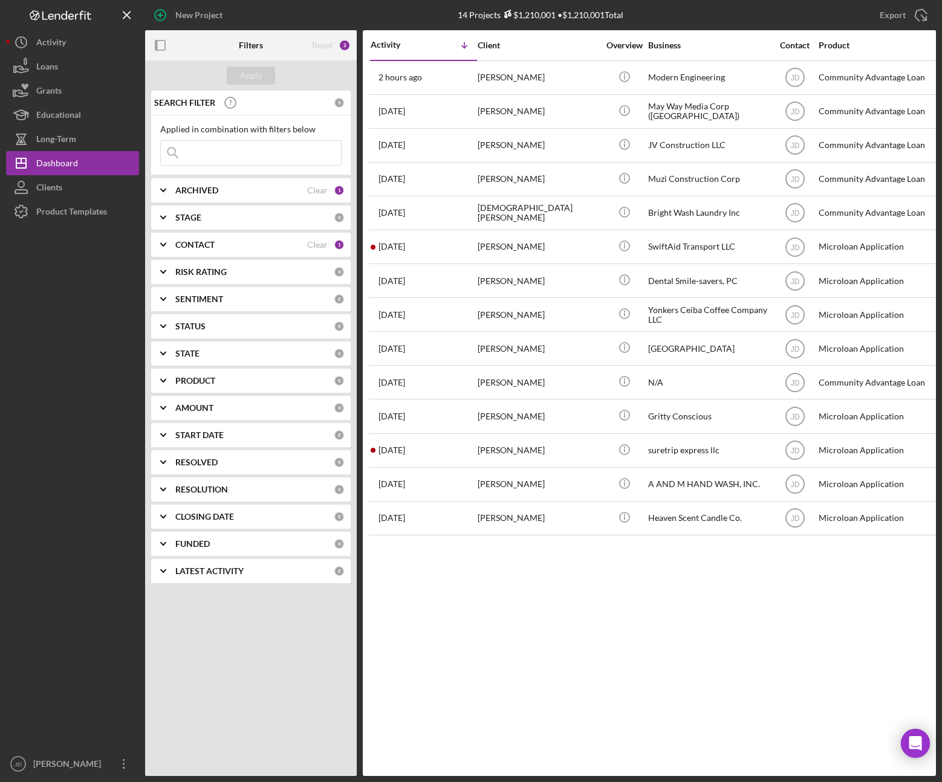
click at [165, 245] on icon "Icon/Expander" at bounding box center [163, 245] width 30 height 30
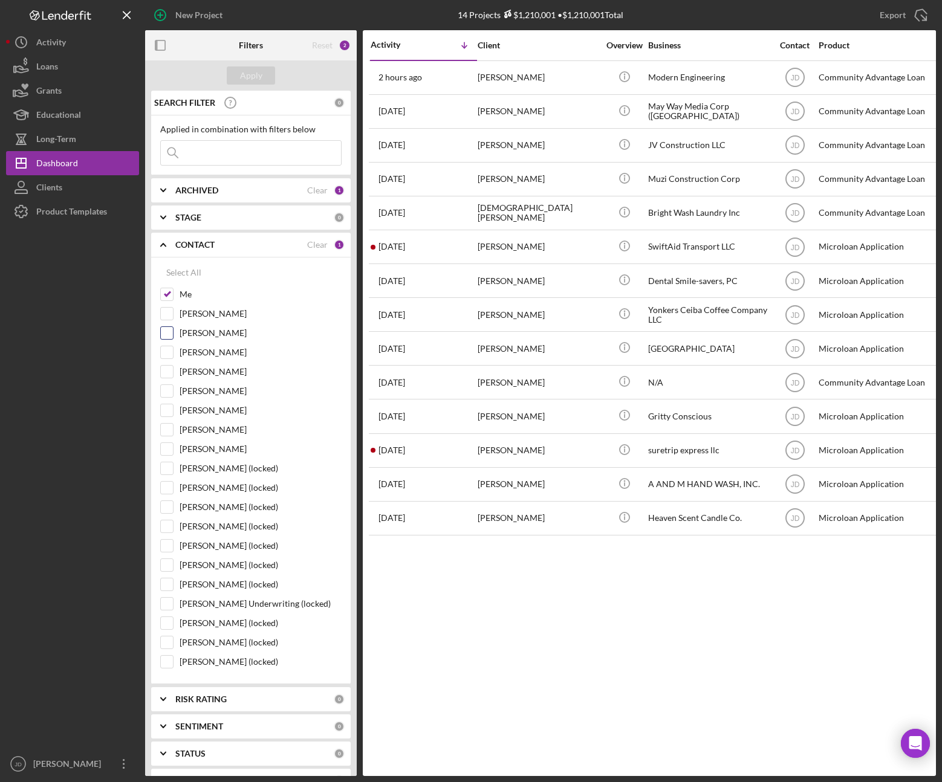
click at [169, 332] on input "Robert Benitez" at bounding box center [167, 333] width 12 height 12
checkbox input "false"
click at [168, 314] on input "[PERSON_NAME]" at bounding box center [167, 314] width 12 height 12
checkbox input "true"
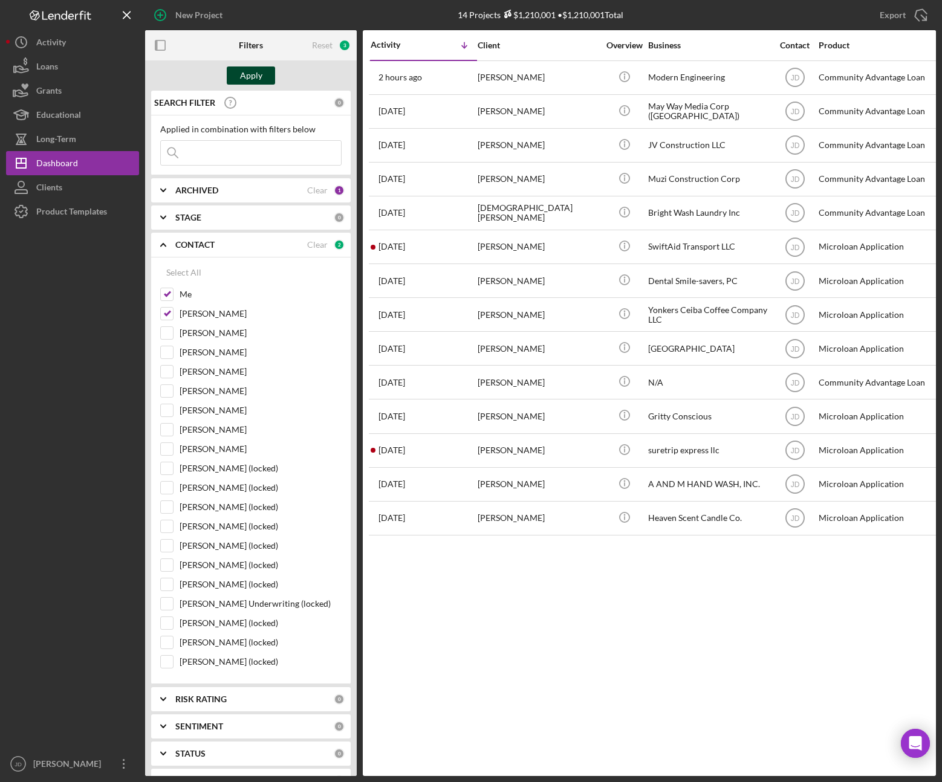
click at [255, 78] on div "Apply" at bounding box center [251, 75] width 22 height 18
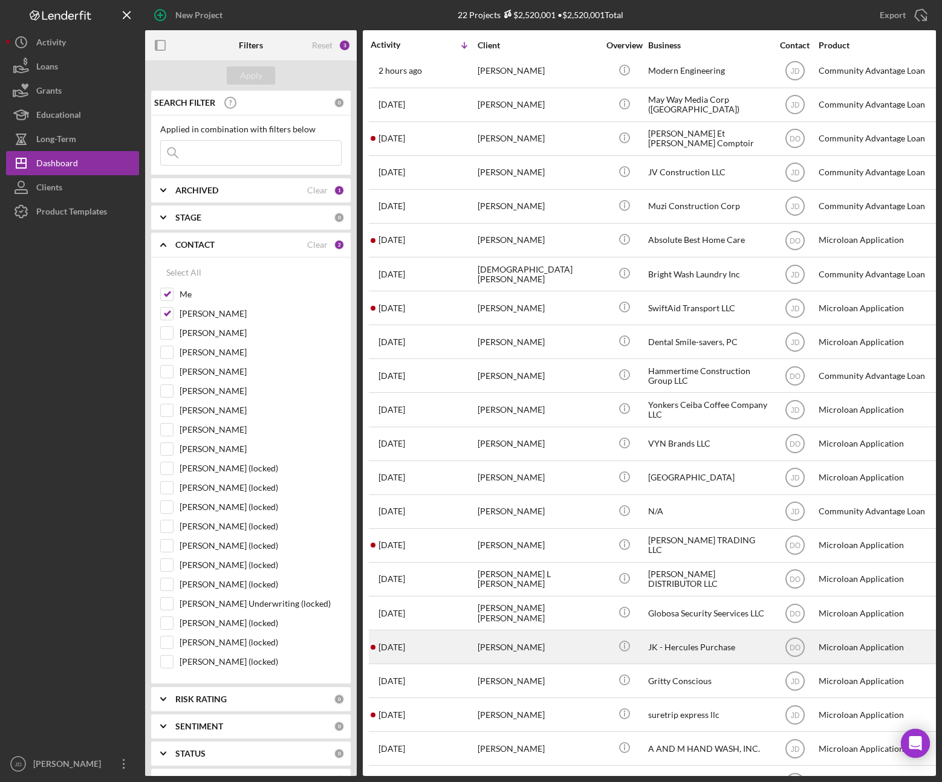
scroll to position [46, 0]
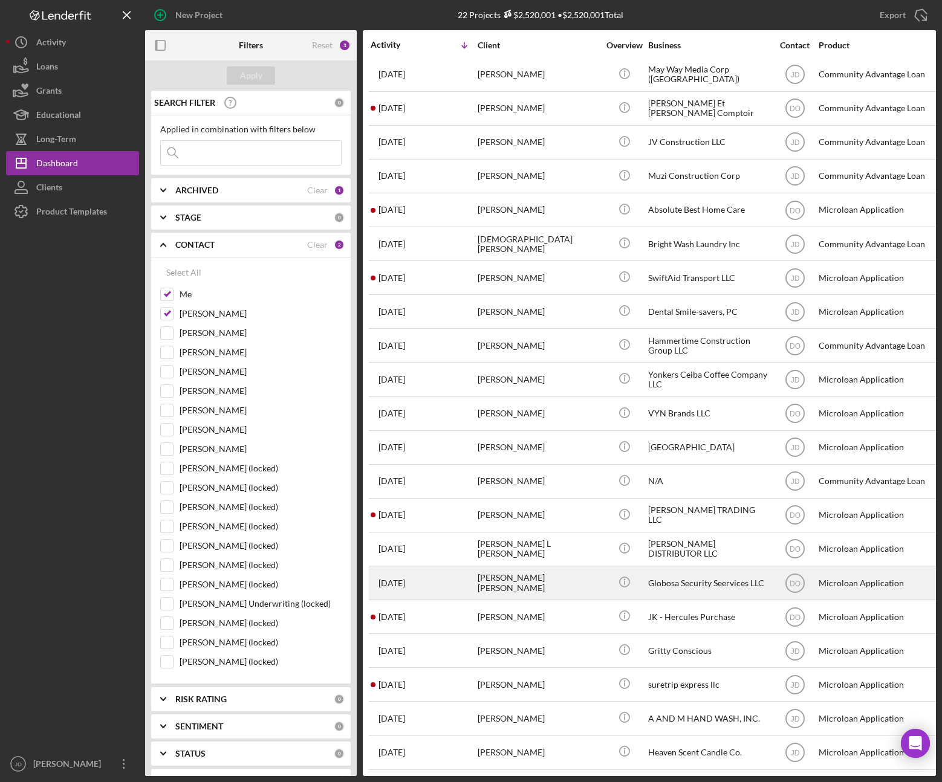
click at [686, 572] on div "Globosa Security Seervices LLC" at bounding box center [708, 583] width 121 height 32
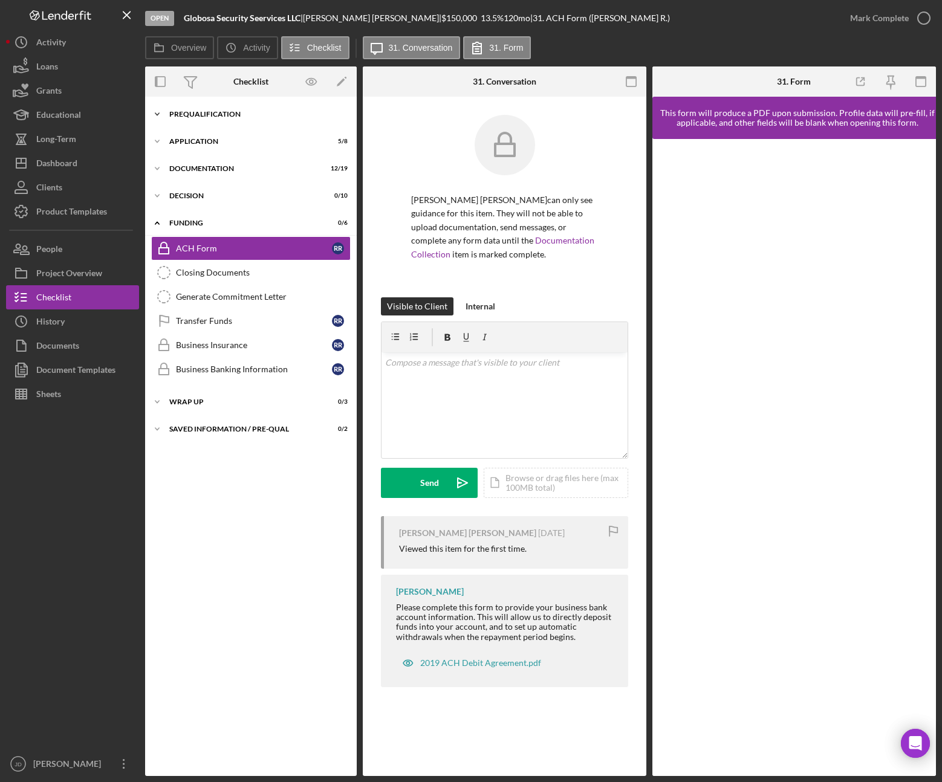
click at [164, 113] on icon "Icon/Expander" at bounding box center [157, 114] width 24 height 24
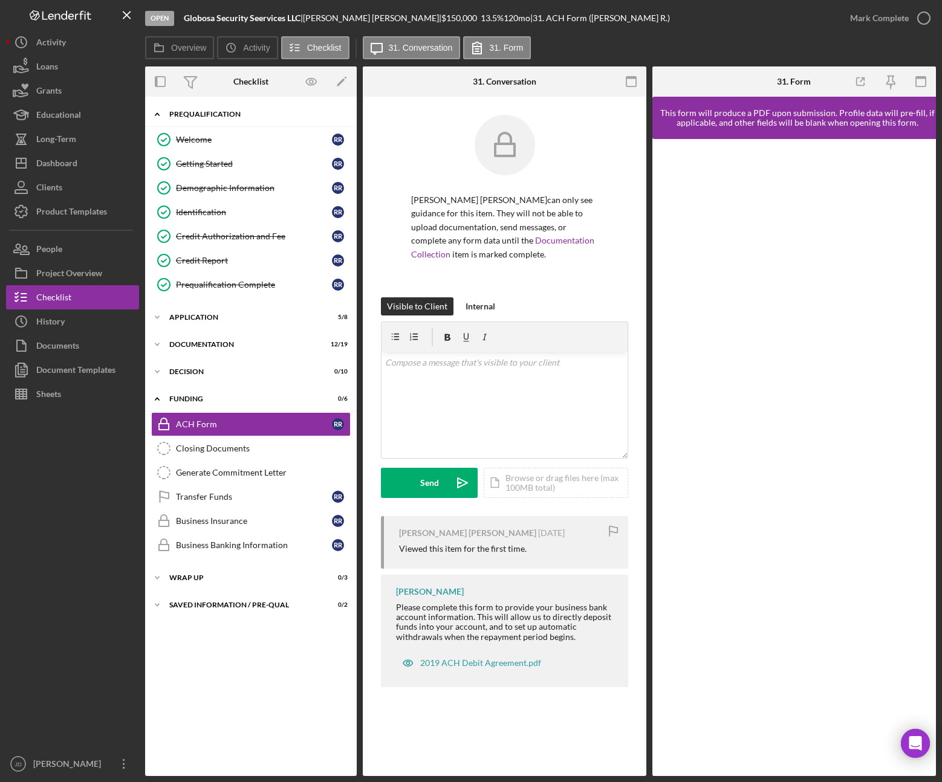
click at [160, 115] on icon "Icon/Expander" at bounding box center [157, 114] width 24 height 24
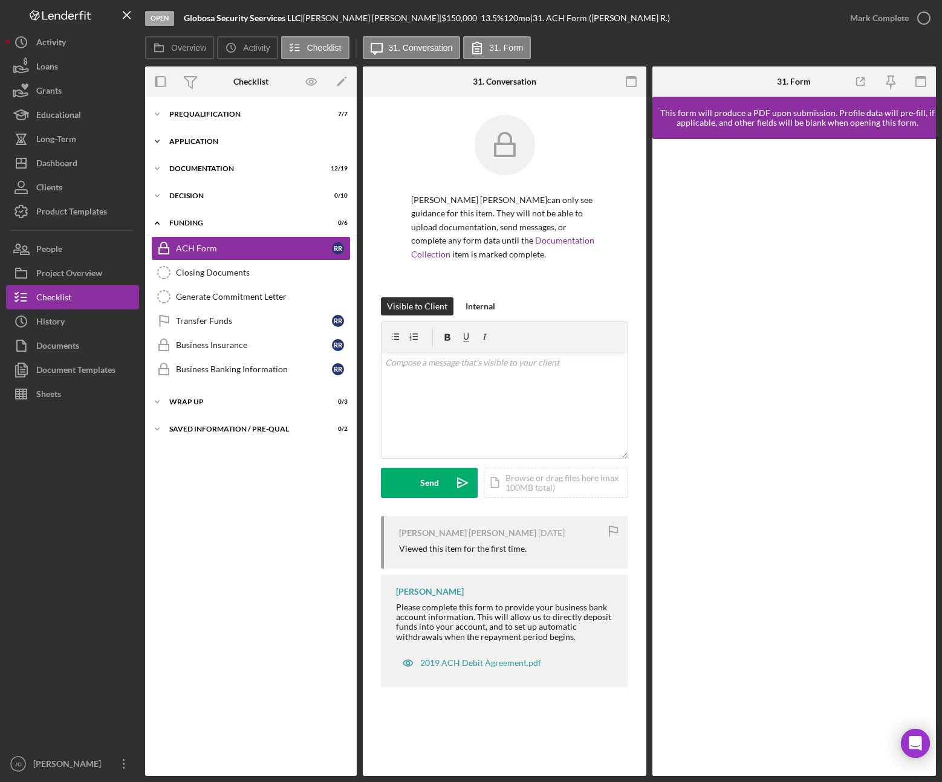
click at [152, 137] on icon "Icon/Expander" at bounding box center [157, 141] width 24 height 24
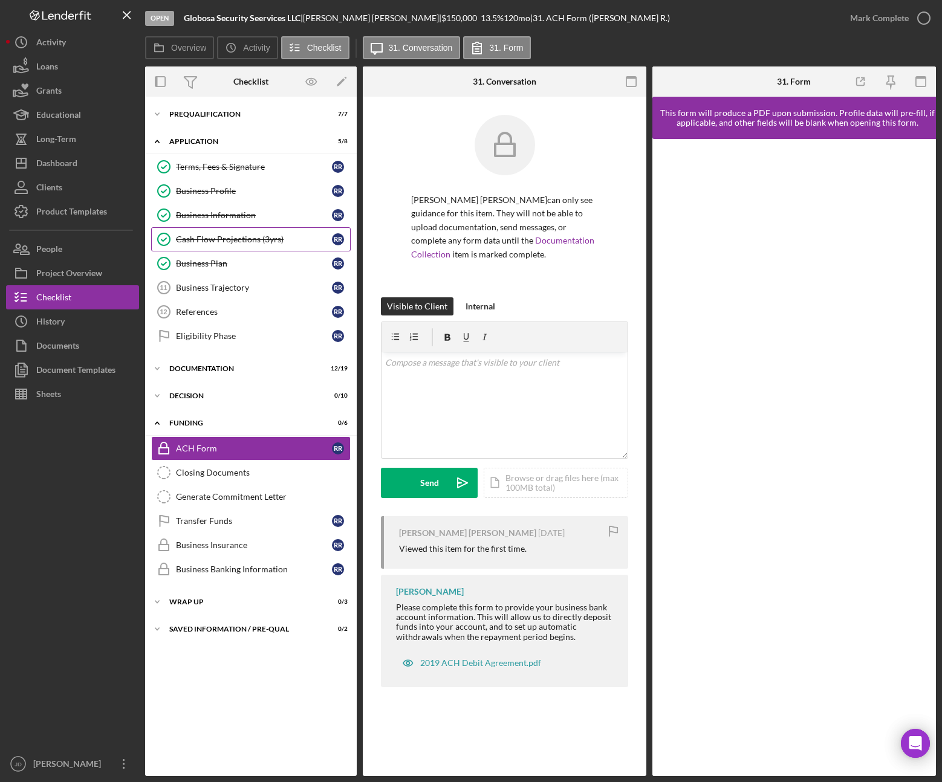
click at [242, 239] on div "Cash Flow Projections (3yrs)" at bounding box center [254, 239] width 156 height 10
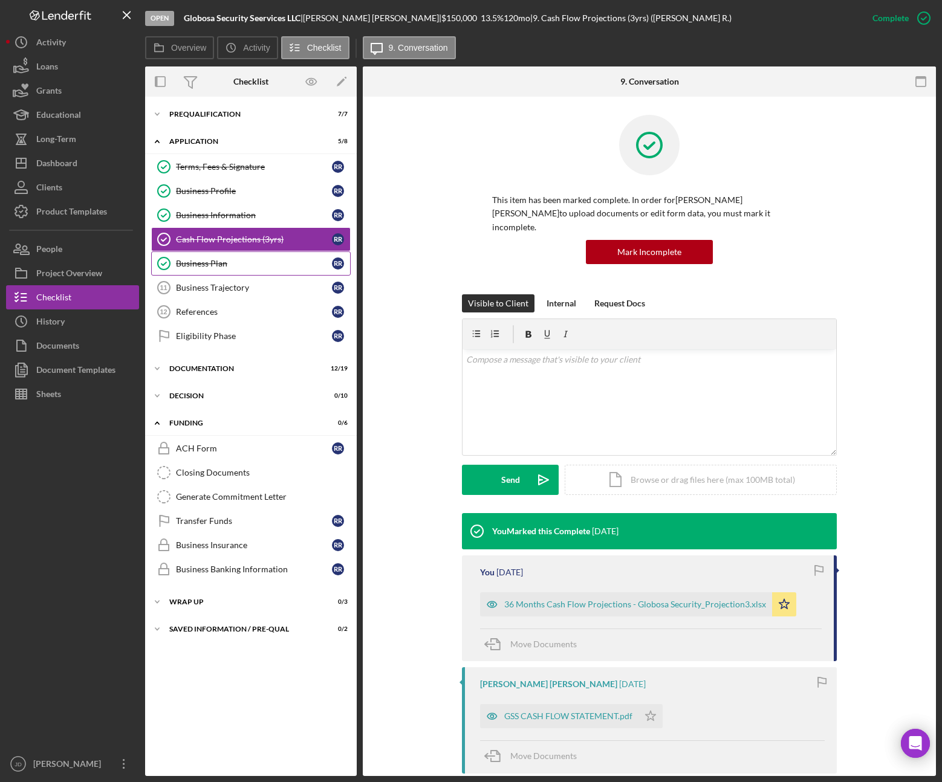
click at [210, 264] on div "Business Plan" at bounding box center [254, 264] width 156 height 10
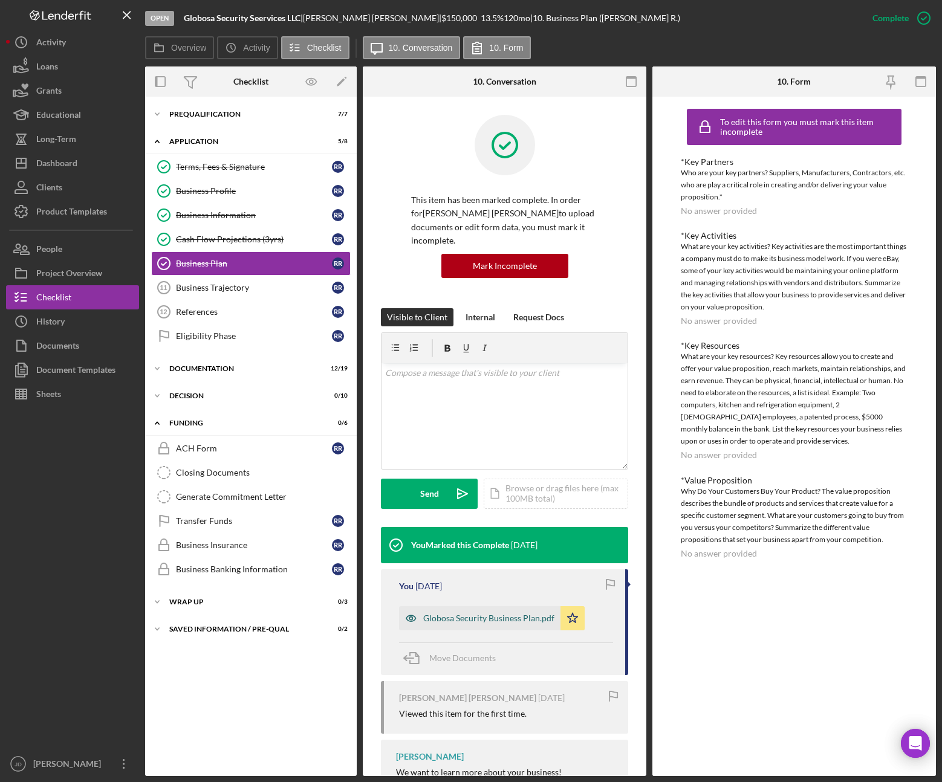
click at [522, 615] on div "Globosa Security Business Plan.pdf" at bounding box center [488, 618] width 131 height 10
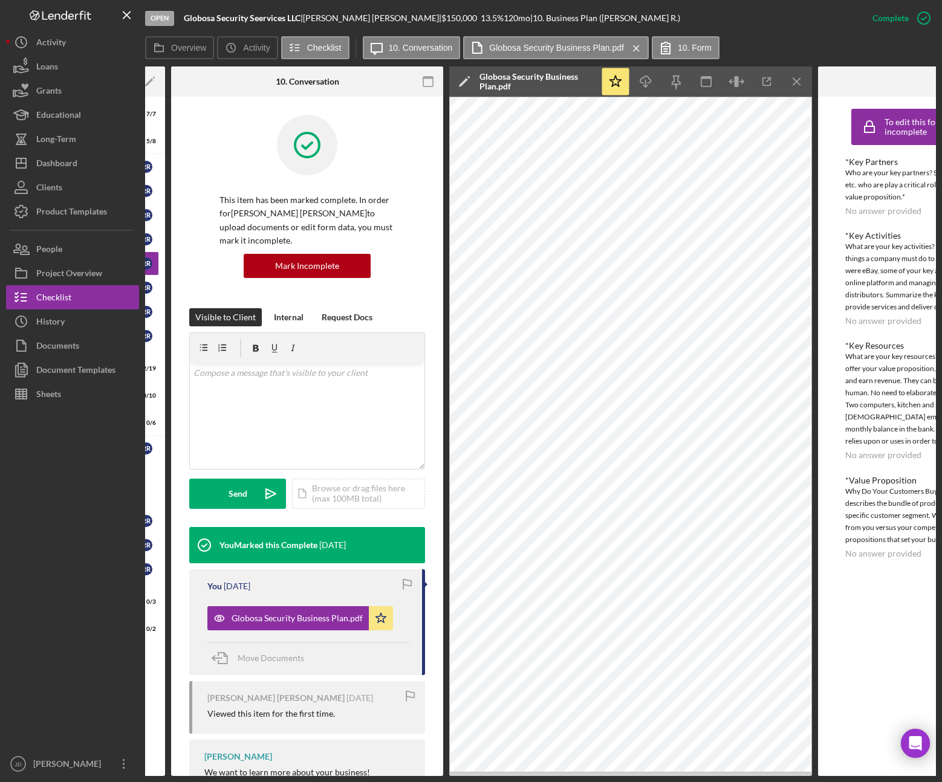
scroll to position [0, 196]
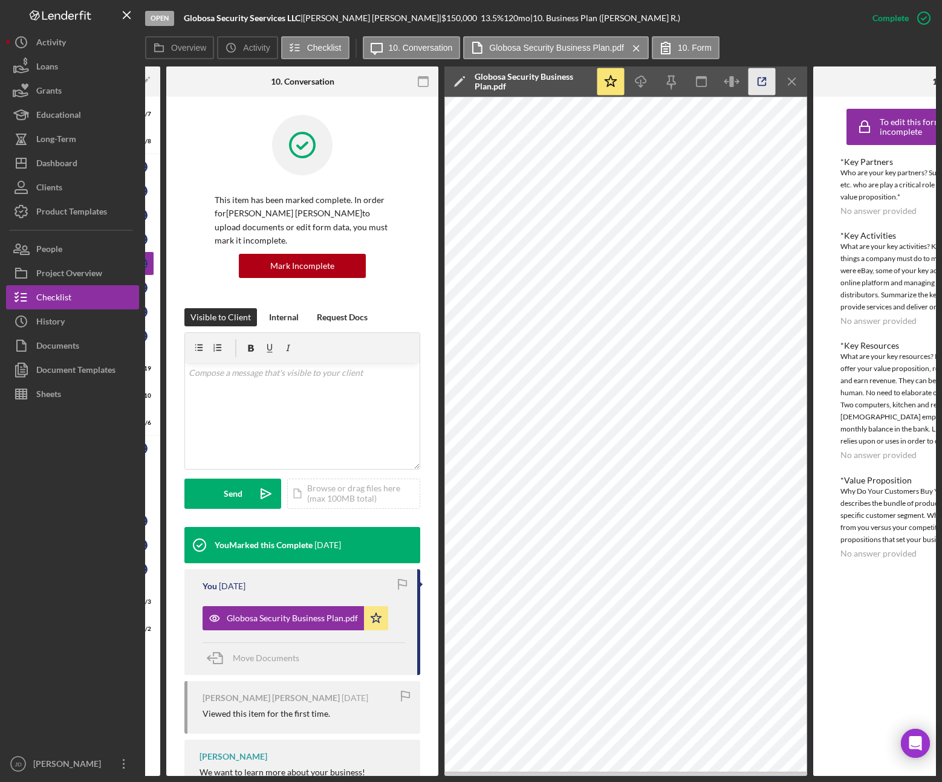
click at [765, 80] on polyline "button" at bounding box center [764, 79] width 3 height 3
click at [70, 160] on div "Dashboard" at bounding box center [56, 164] width 41 height 27
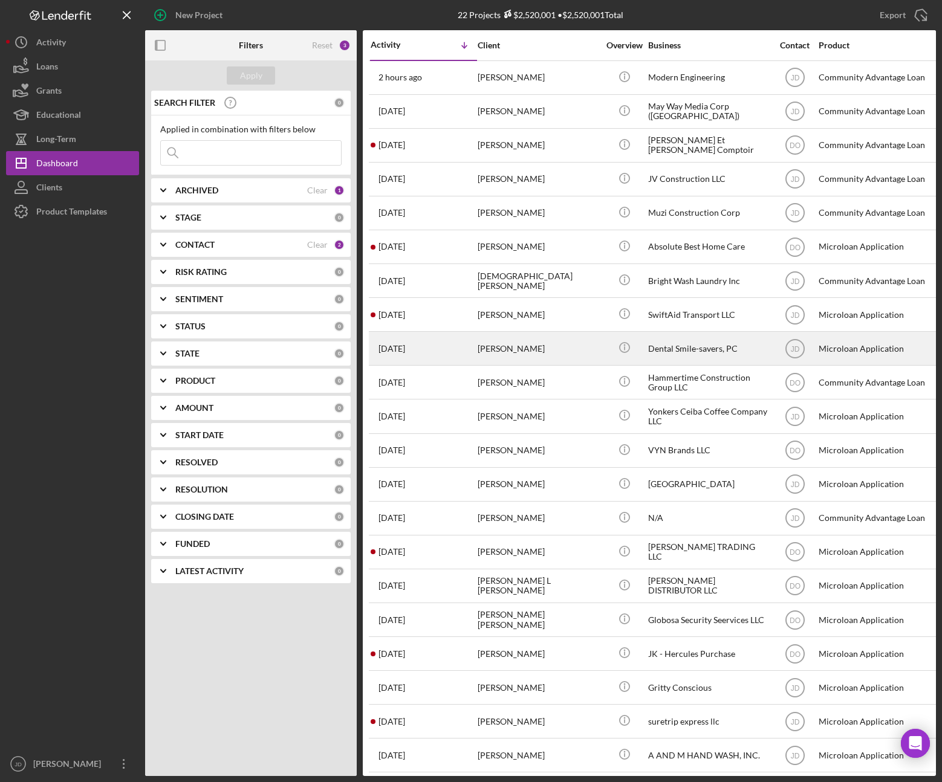
click at [511, 355] on div "Dionne Finlay" at bounding box center [537, 348] width 121 height 32
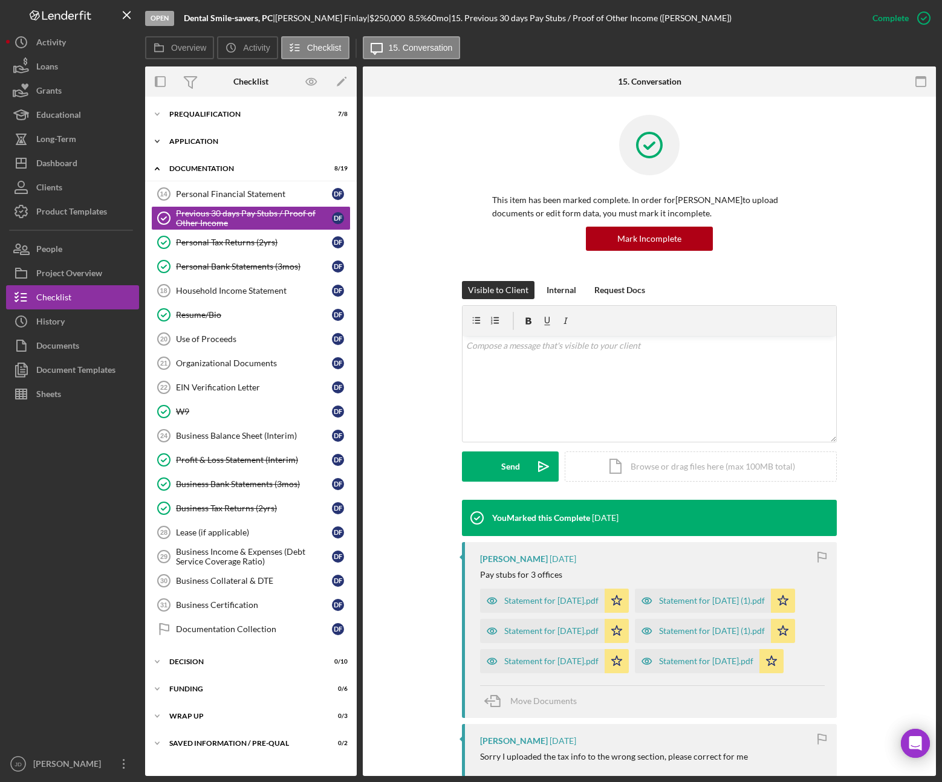
click at [160, 142] on icon "Icon/Expander" at bounding box center [157, 141] width 24 height 24
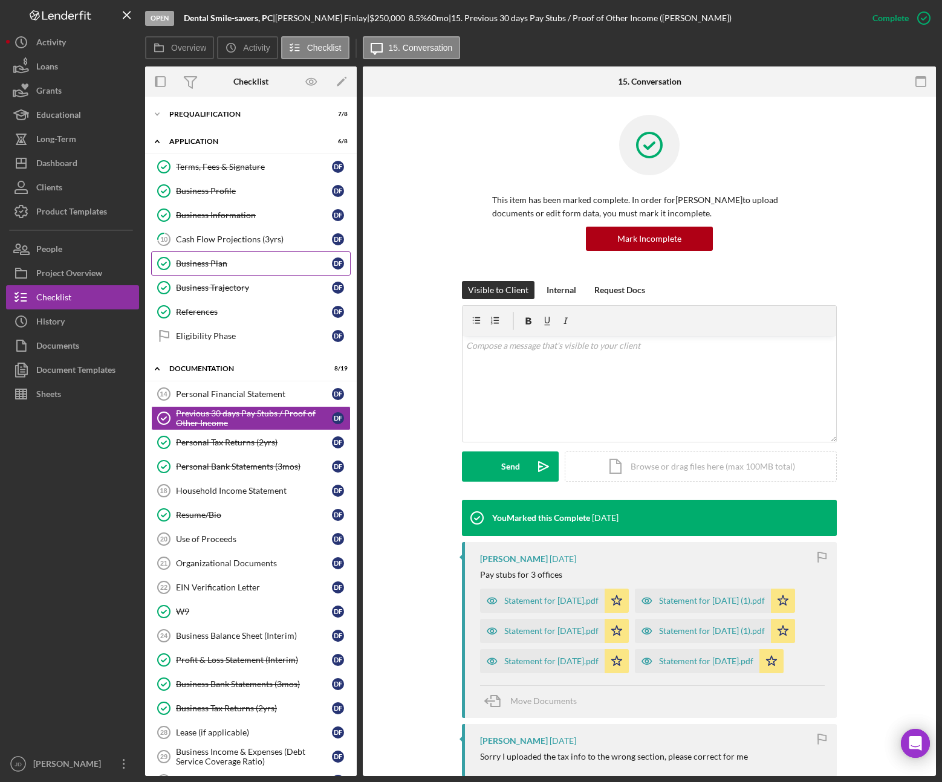
click at [213, 264] on div "Business Plan" at bounding box center [254, 264] width 156 height 10
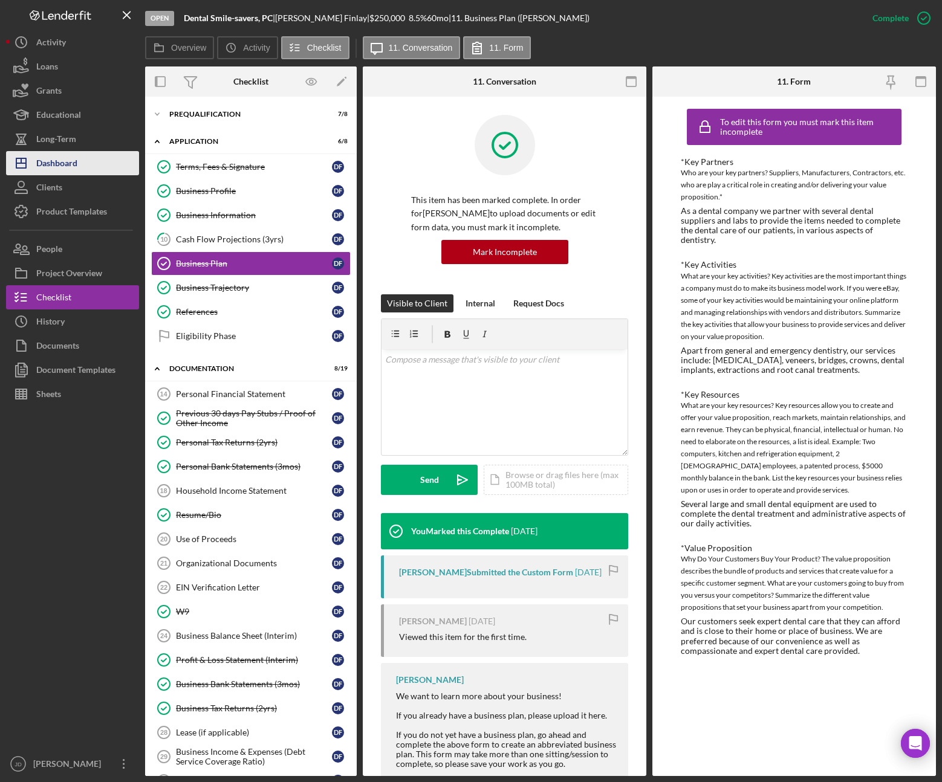
click at [63, 165] on div "Dashboard" at bounding box center [56, 164] width 41 height 27
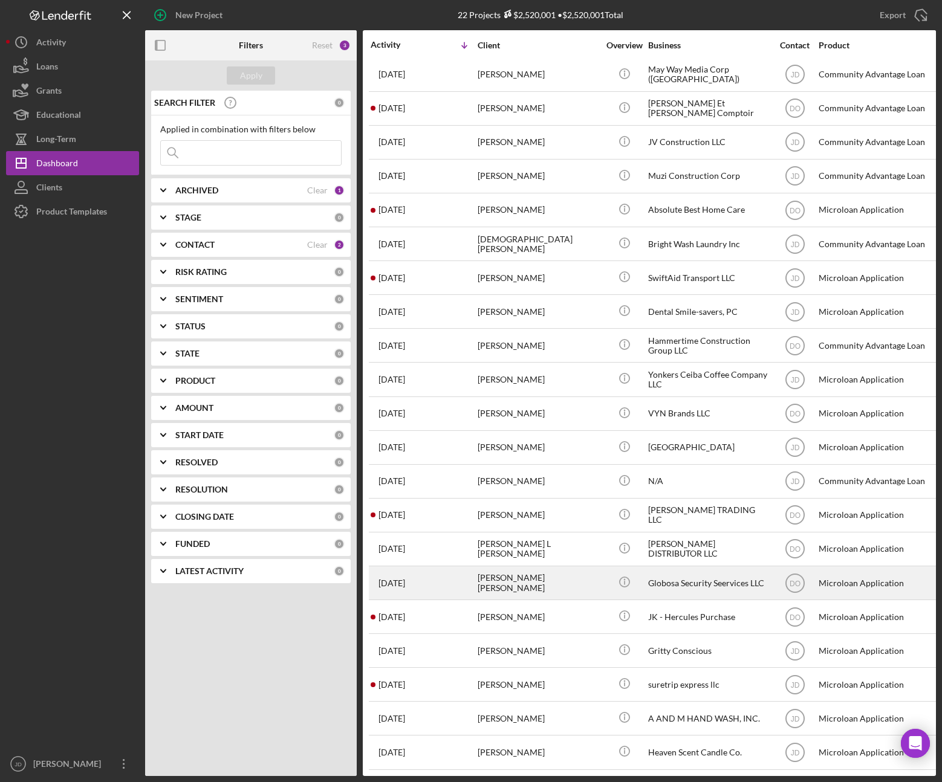
scroll to position [46, 0]
click at [681, 577] on div "Globosa Security Seervices LLC" at bounding box center [708, 583] width 121 height 32
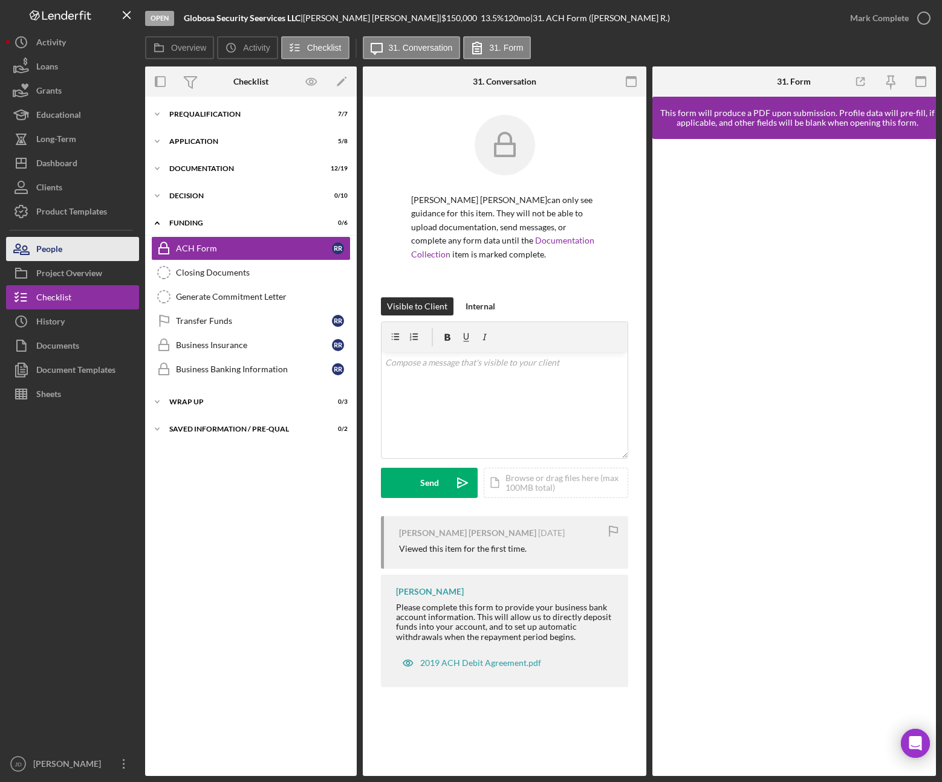
click at [46, 247] on div "People" at bounding box center [49, 250] width 26 height 27
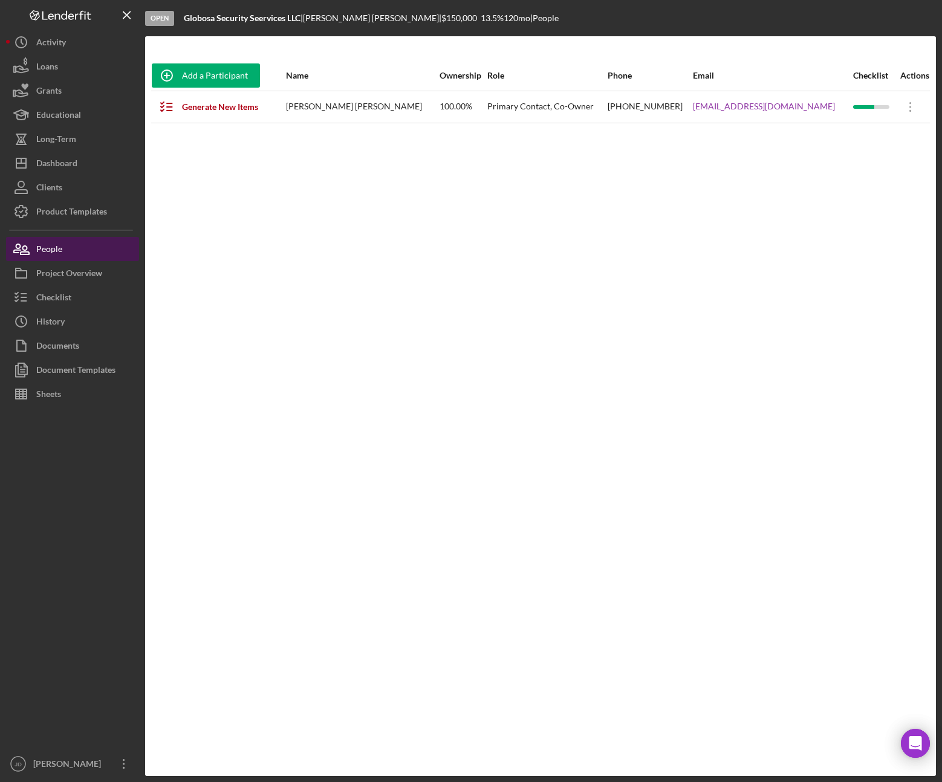
click at [50, 247] on div "People" at bounding box center [49, 250] width 26 height 27
click at [60, 269] on div "Project Overview" at bounding box center [69, 274] width 66 height 27
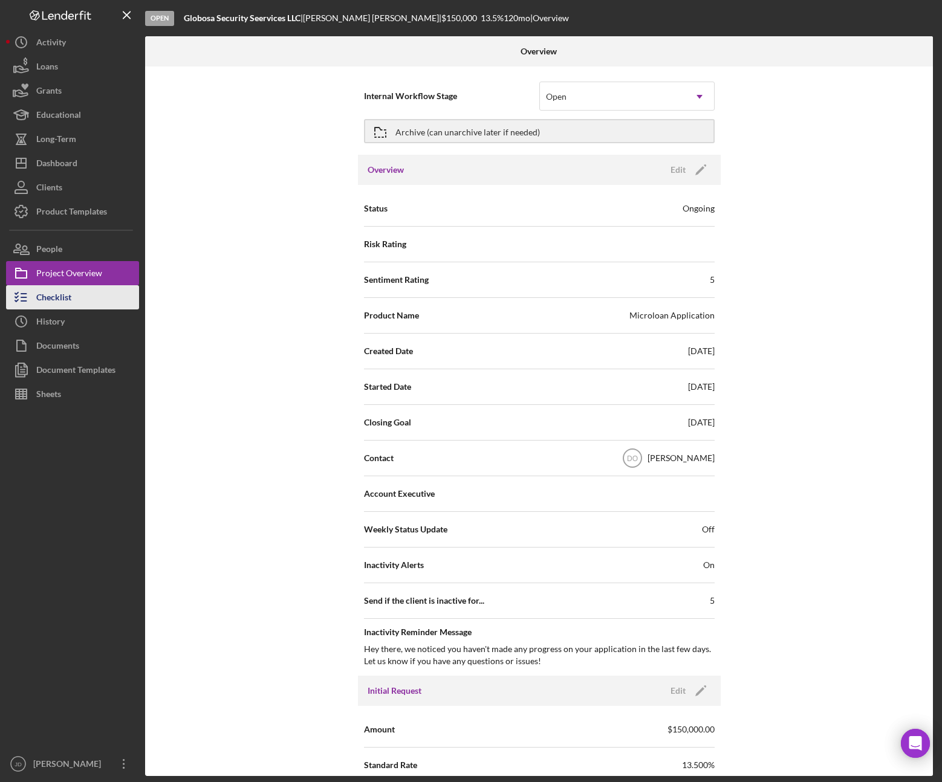
click at [57, 294] on div "Checklist" at bounding box center [53, 298] width 35 height 27
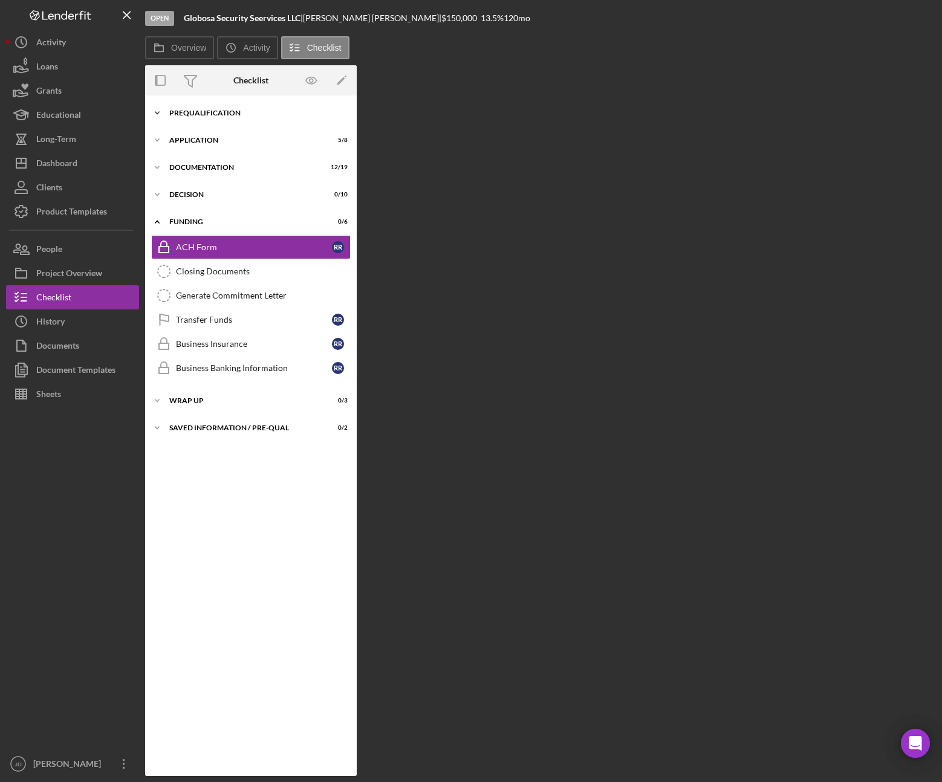
click at [155, 112] on polyline at bounding box center [157, 113] width 4 height 2
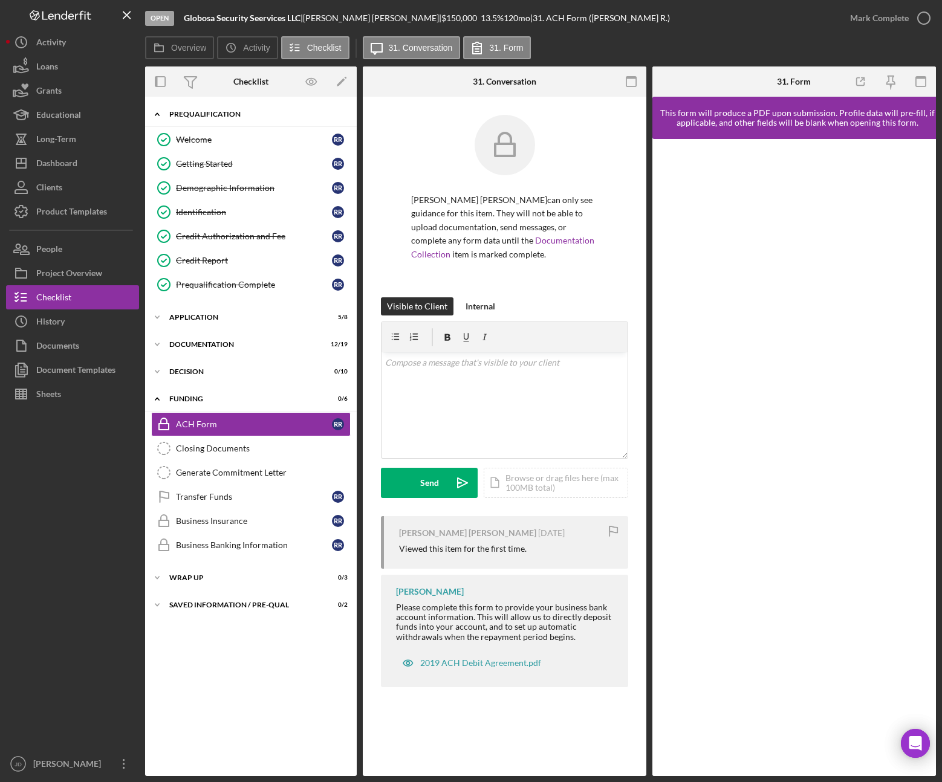
click at [157, 115] on icon "Icon/Expander" at bounding box center [157, 114] width 24 height 24
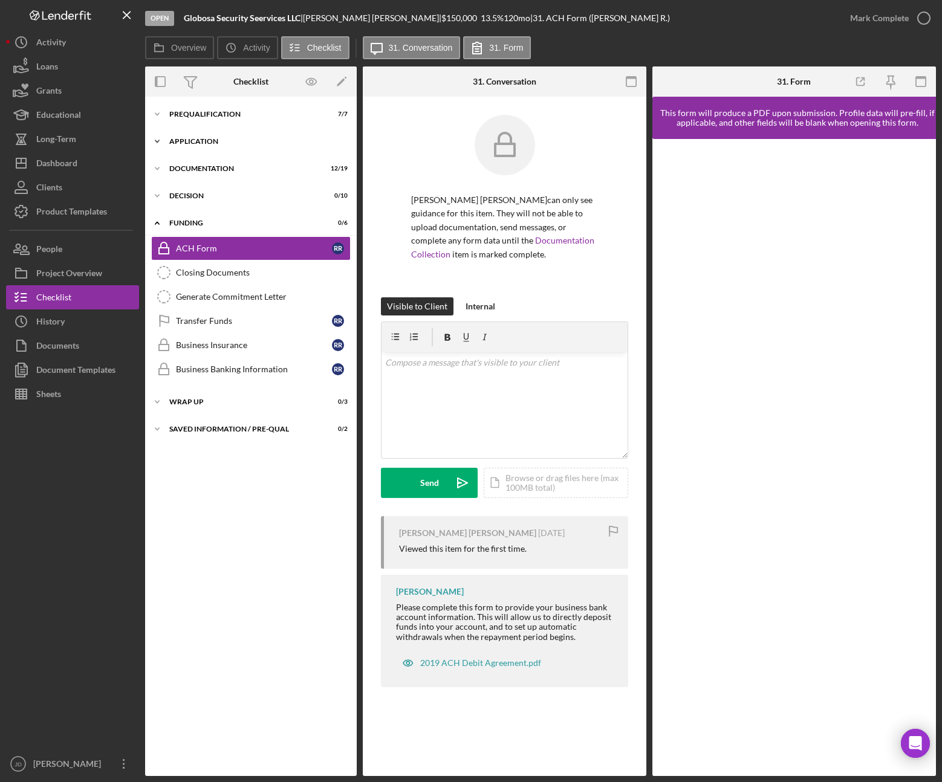
click at [156, 140] on icon "Icon/Expander" at bounding box center [157, 141] width 24 height 24
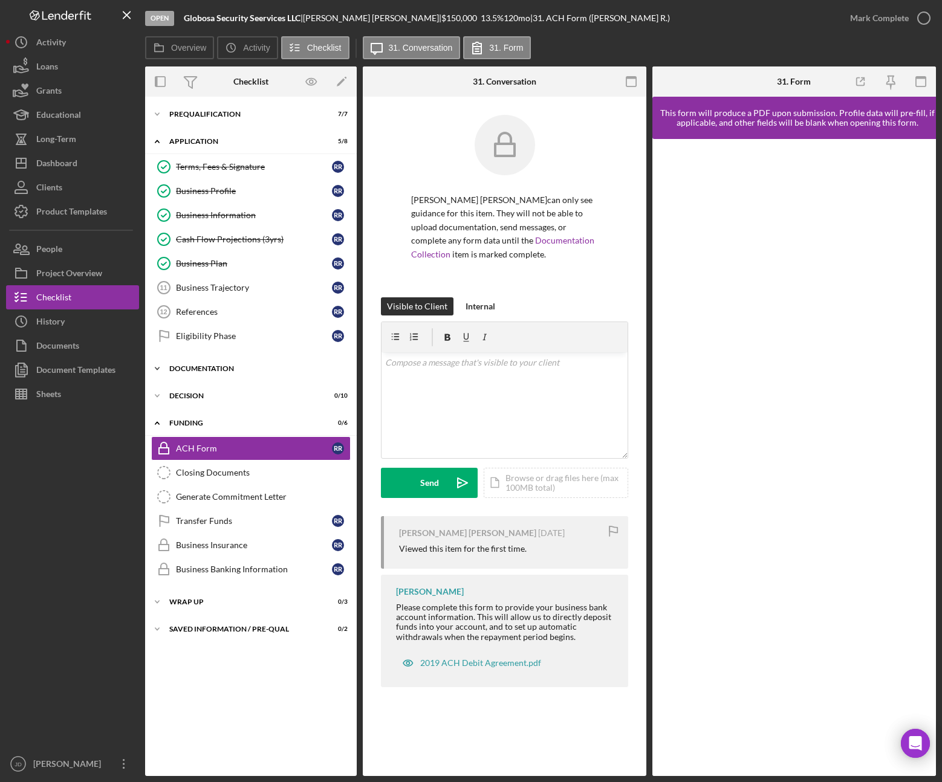
click at [158, 366] on icon "Icon/Expander" at bounding box center [157, 369] width 24 height 24
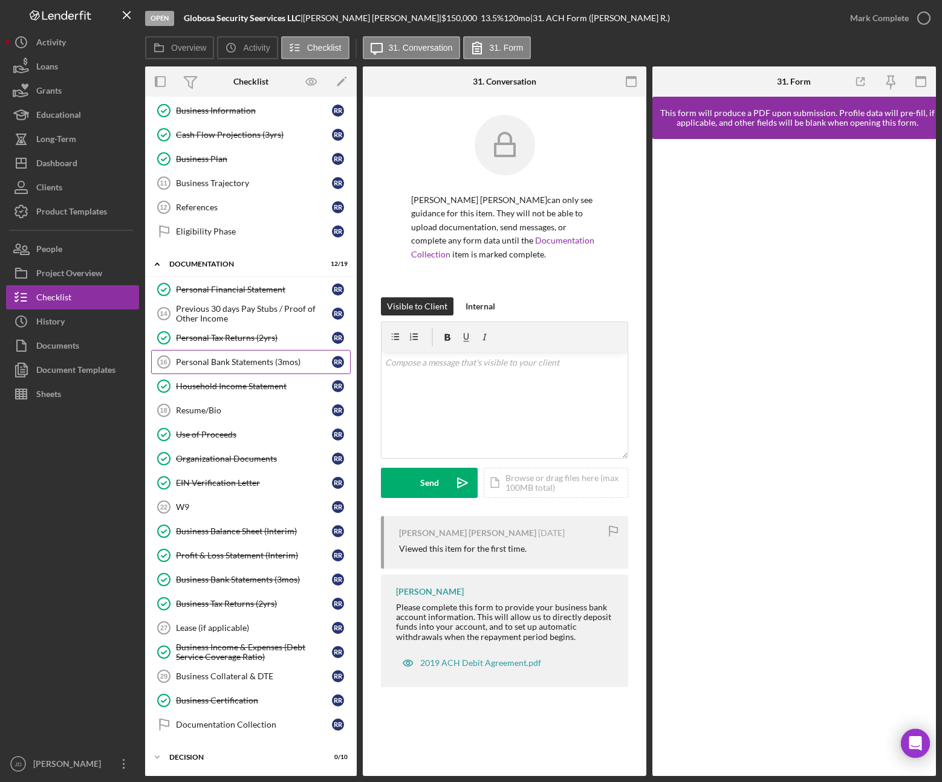
scroll to position [105, 0]
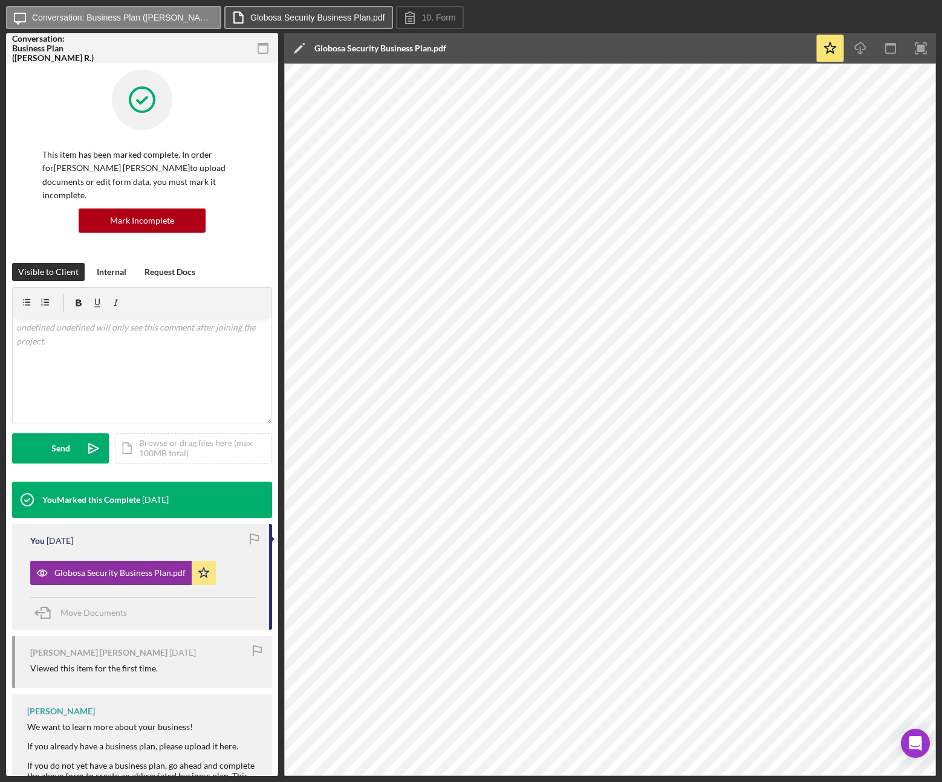
click at [295, 16] on label "Globosa Security Business Plan.pdf" at bounding box center [317, 18] width 135 height 10
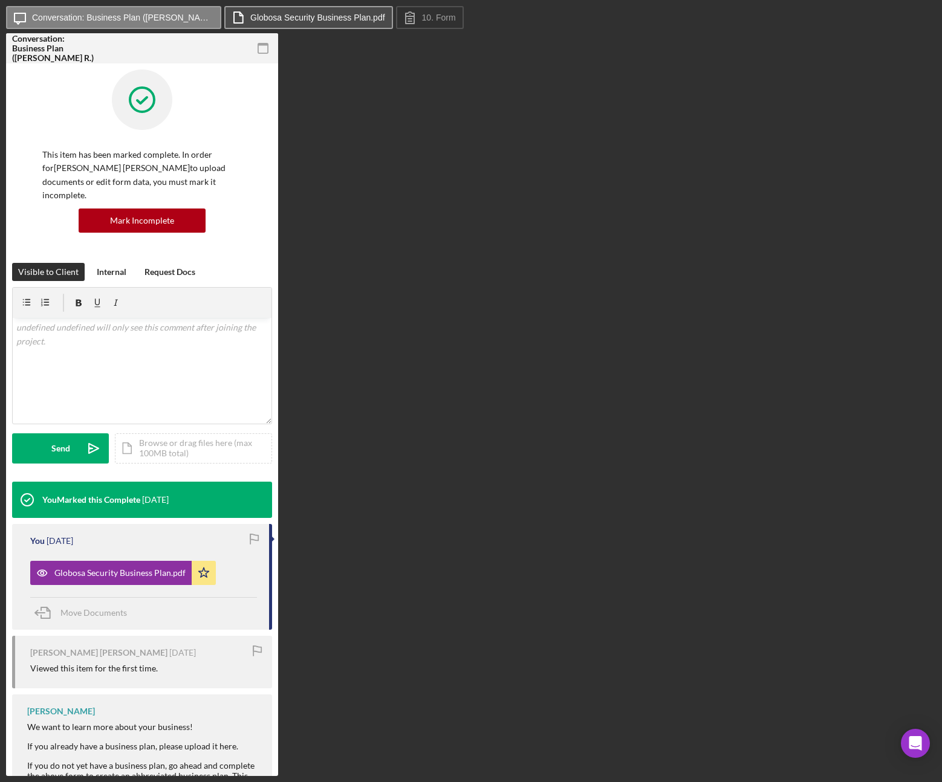
click at [253, 11] on icon at bounding box center [238, 17] width 30 height 30
